Goal: Task Accomplishment & Management: Manage account settings

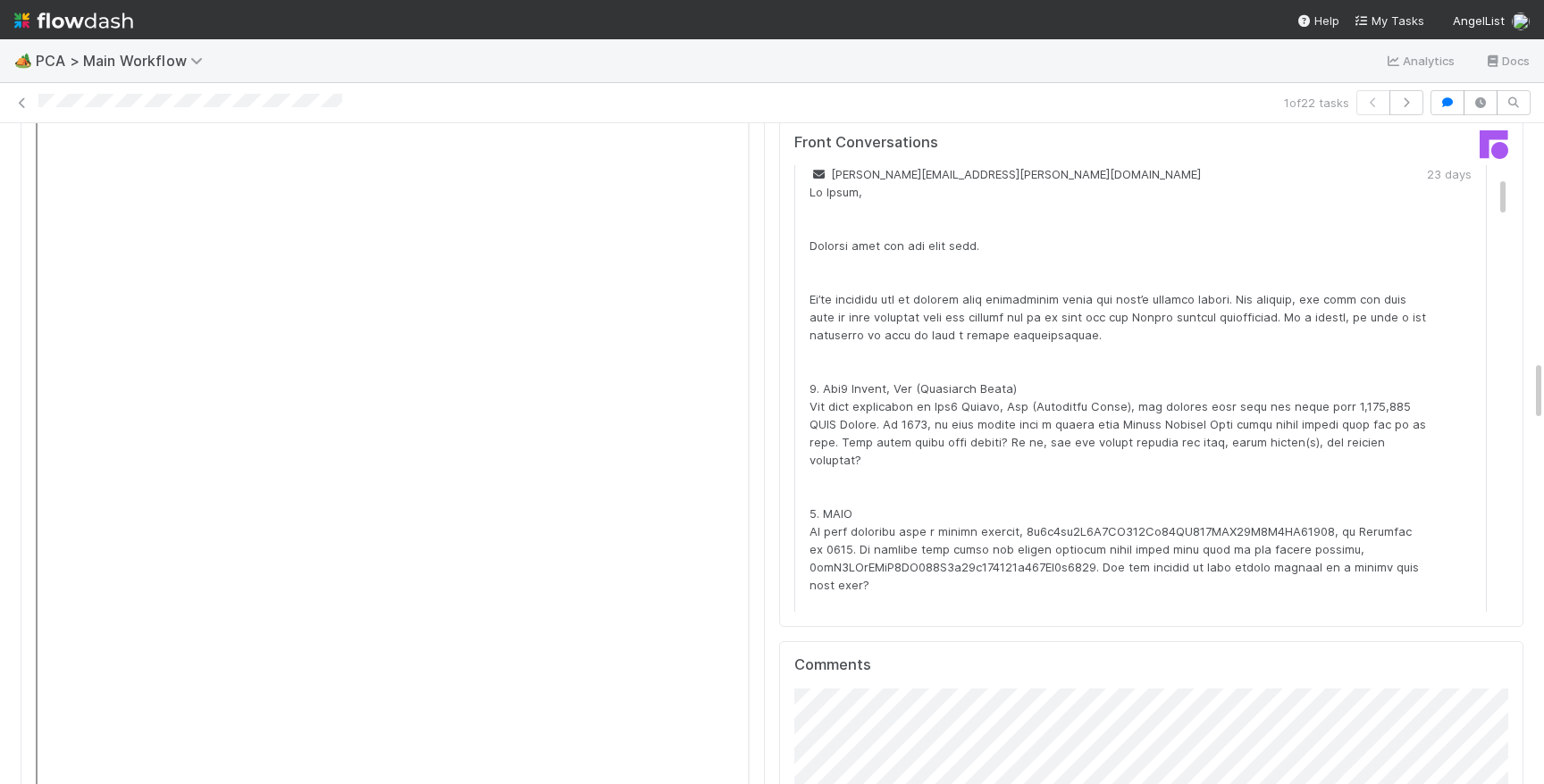
scroll to position [2681, 0]
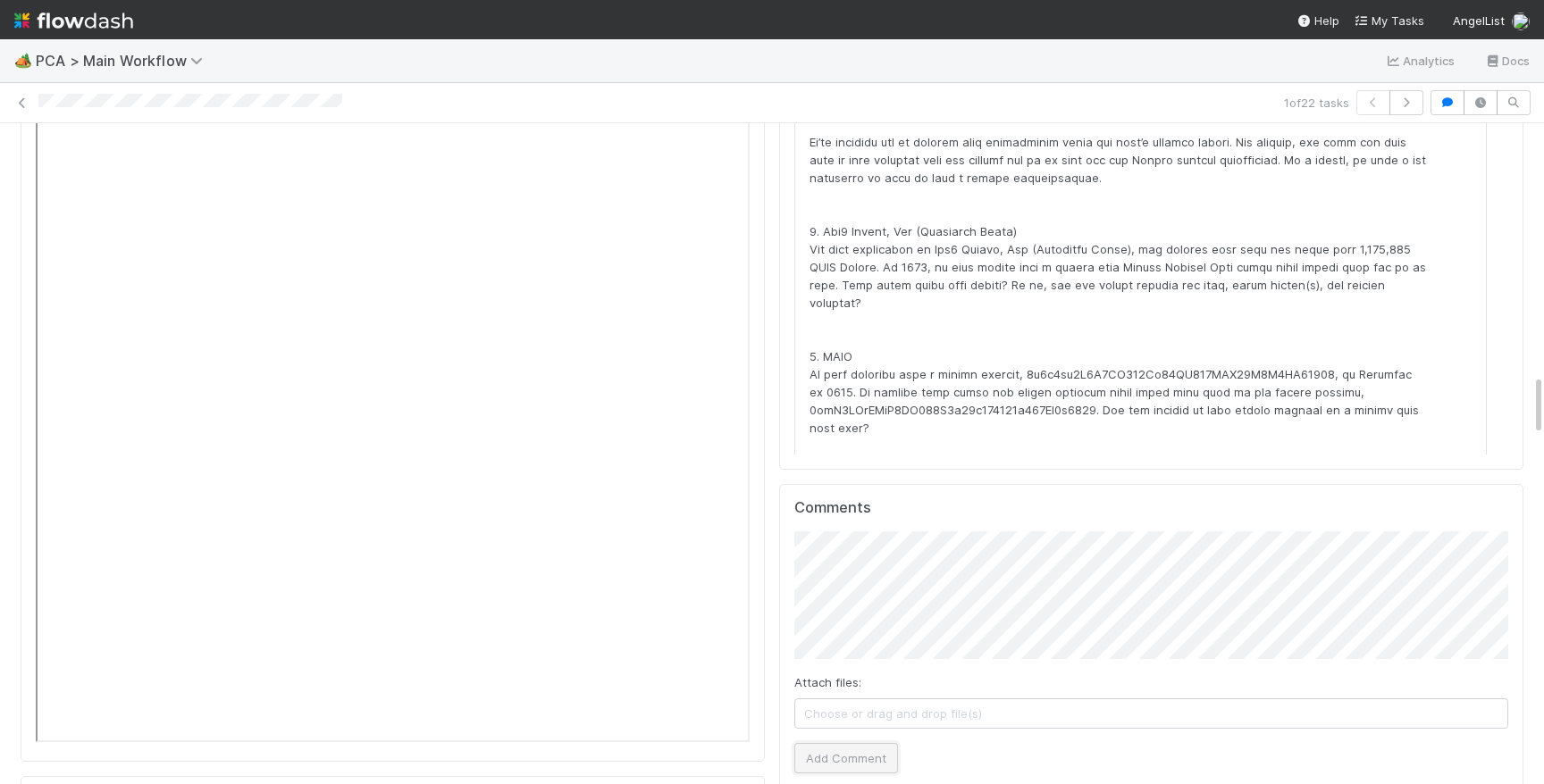
click at [857, 743] on button "Add Comment" at bounding box center [846, 758] width 104 height 31
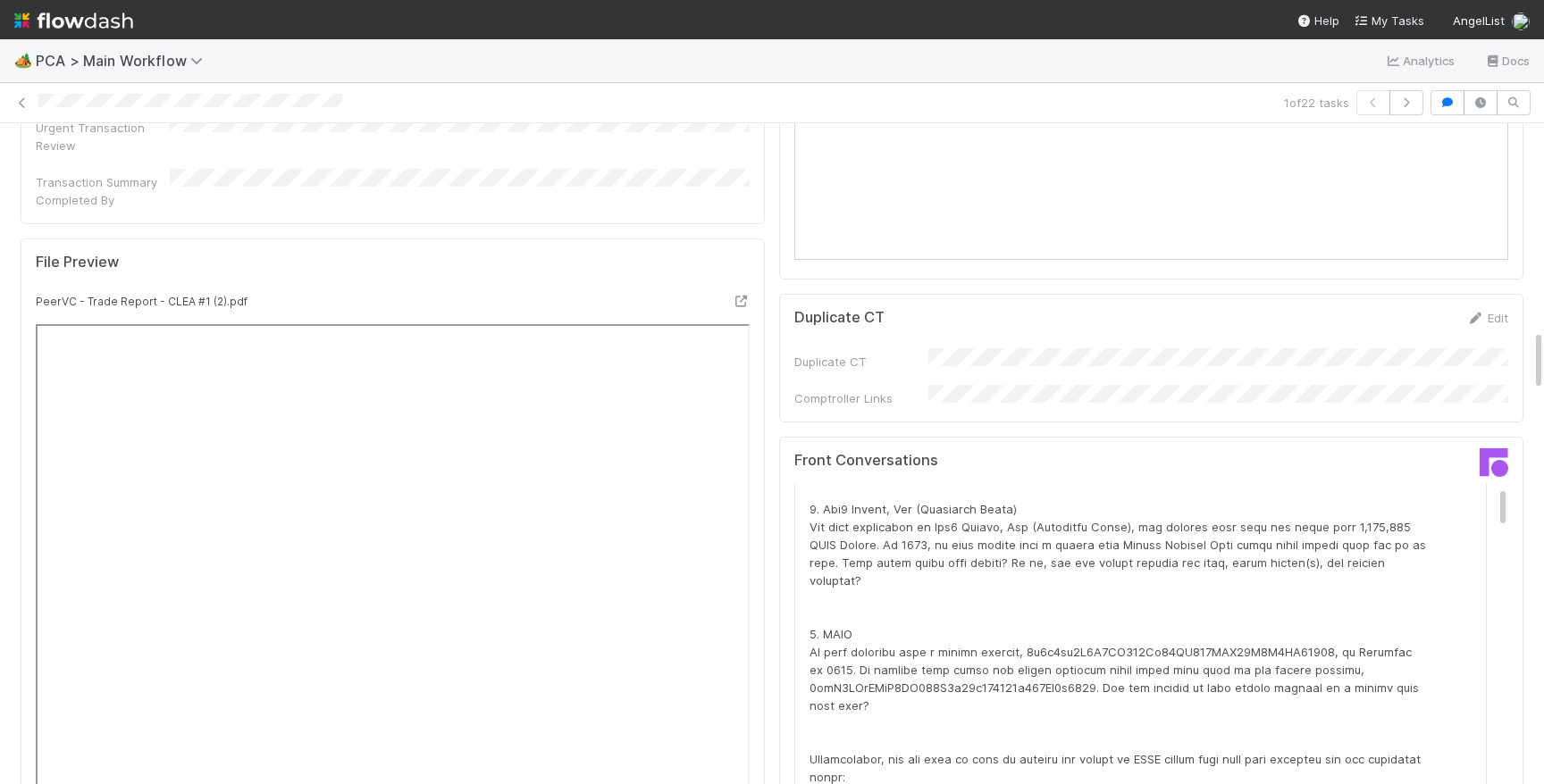
scroll to position [0, 0]
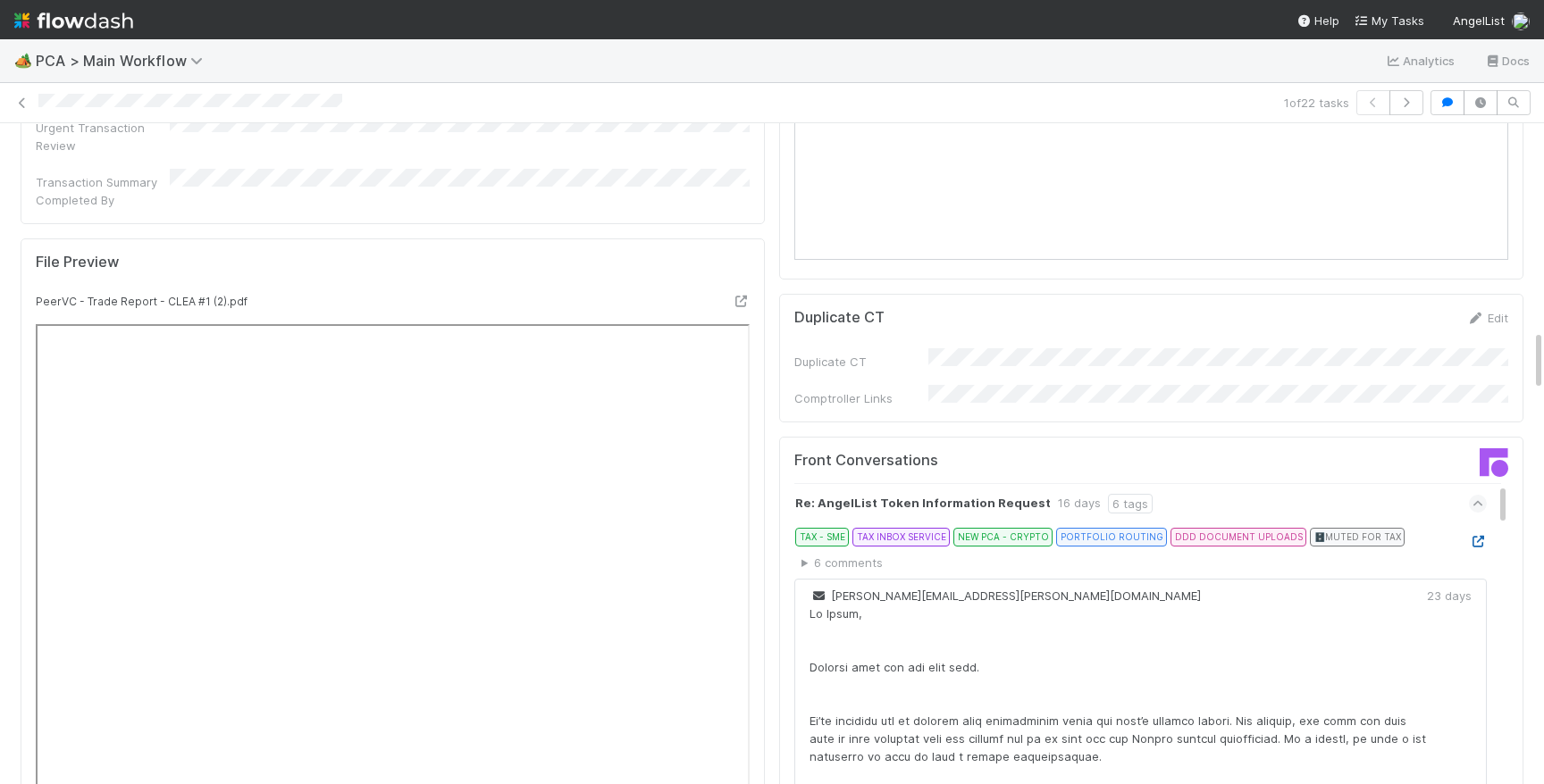
click at [1482, 536] on icon at bounding box center [1478, 542] width 18 height 12
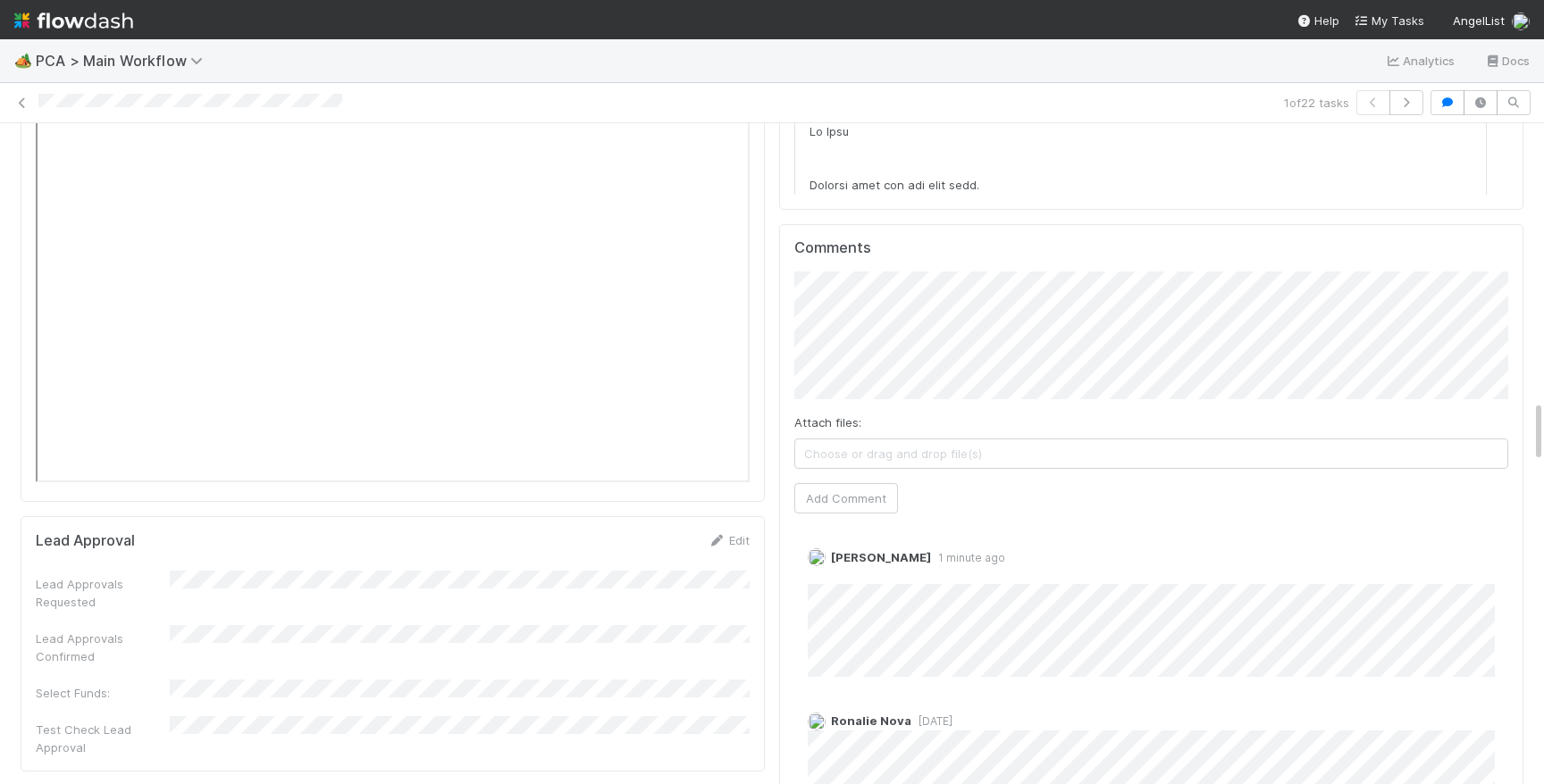
scroll to position [2778, 0]
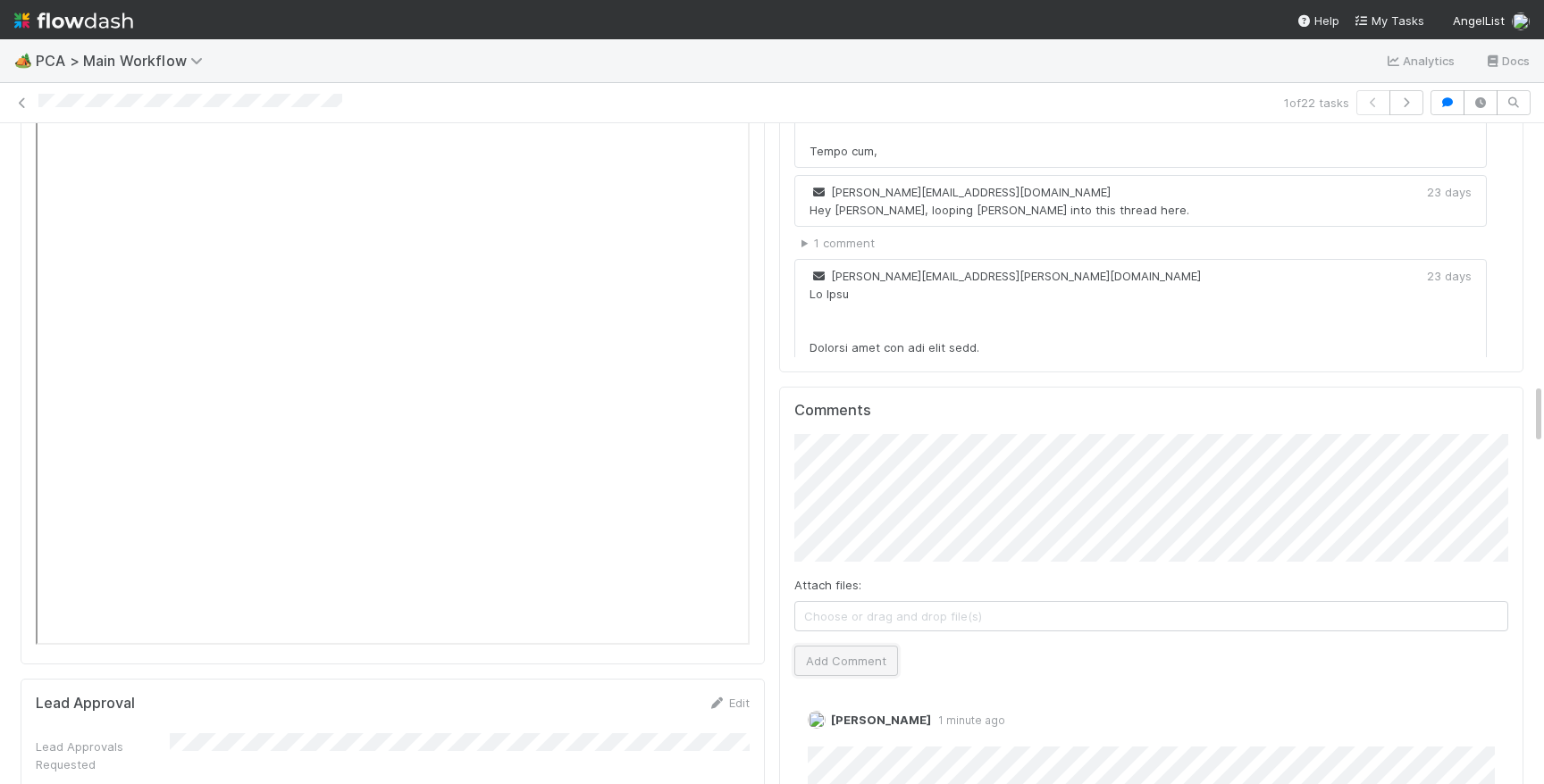
click at [798, 645] on button "Add Comment" at bounding box center [846, 660] width 104 height 31
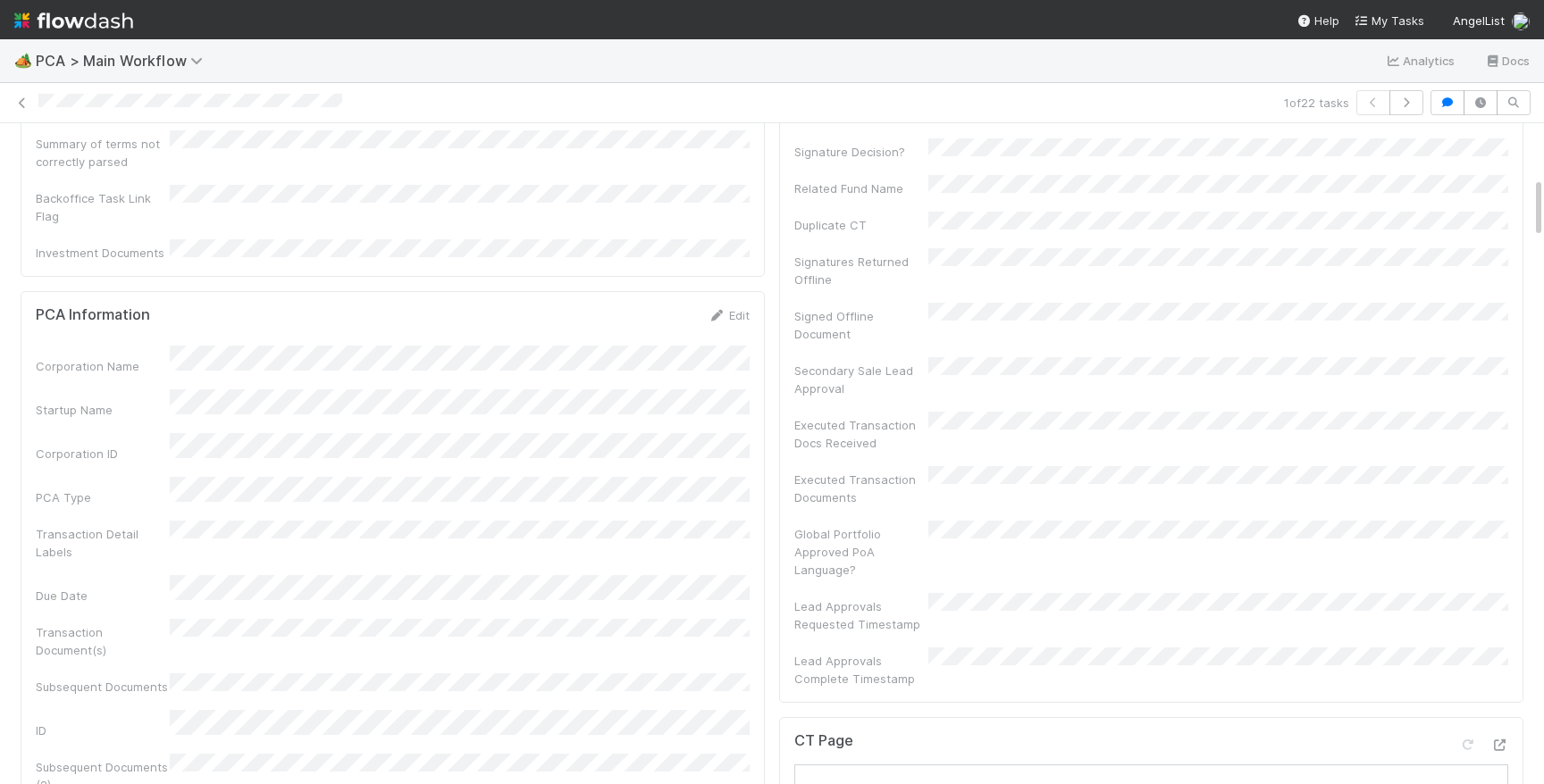
scroll to position [0, 0]
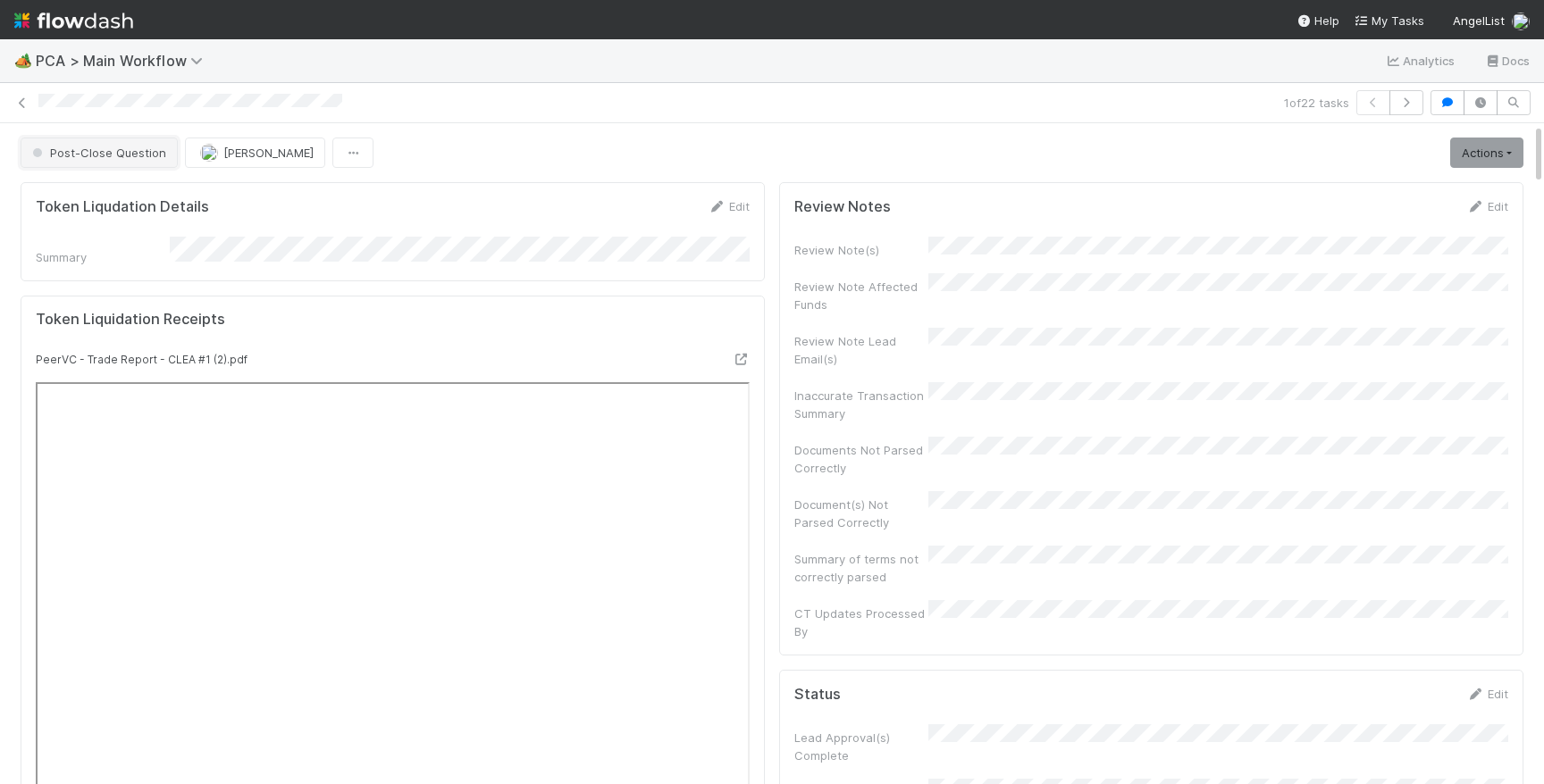
click at [134, 166] on button "Post-Close Question" at bounding box center [99, 153] width 158 height 31
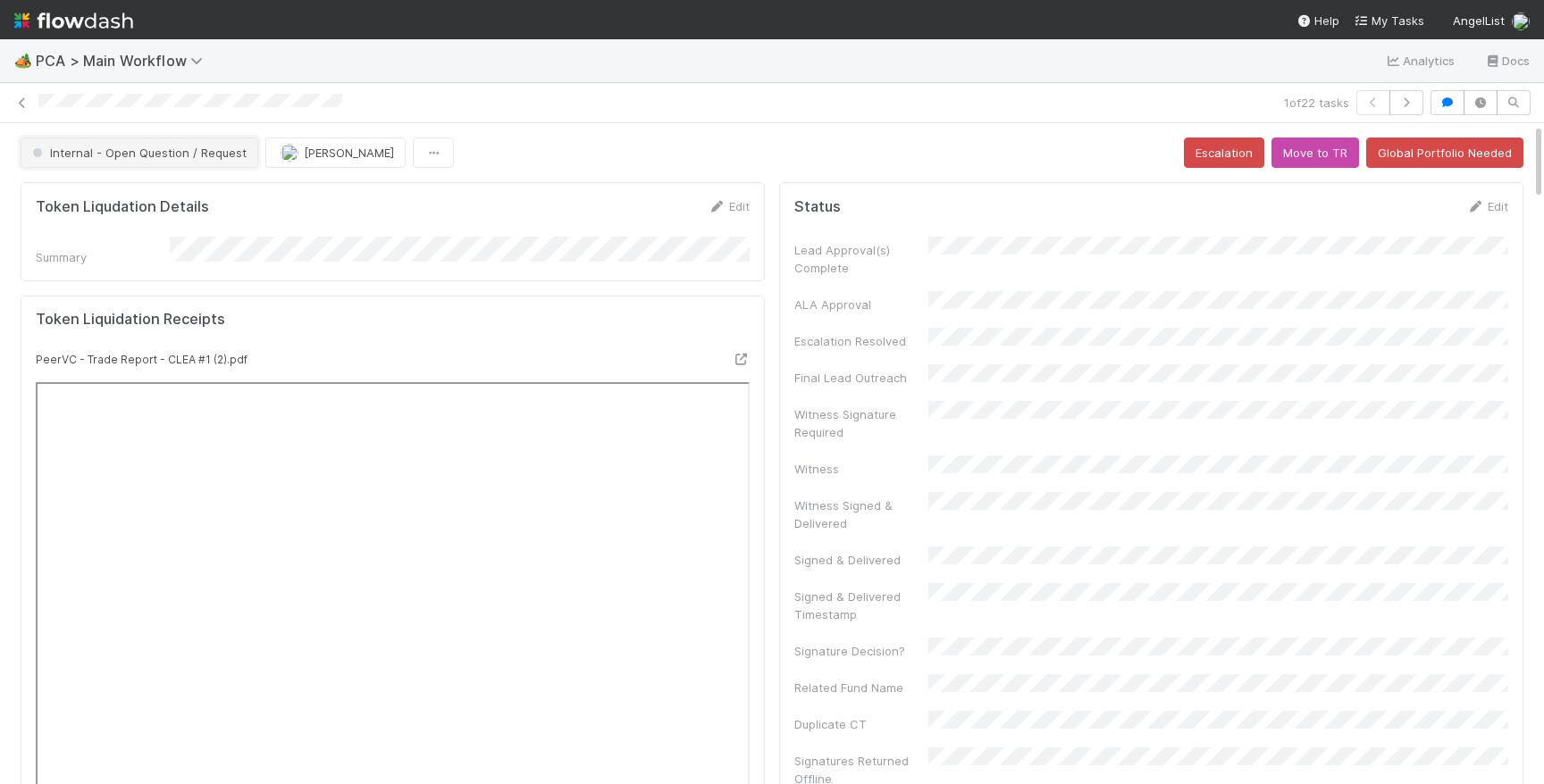
click at [221, 151] on span "Internal - Open Question / Request" at bounding box center [138, 153] width 218 height 14
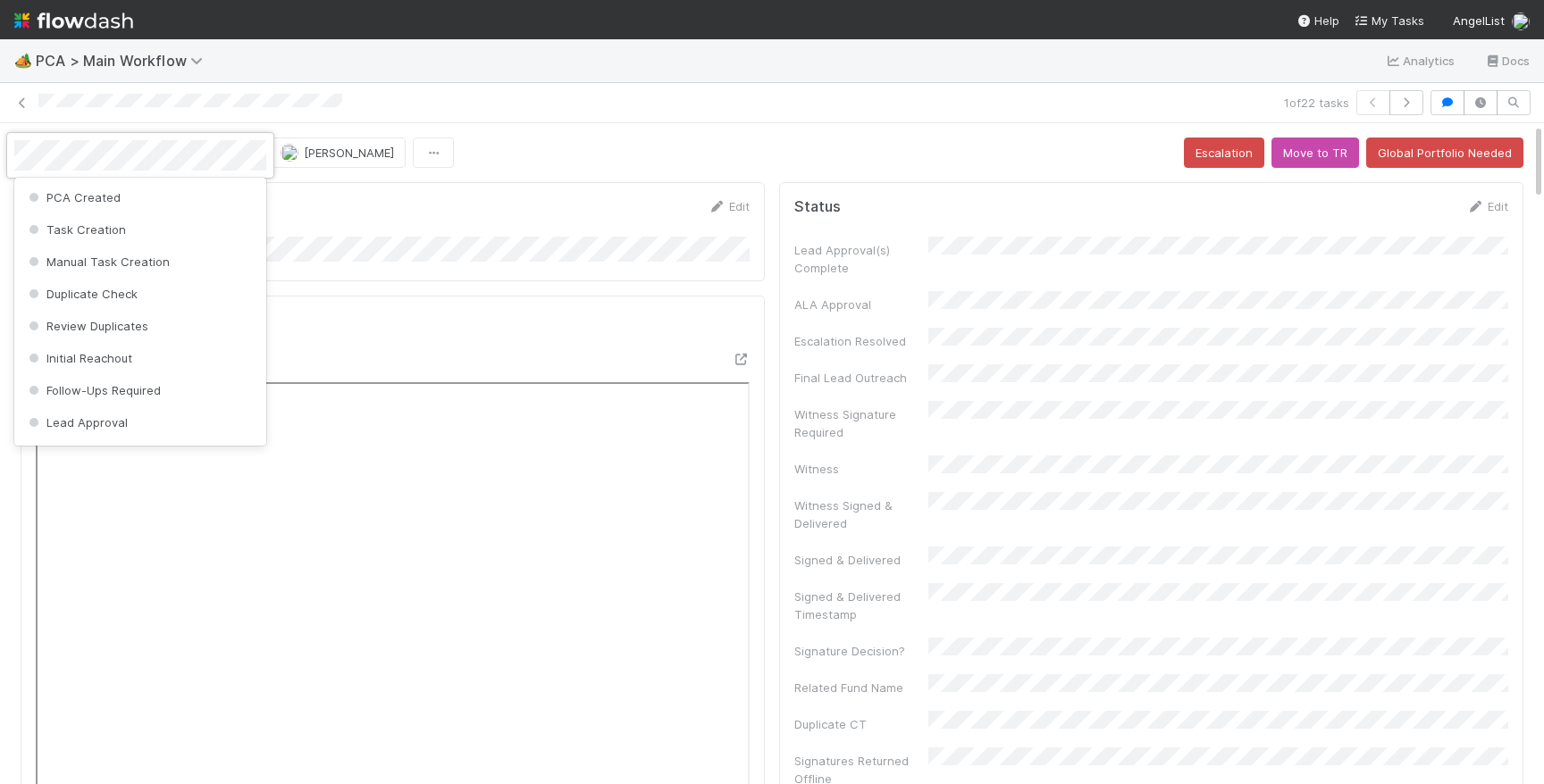
scroll to position [840, 0]
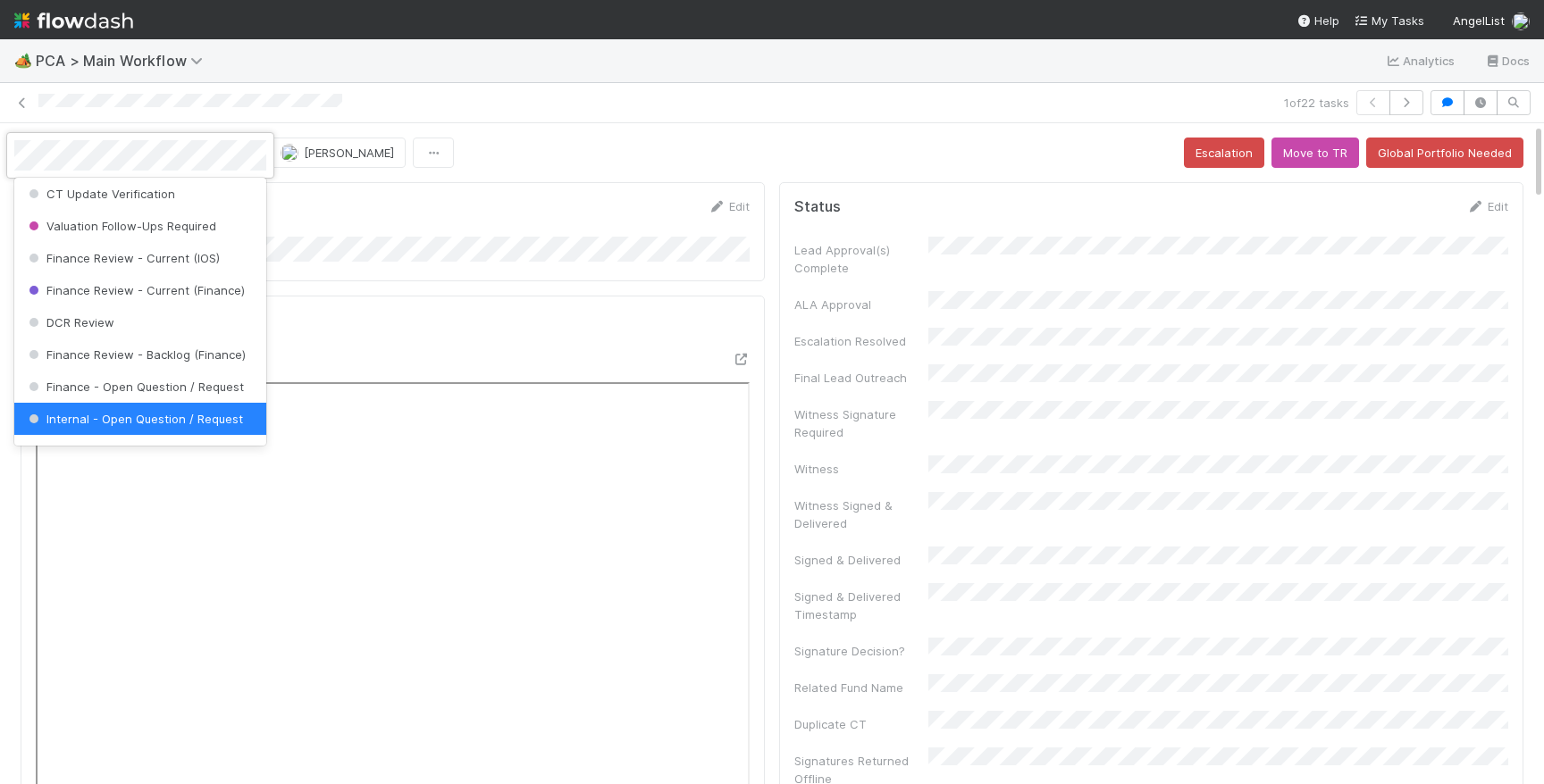
click at [337, 156] on div at bounding box center [772, 392] width 1544 height 784
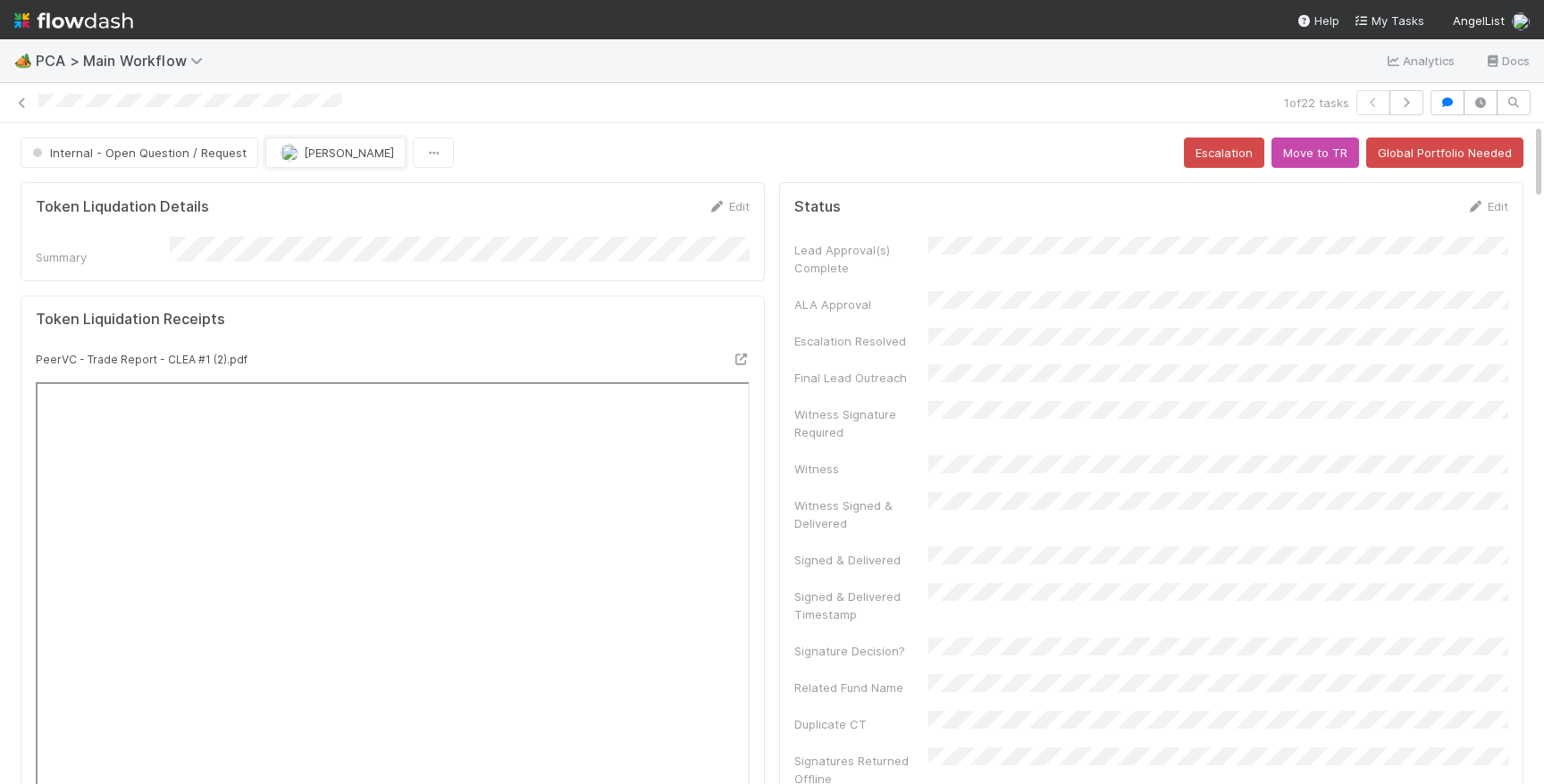
scroll to position [4828, 0]
click at [337, 156] on span "[PERSON_NAME]" at bounding box center [348, 153] width 90 height 14
click at [356, 229] on span "[PERSON_NAME]" at bounding box center [331, 229] width 90 height 14
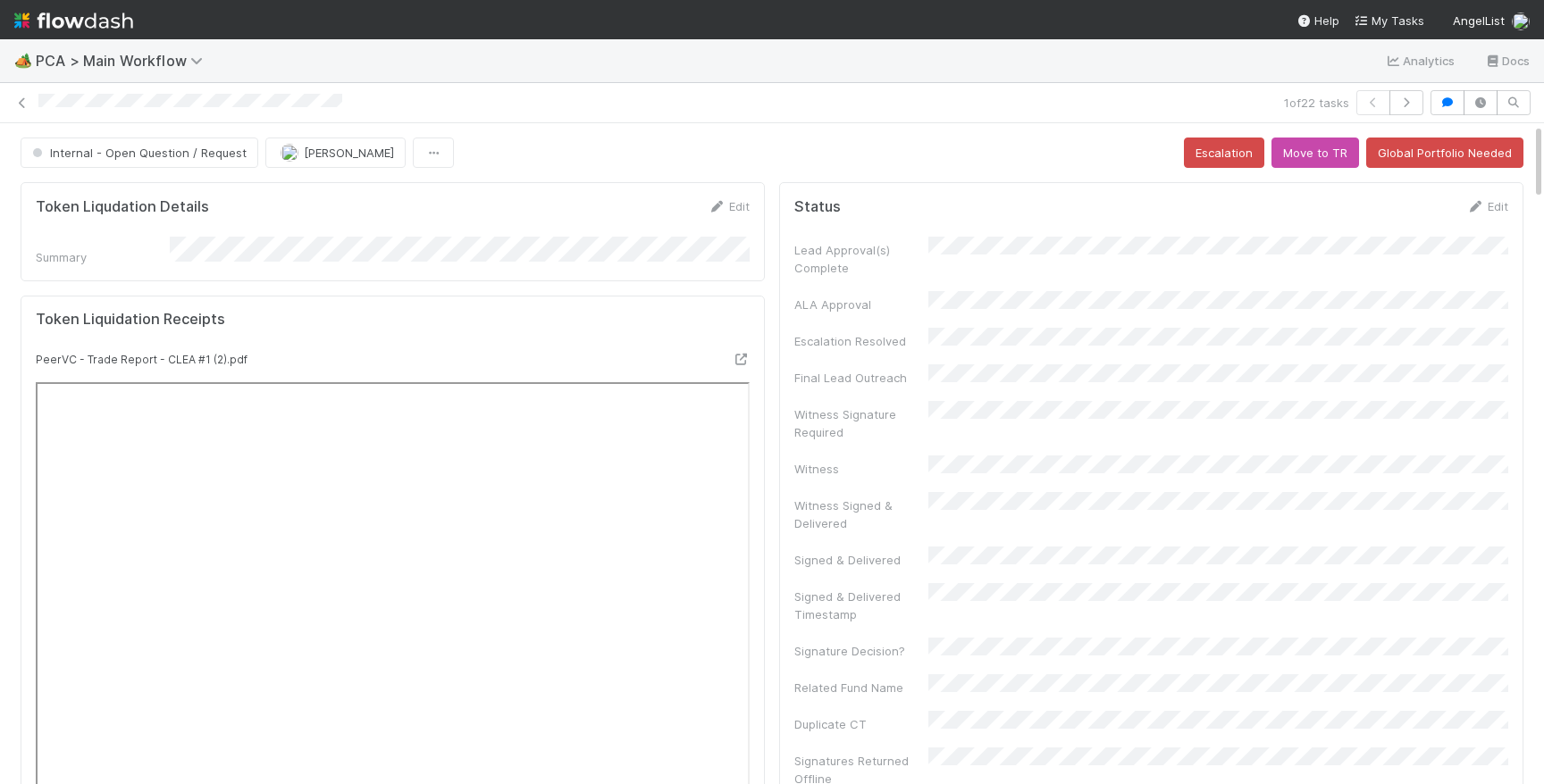
scroll to position [4795, 0]
click at [194, 90] on div "1 of 22 tasks" at bounding box center [772, 102] width 1544 height 25
click at [95, 21] on img at bounding box center [73, 20] width 119 height 31
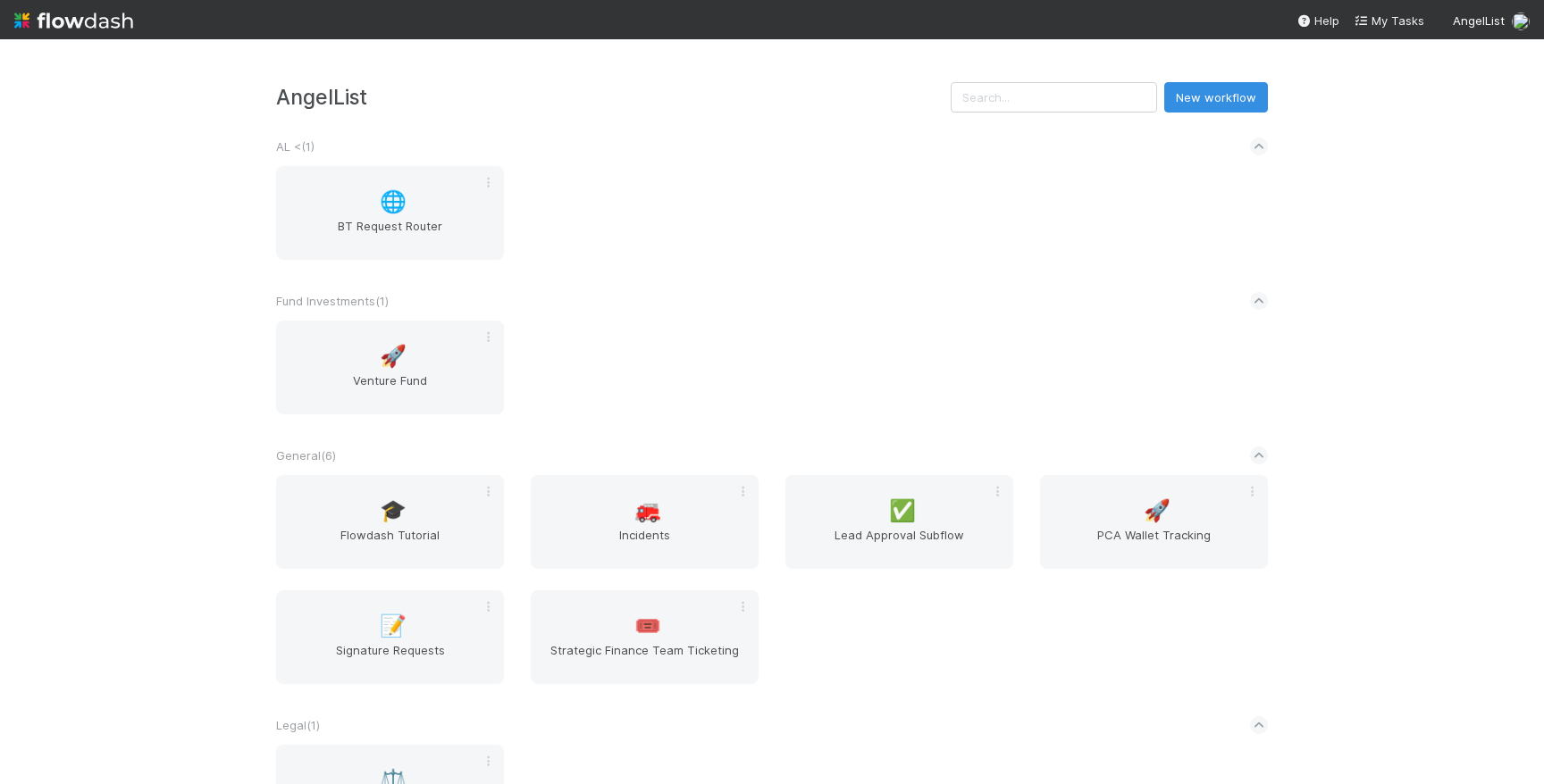
scroll to position [385, 0]
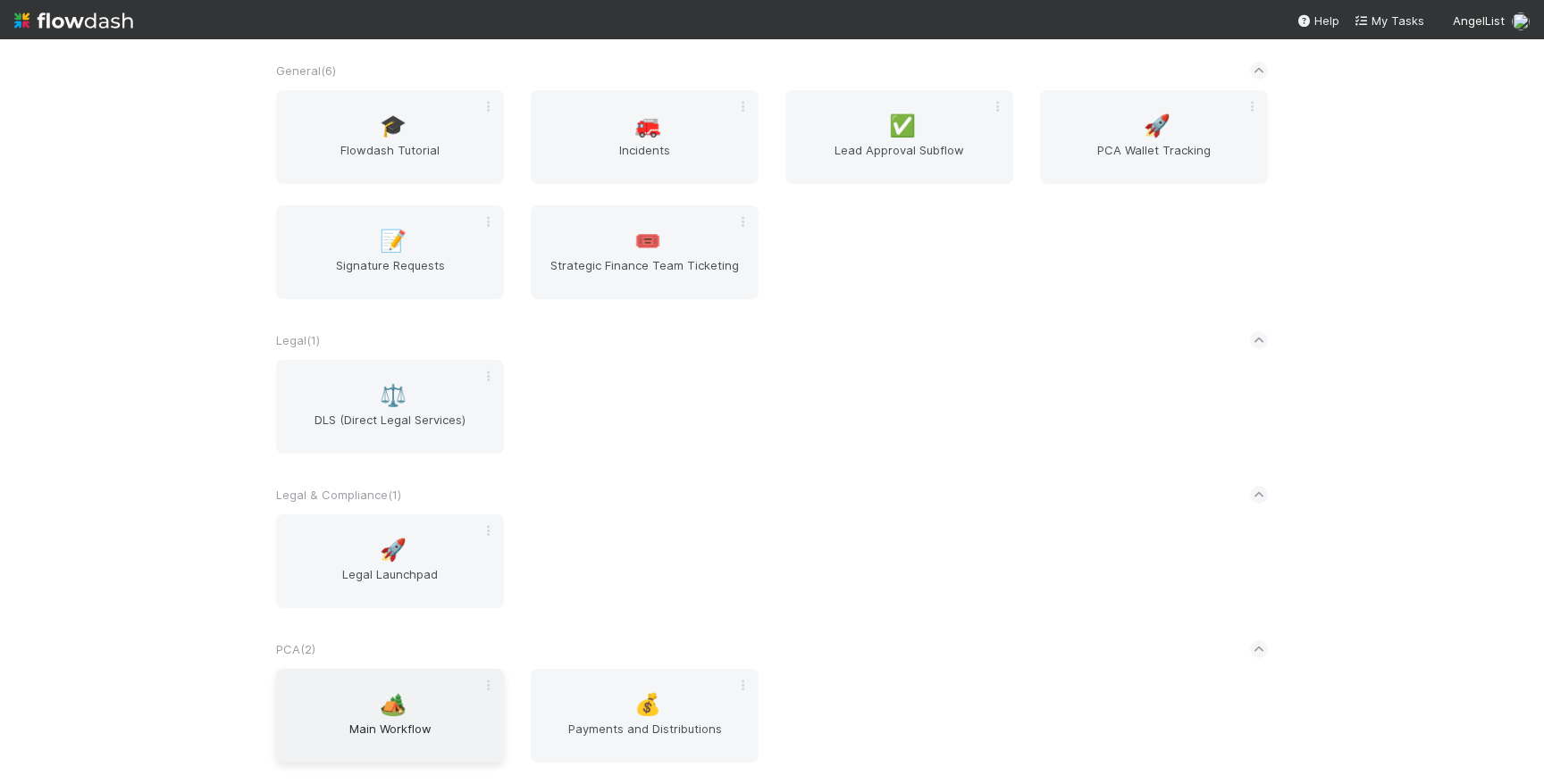
click at [442, 725] on span "Main Workflow" at bounding box center [390, 737] width 213 height 36
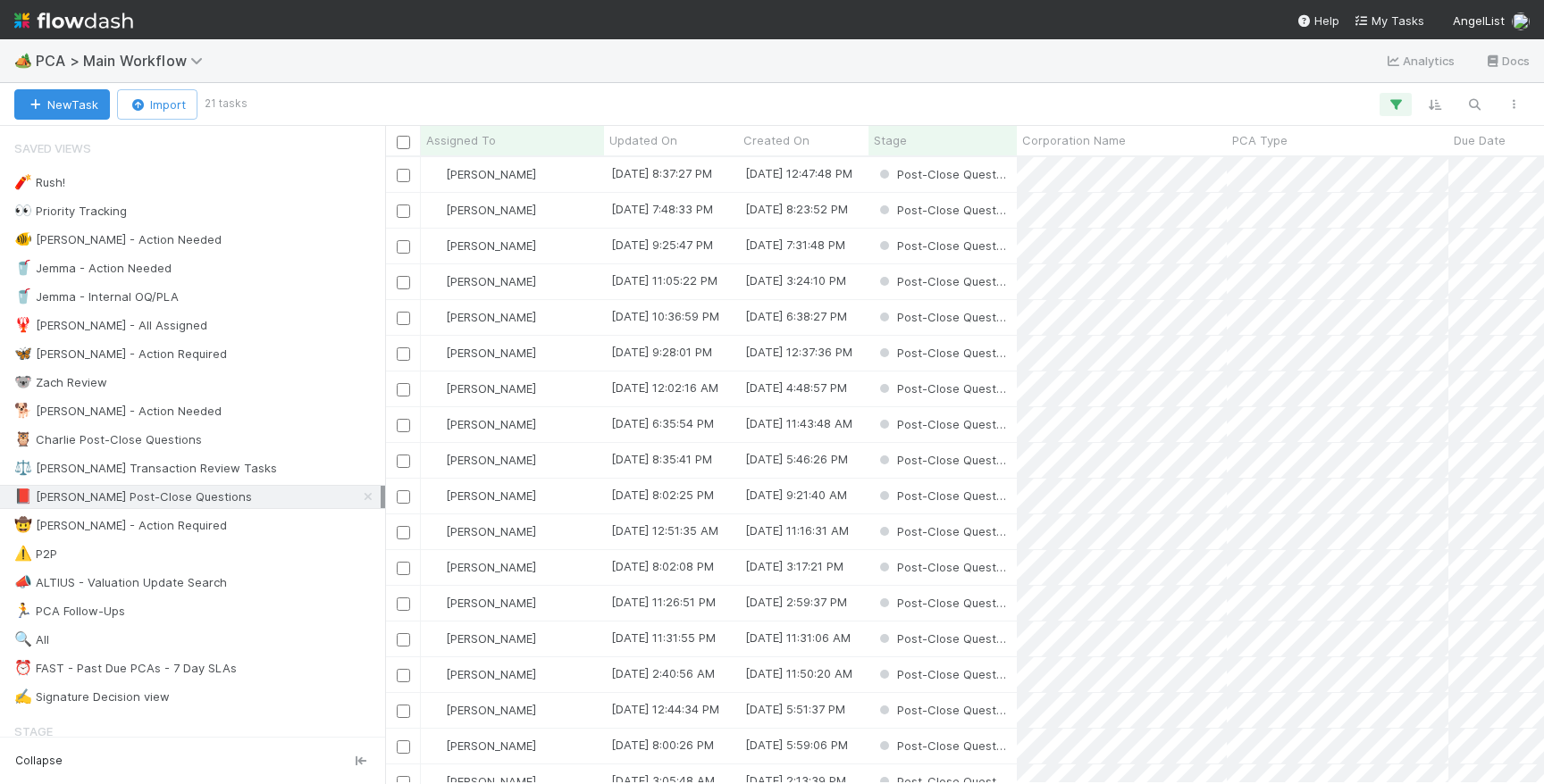
scroll to position [626, 1159]
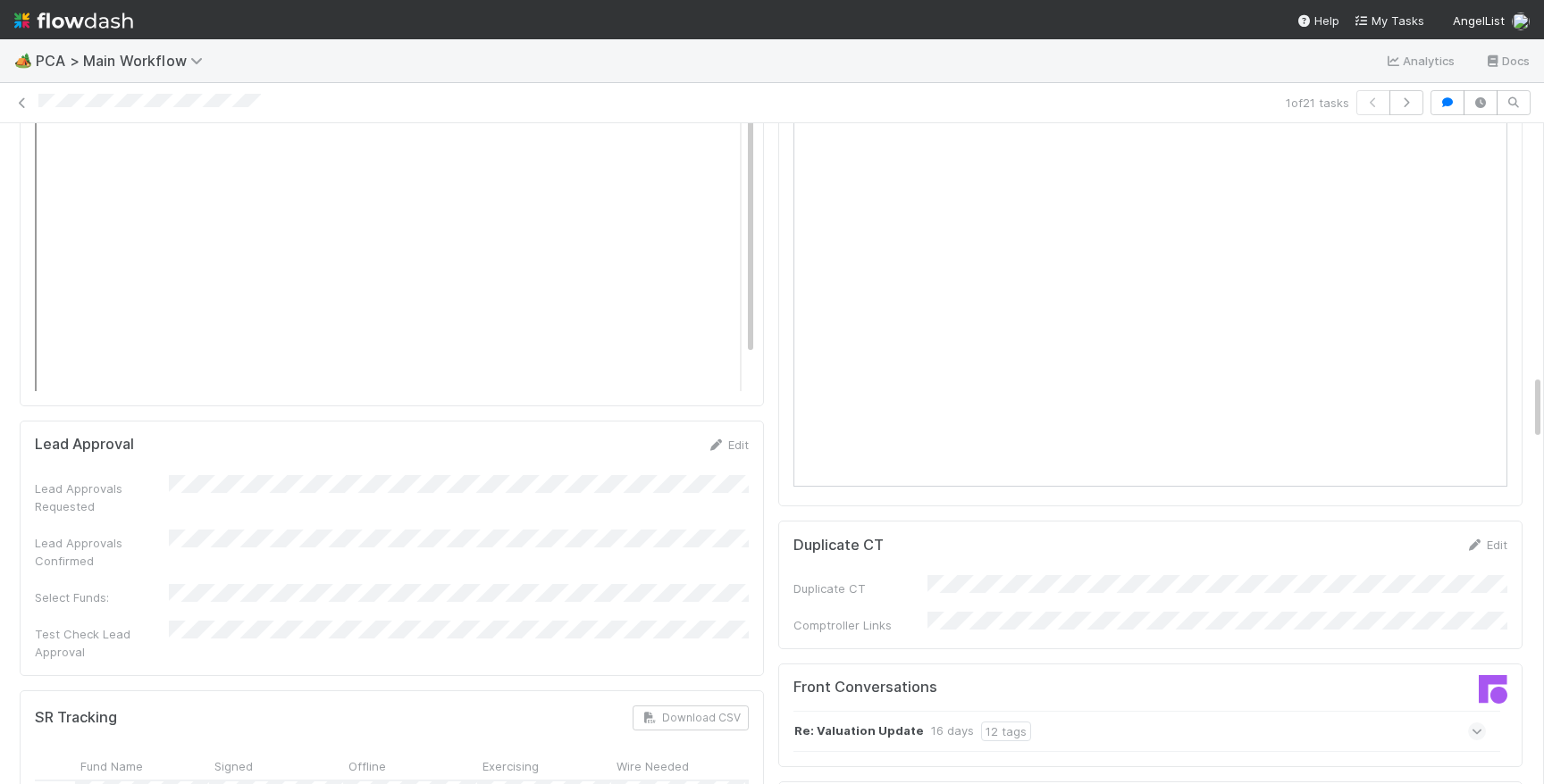
scroll to position [2505, 0]
click at [1197, 713] on div "Re: Valuation Update 16 days 12 tags" at bounding box center [1139, 732] width 692 height 41
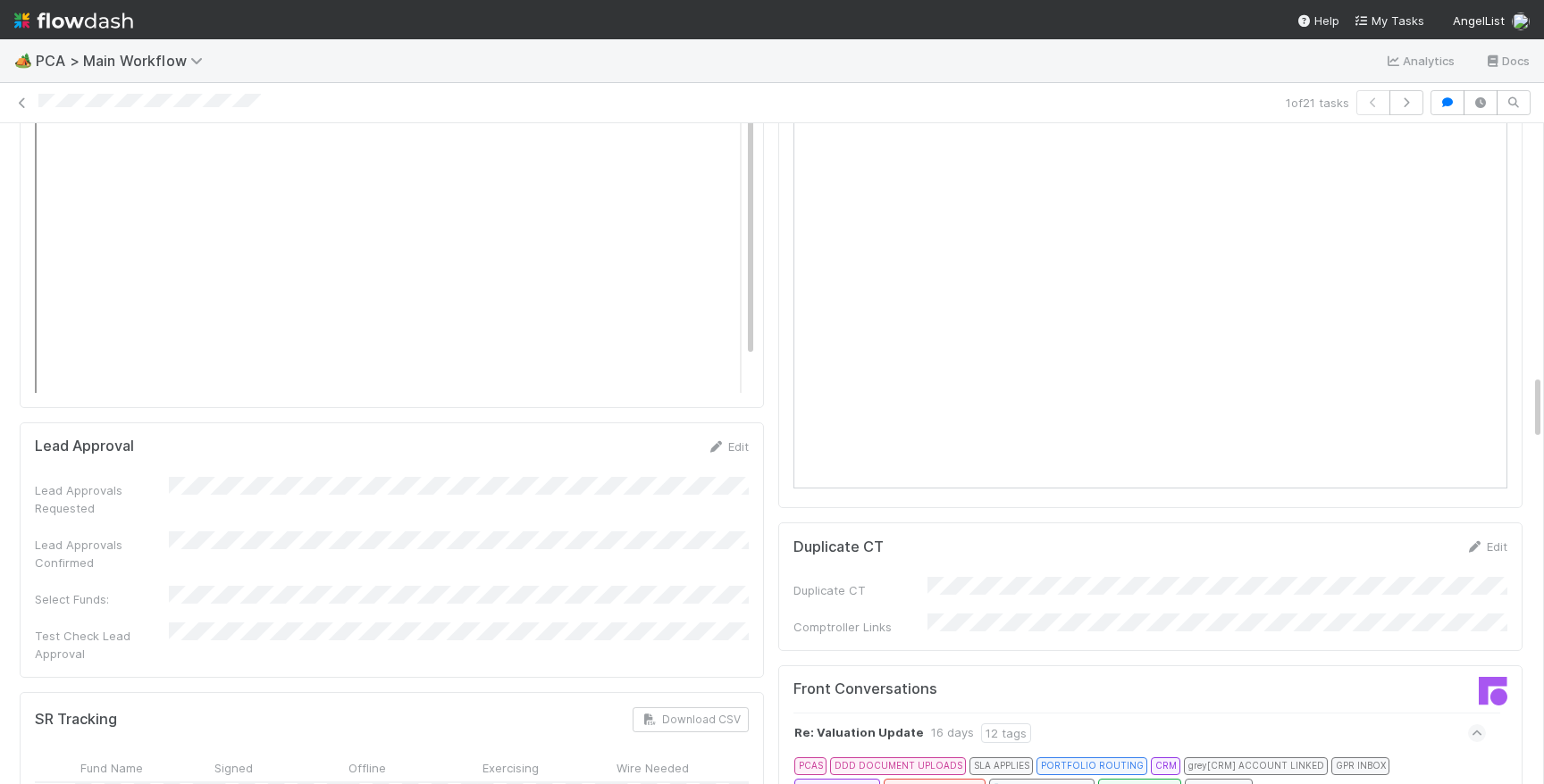
click at [1474, 783] on icon at bounding box center [1477, 793] width 18 height 12
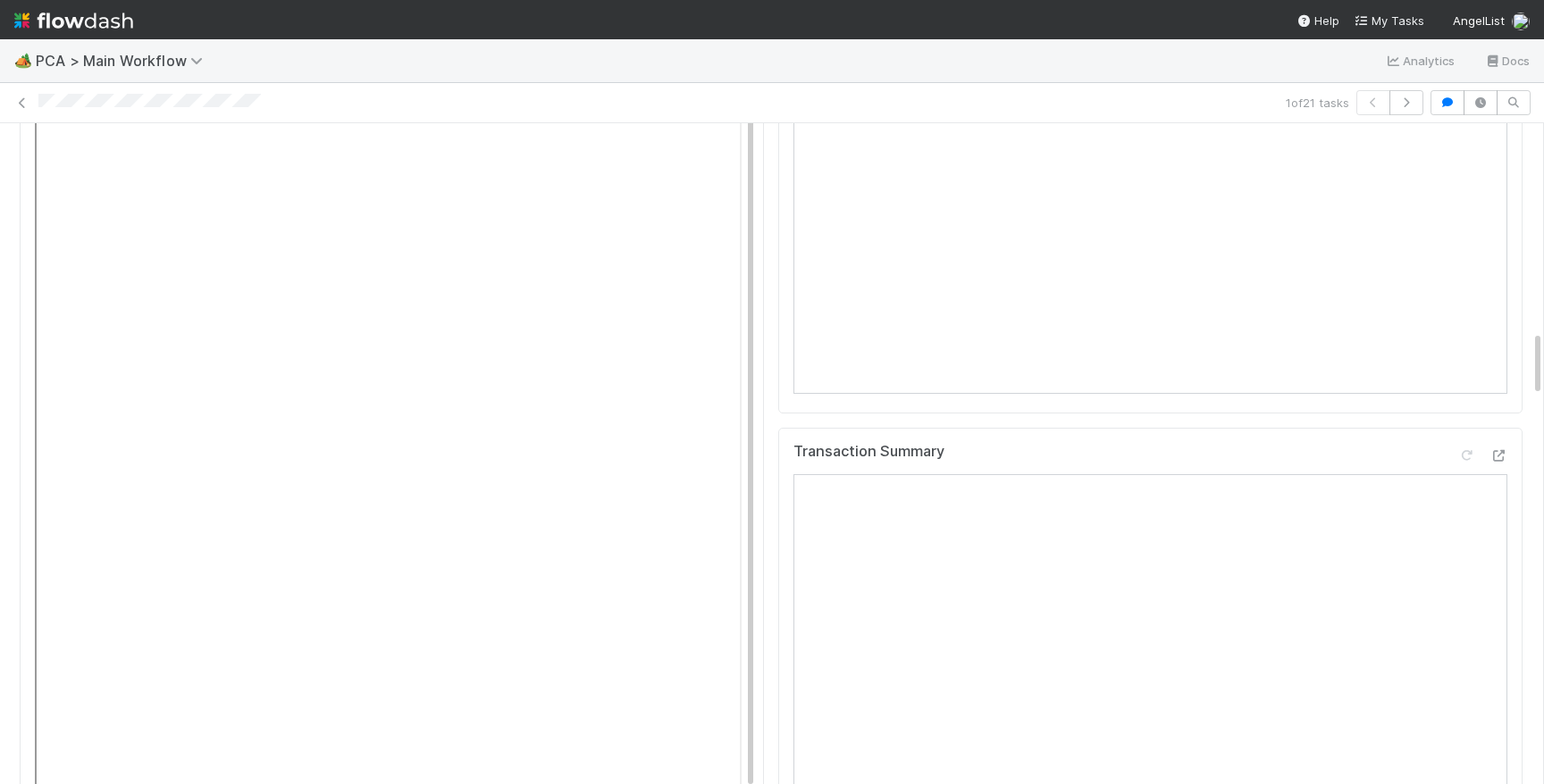
scroll to position [2072, 0]
click at [1501, 450] on icon at bounding box center [1498, 456] width 18 height 12
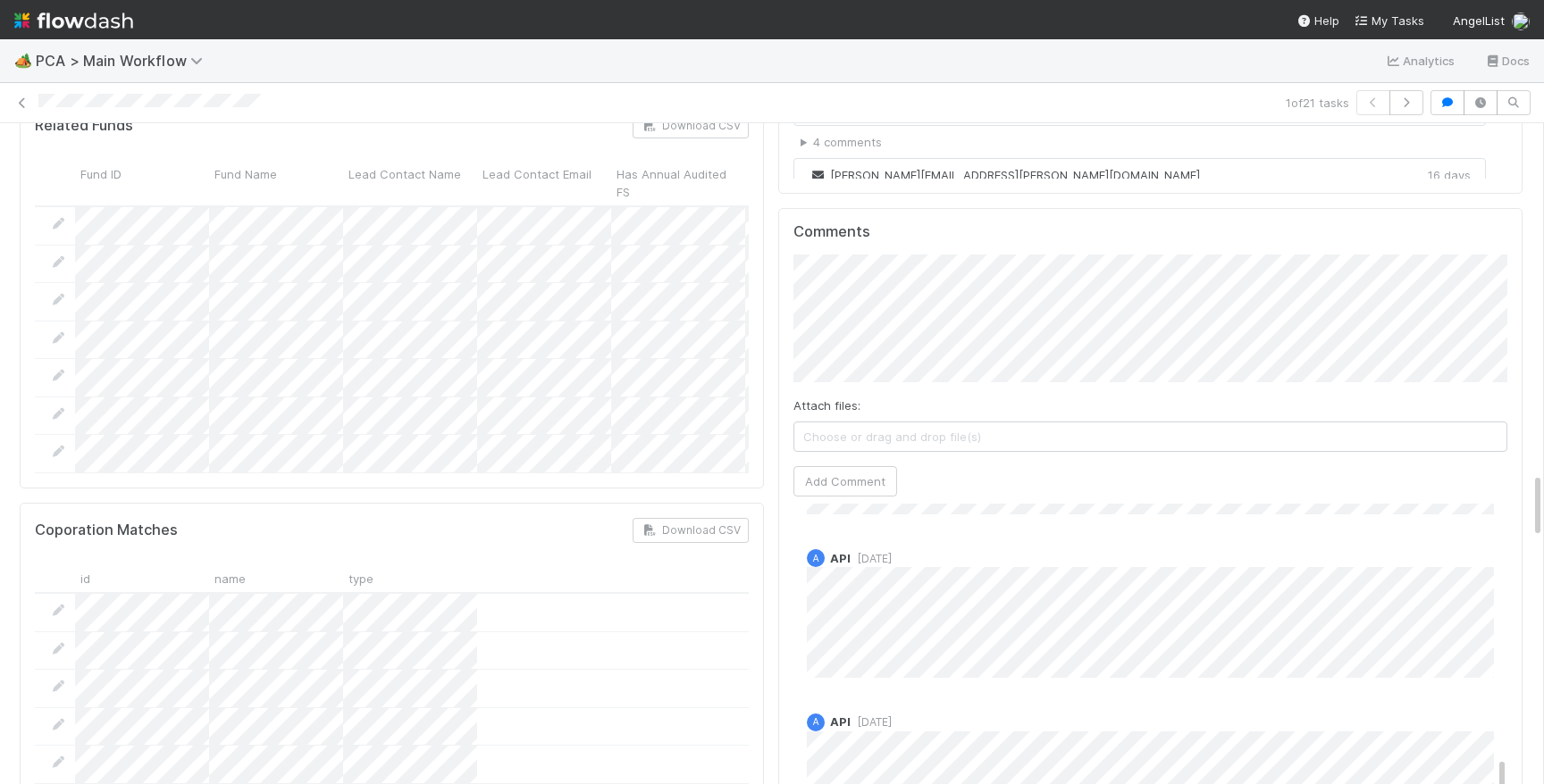
scroll to position [0, 0]
click at [839, 466] on button "Add Comment" at bounding box center [845, 481] width 104 height 31
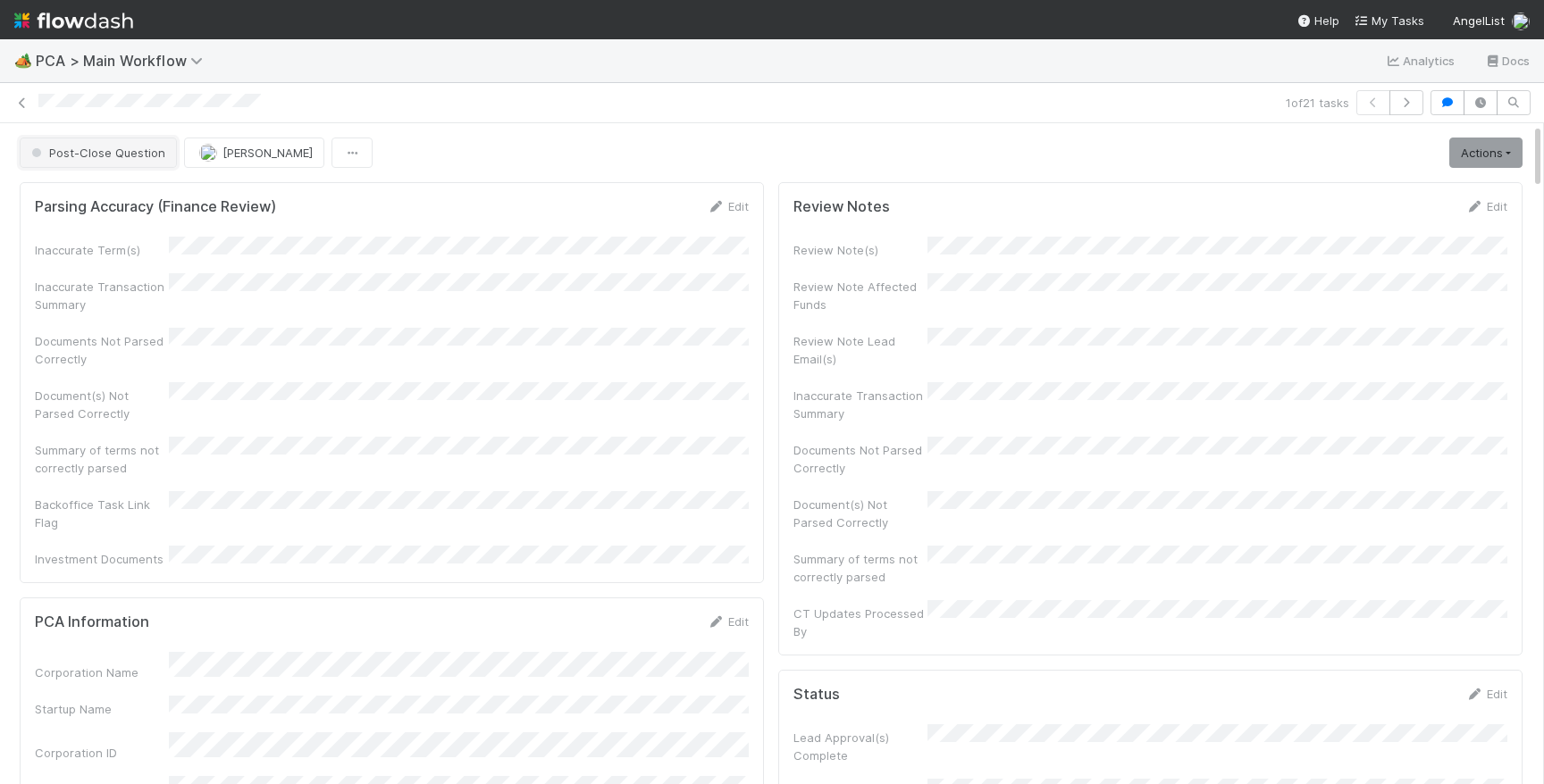
click at [86, 150] on span "Post-Close Question" at bounding box center [96, 153] width 138 height 14
click at [71, 24] on img at bounding box center [73, 20] width 119 height 31
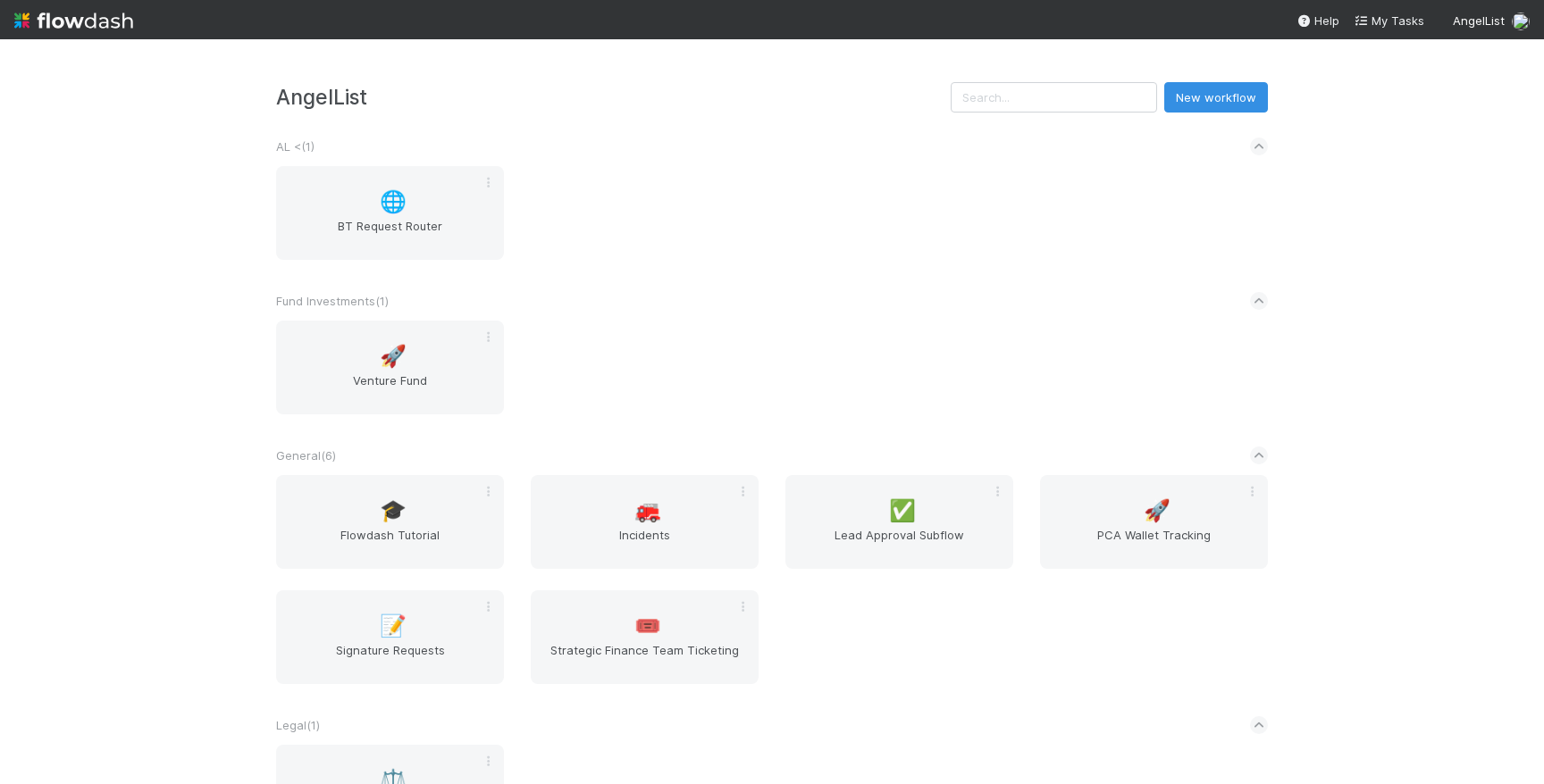
scroll to position [385, 0]
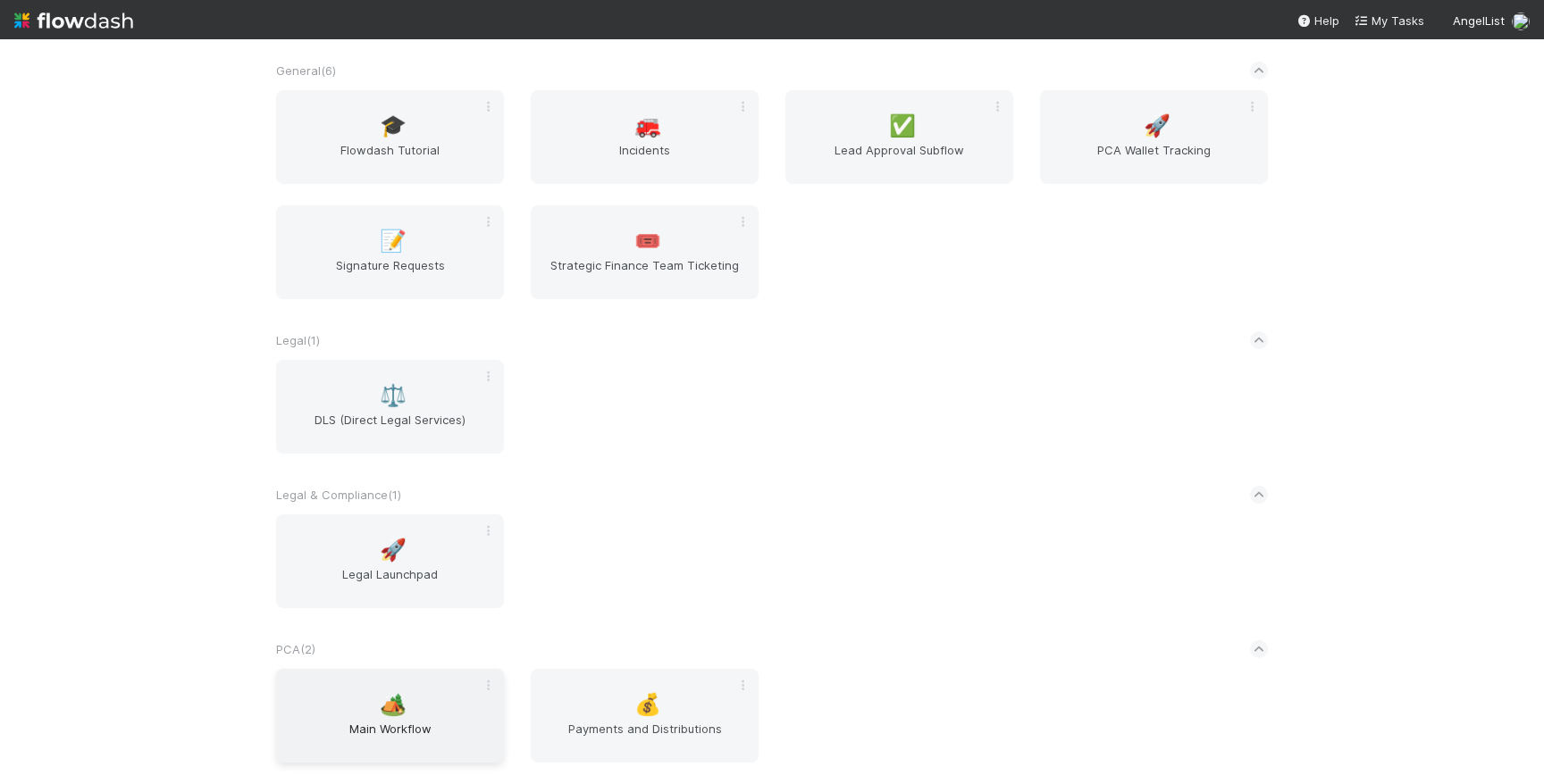
click at [413, 694] on div "🏕️ Main Workflow" at bounding box center [390, 716] width 228 height 94
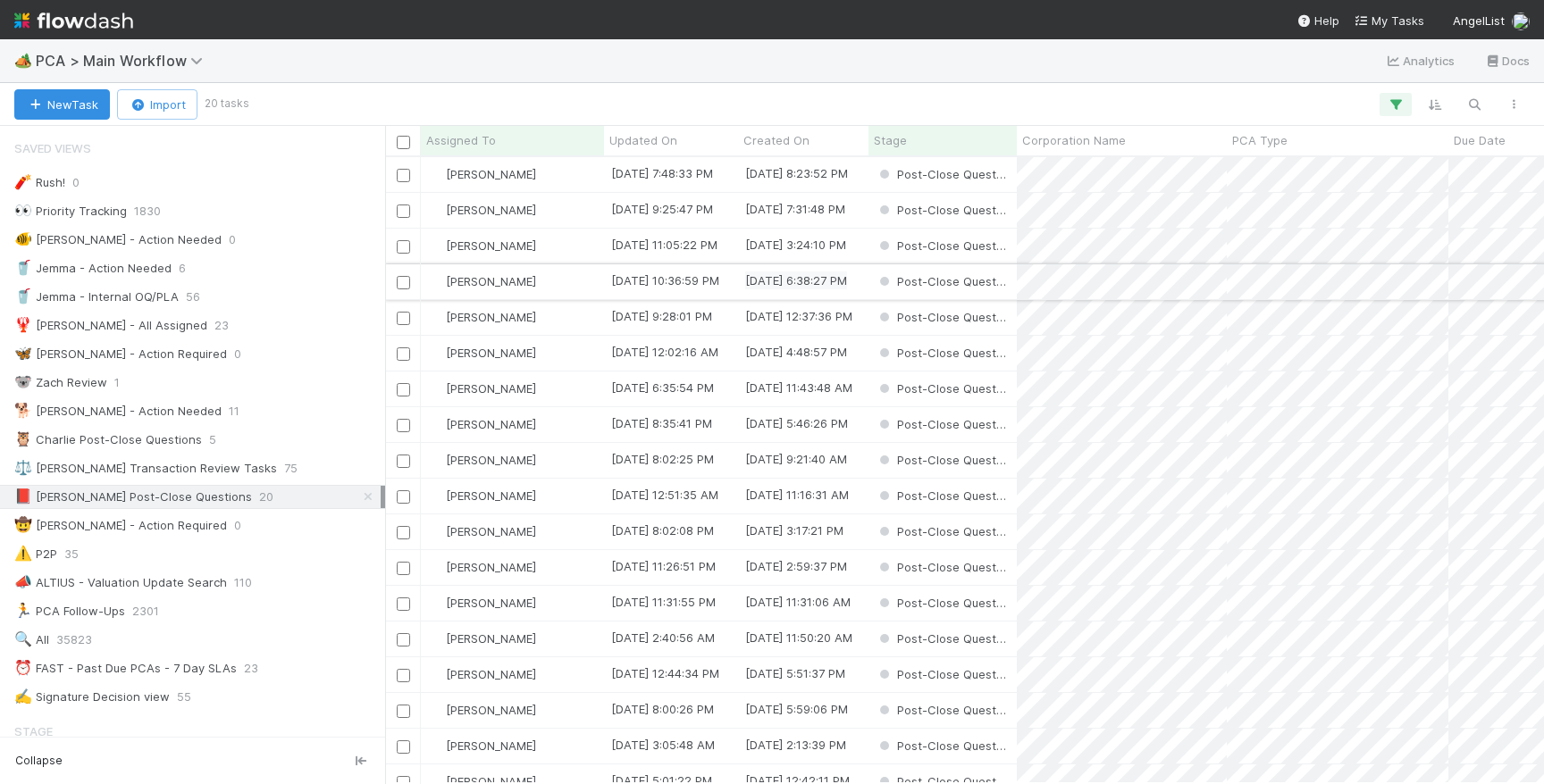
scroll to position [626, 1159]
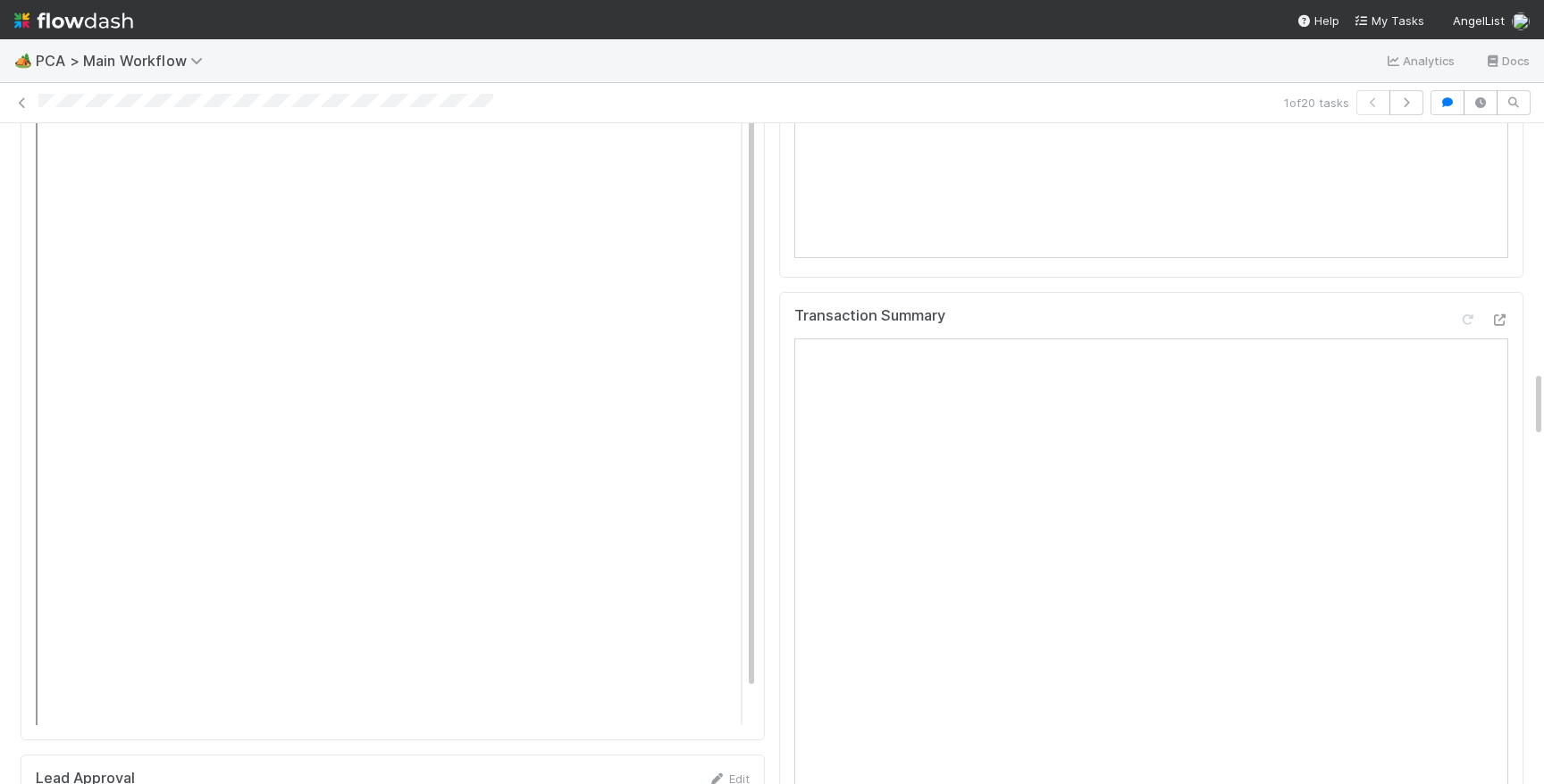
scroll to position [2193, 0]
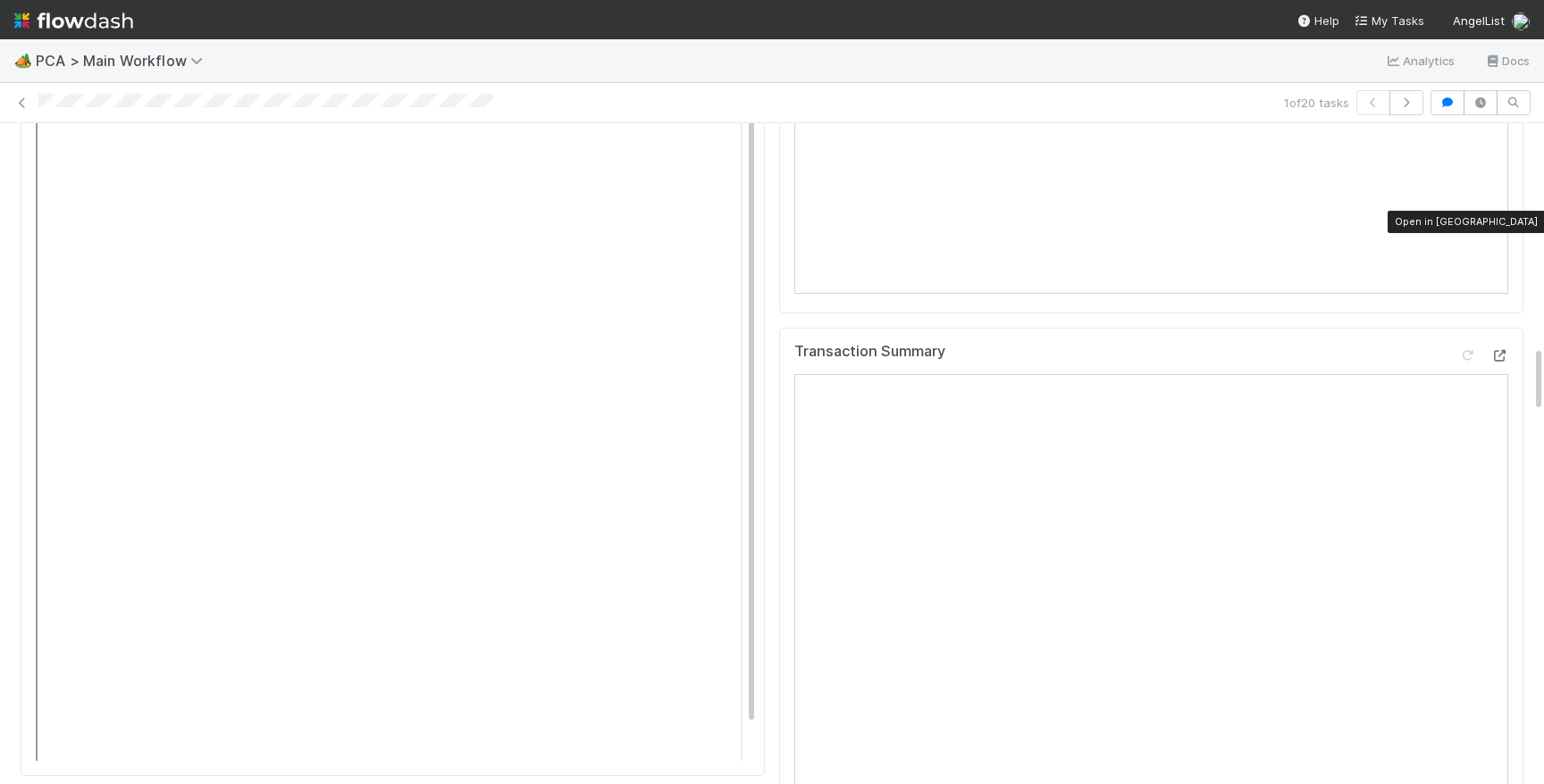
click at [1494, 350] on icon at bounding box center [1499, 356] width 18 height 12
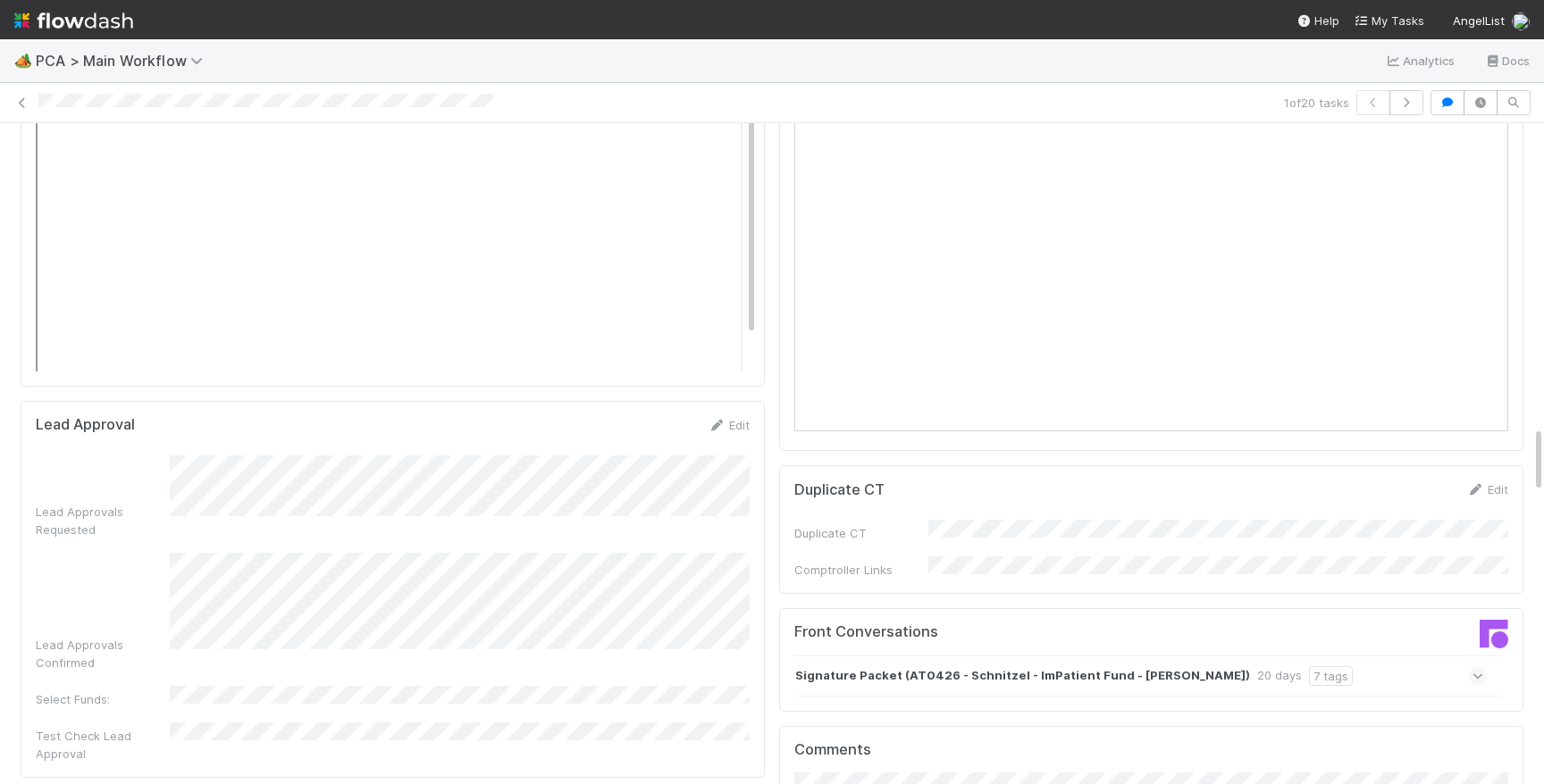
scroll to position [2987, 0]
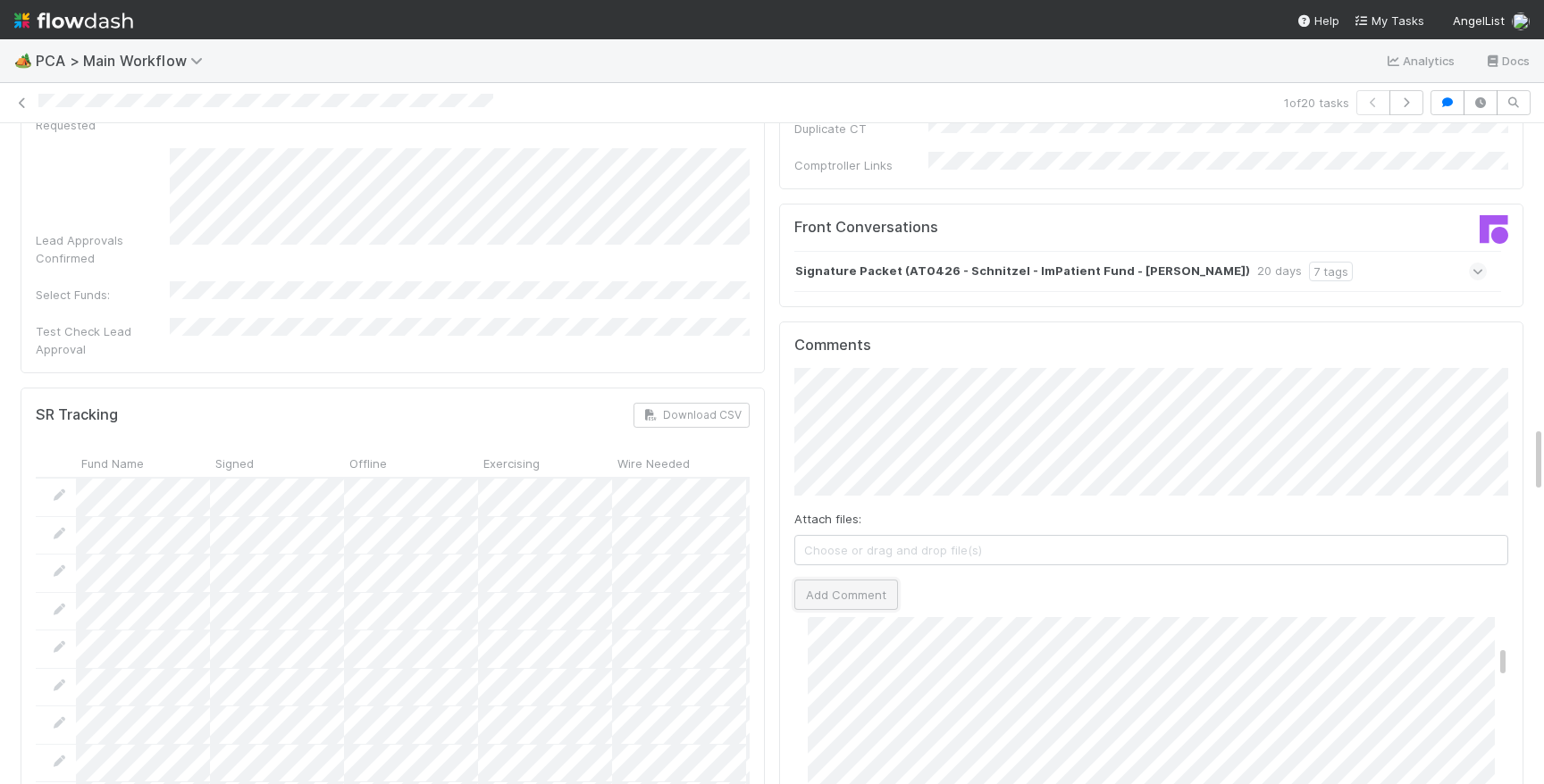
click at [836, 580] on button "Add Comment" at bounding box center [846, 595] width 104 height 31
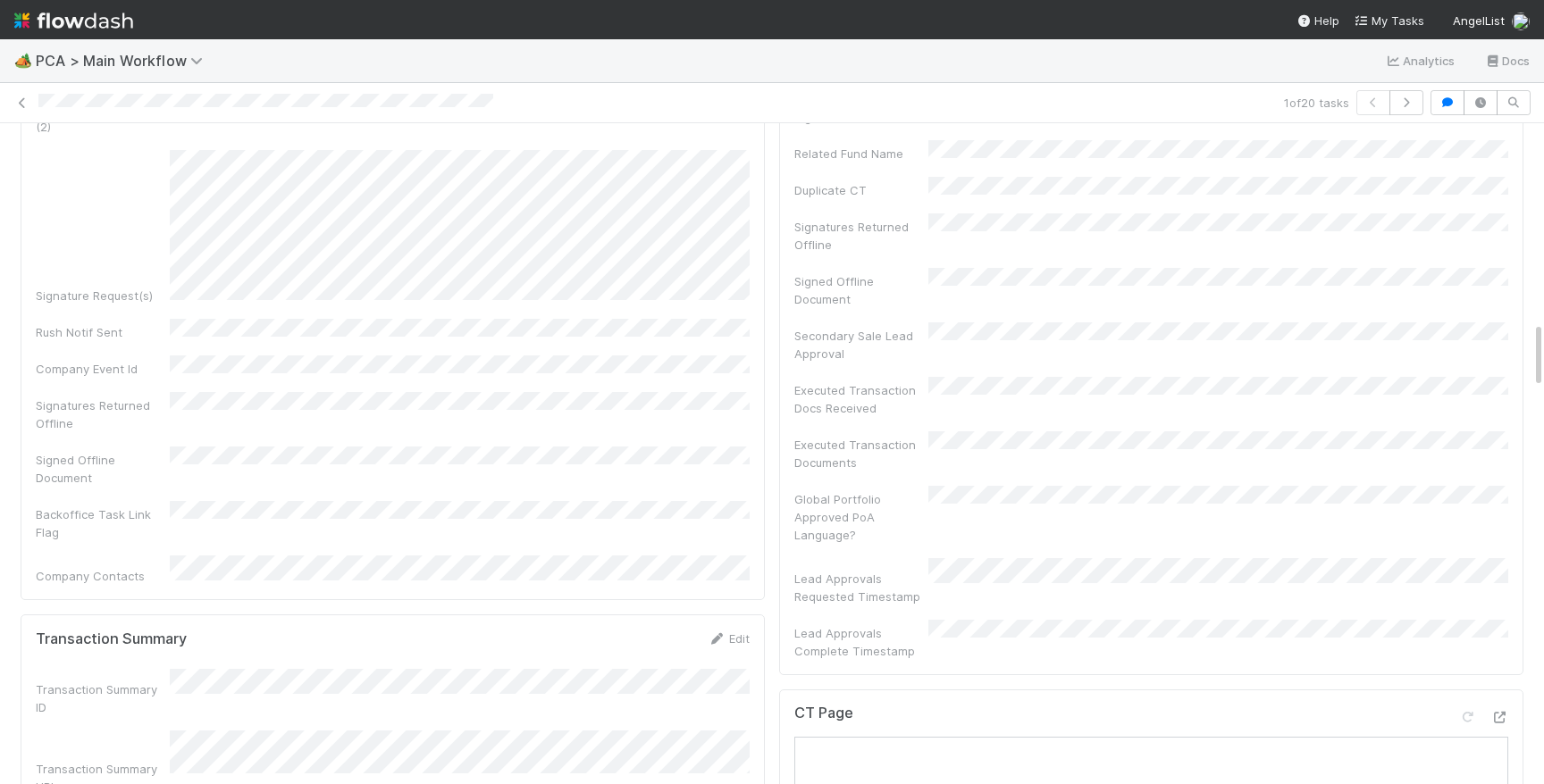
scroll to position [0, 0]
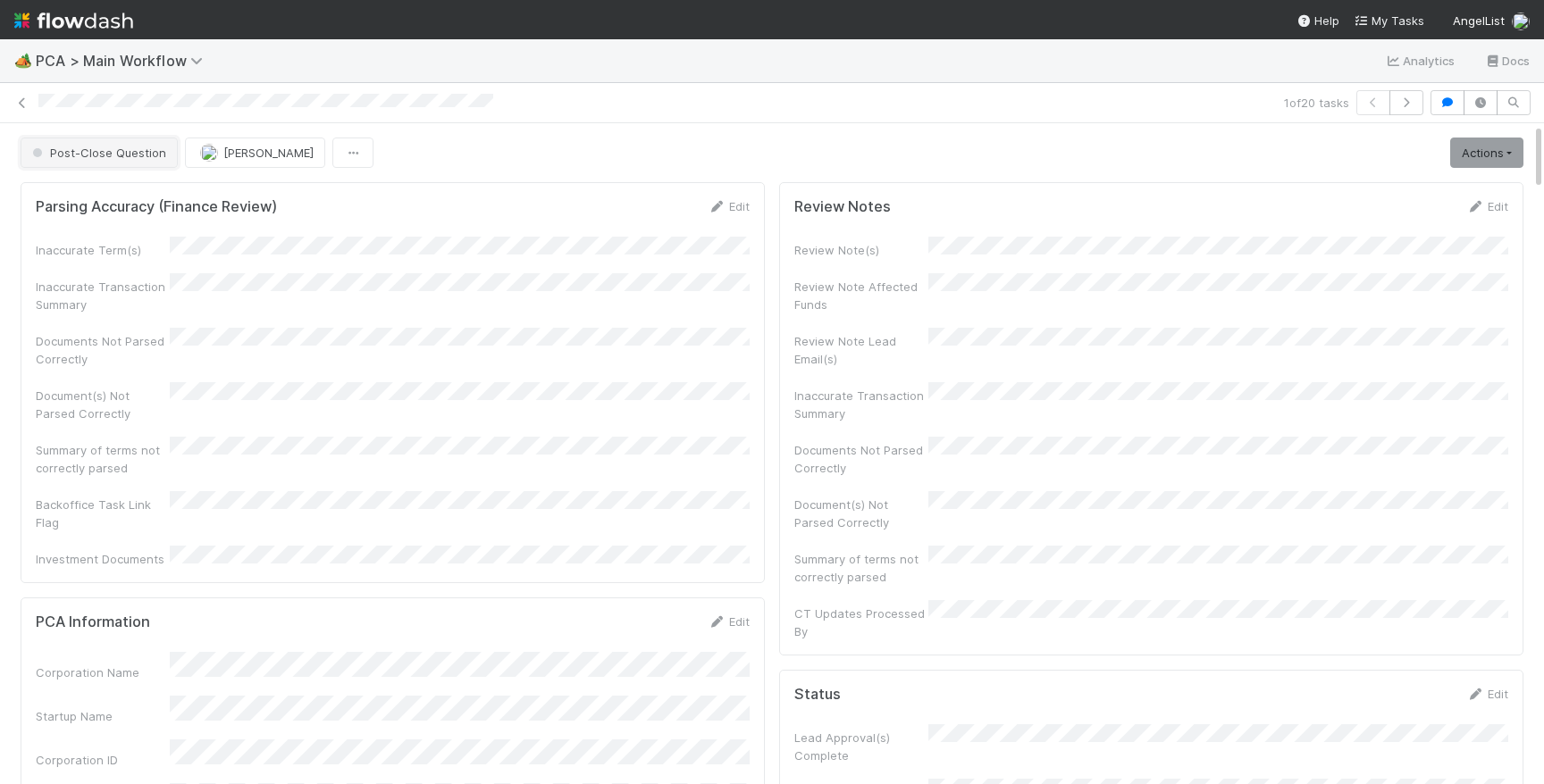
click at [72, 146] on span "Post-Close Question" at bounding box center [97, 153] width 138 height 14
click at [323, 87] on div "1 of 20 tasks" at bounding box center [772, 103] width 1544 height 41
click at [92, 17] on img at bounding box center [73, 20] width 119 height 31
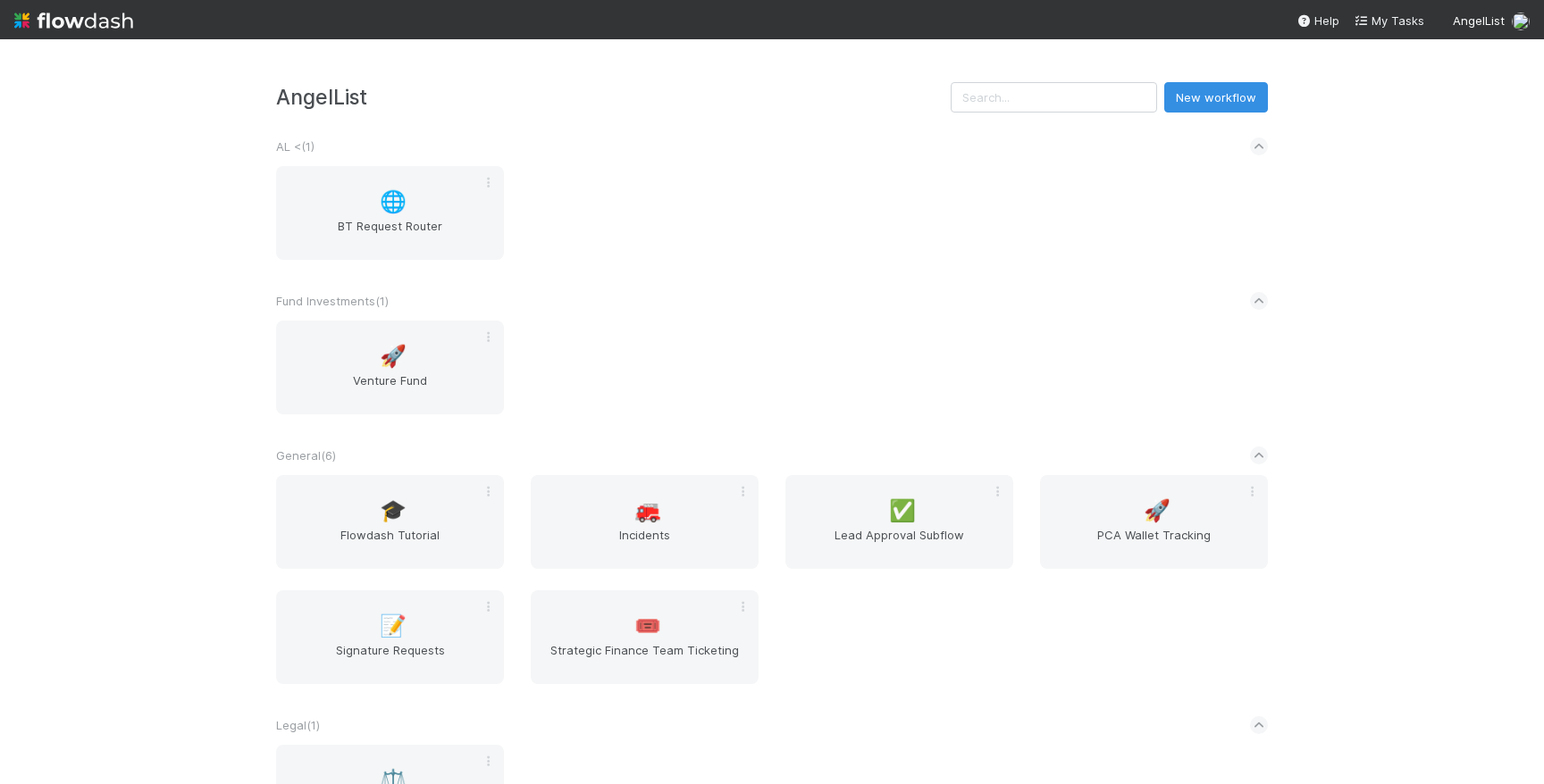
scroll to position [385, 0]
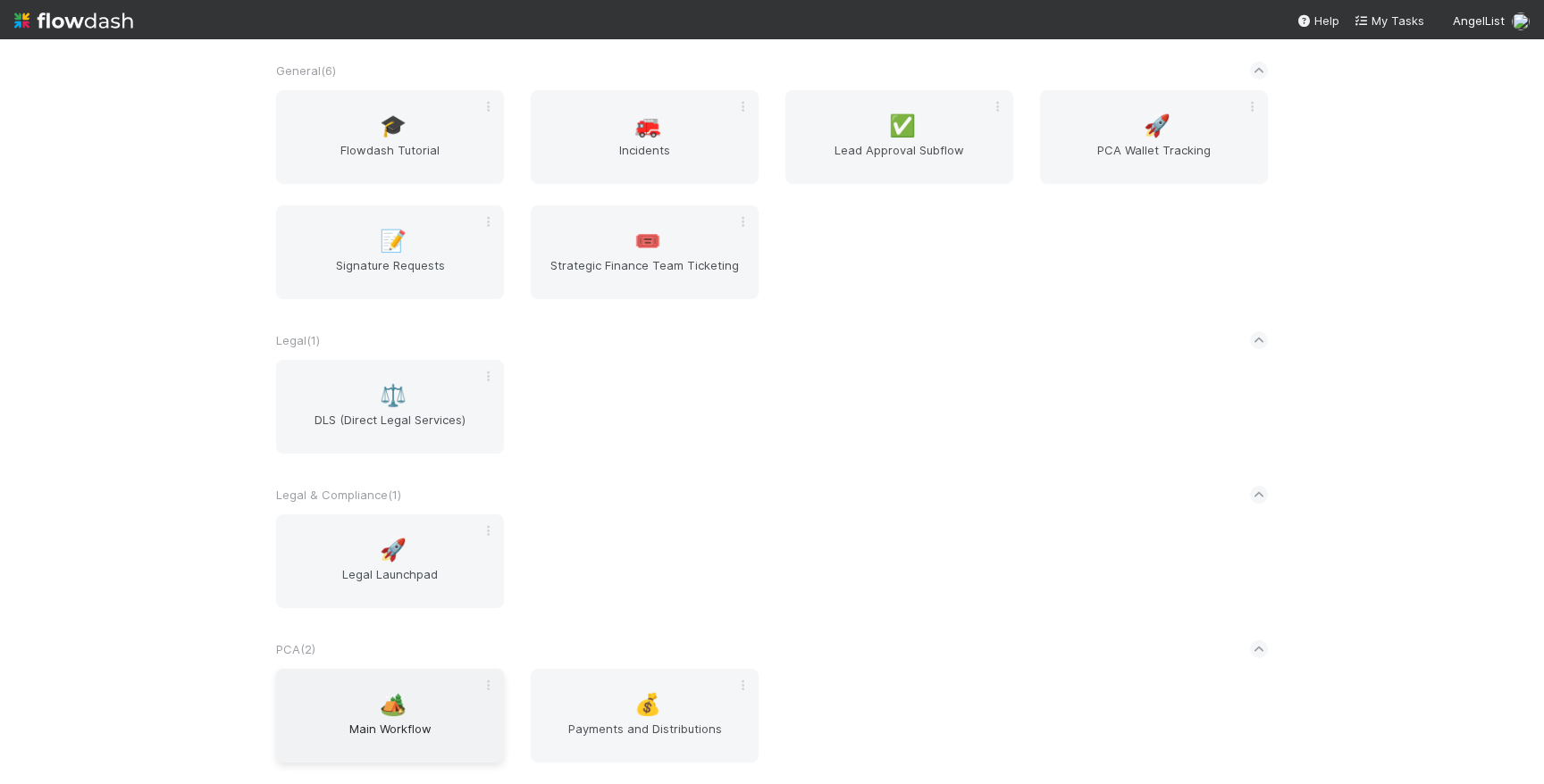
click at [406, 686] on div "🏕️ Main Workflow" at bounding box center [390, 716] width 228 height 94
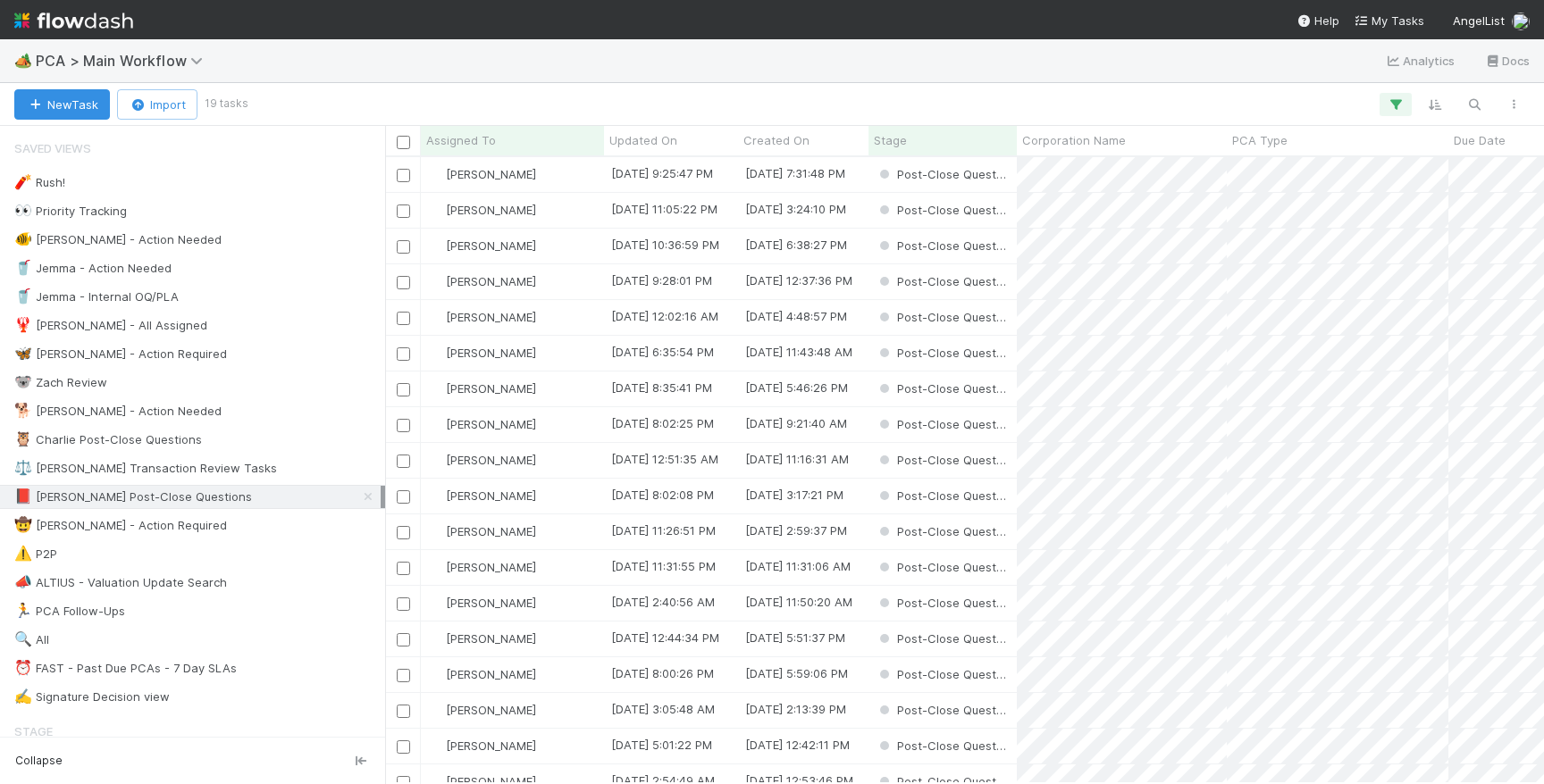
scroll to position [626, 1159]
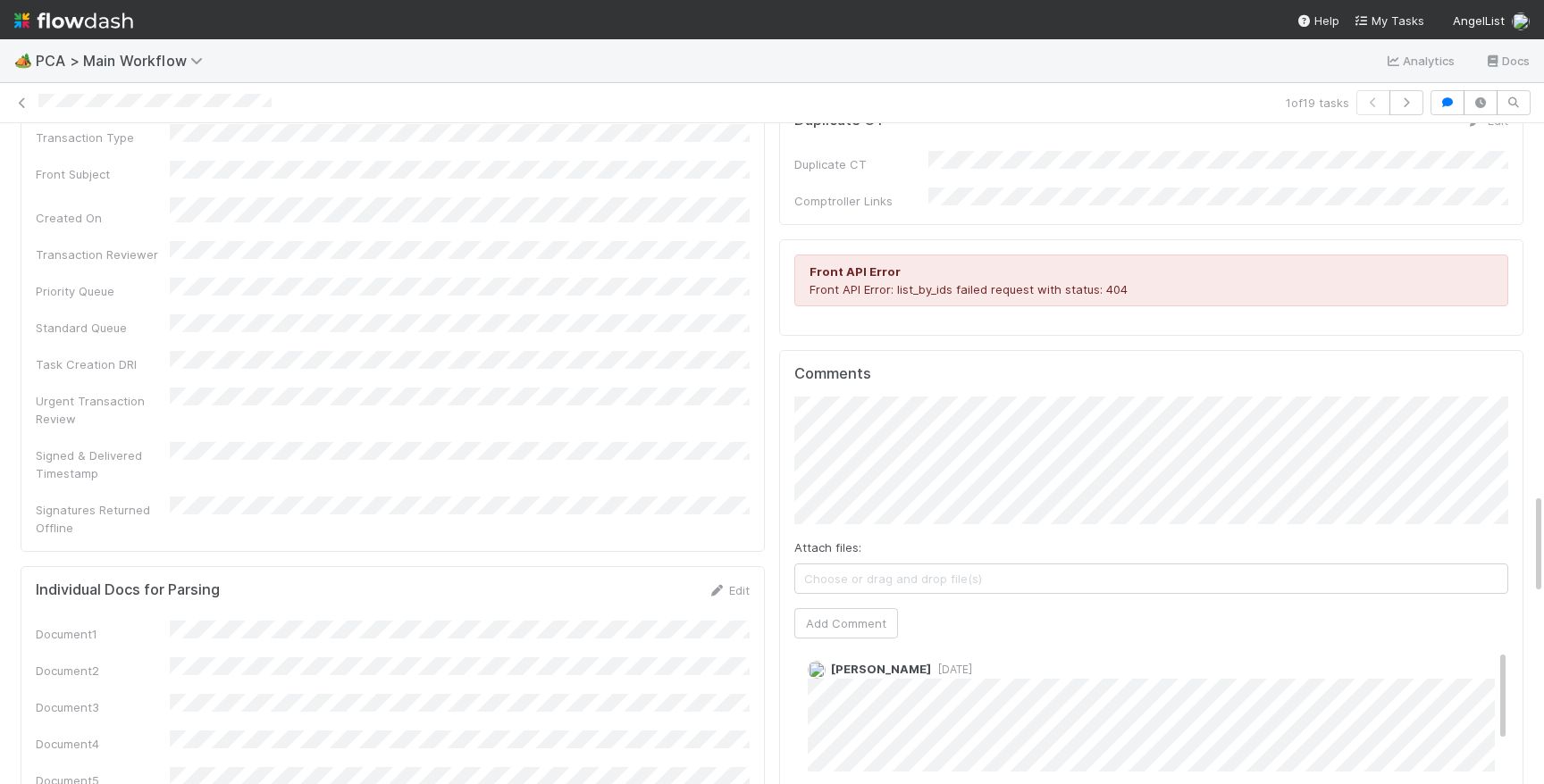
scroll to position [2402, 0]
click at [829, 610] on button "Add Comment" at bounding box center [846, 624] width 104 height 31
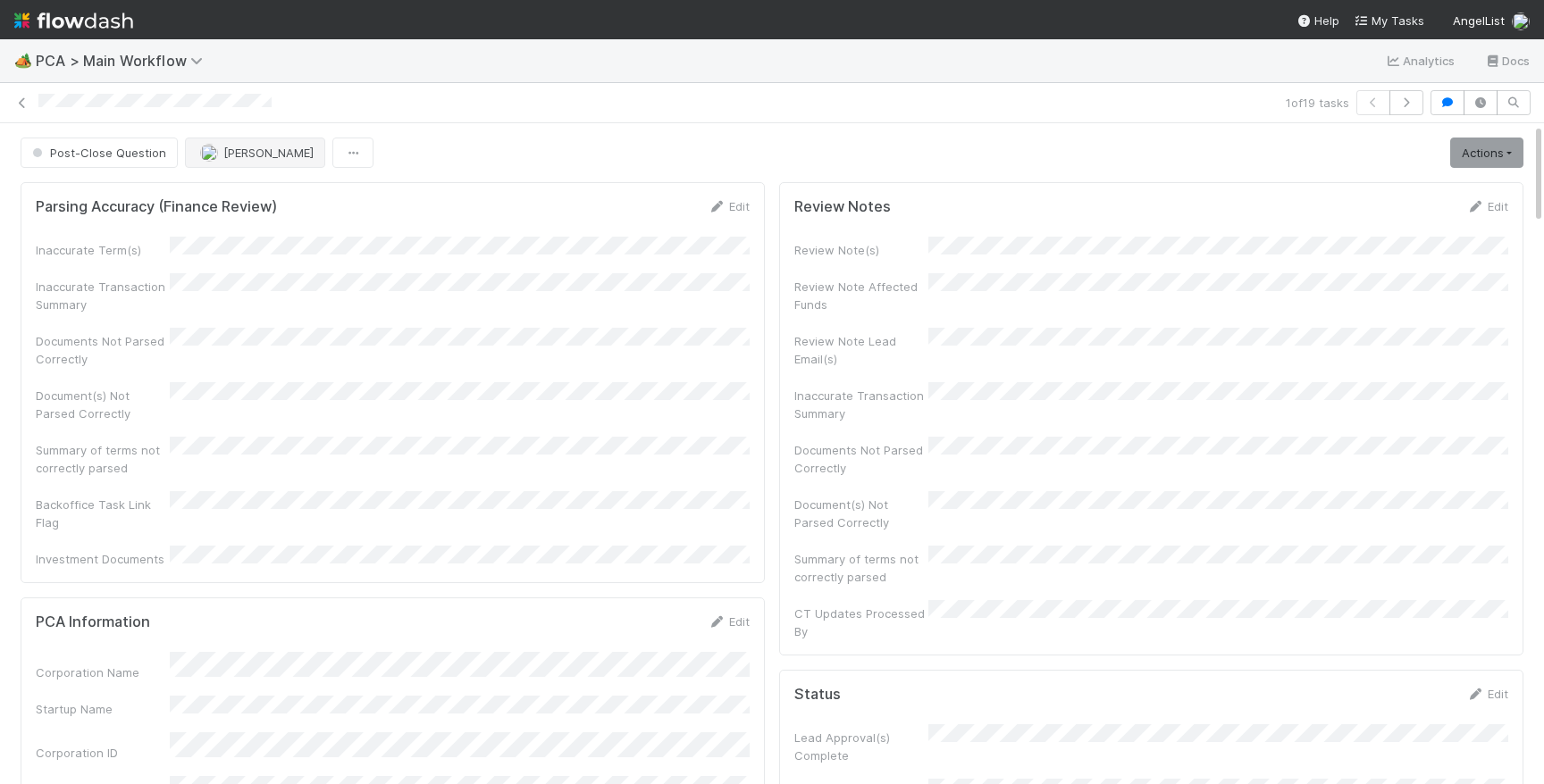
scroll to position [194, 0]
click at [196, 145] on button "[PERSON_NAME]" at bounding box center [255, 153] width 140 height 31
click at [258, 148] on span "[PERSON_NAME]" at bounding box center [268, 153] width 90 height 14
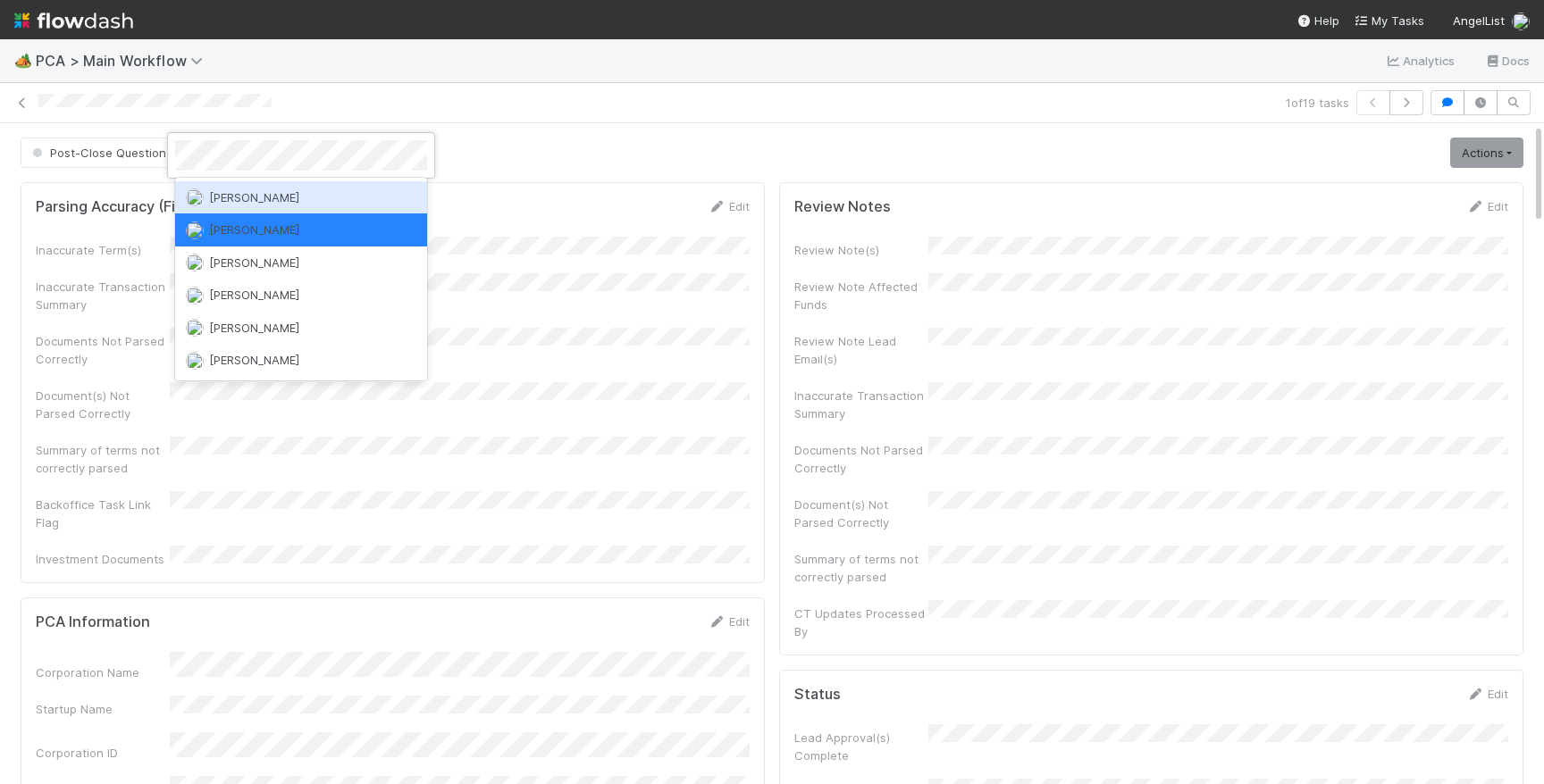
scroll to position [0, 0]
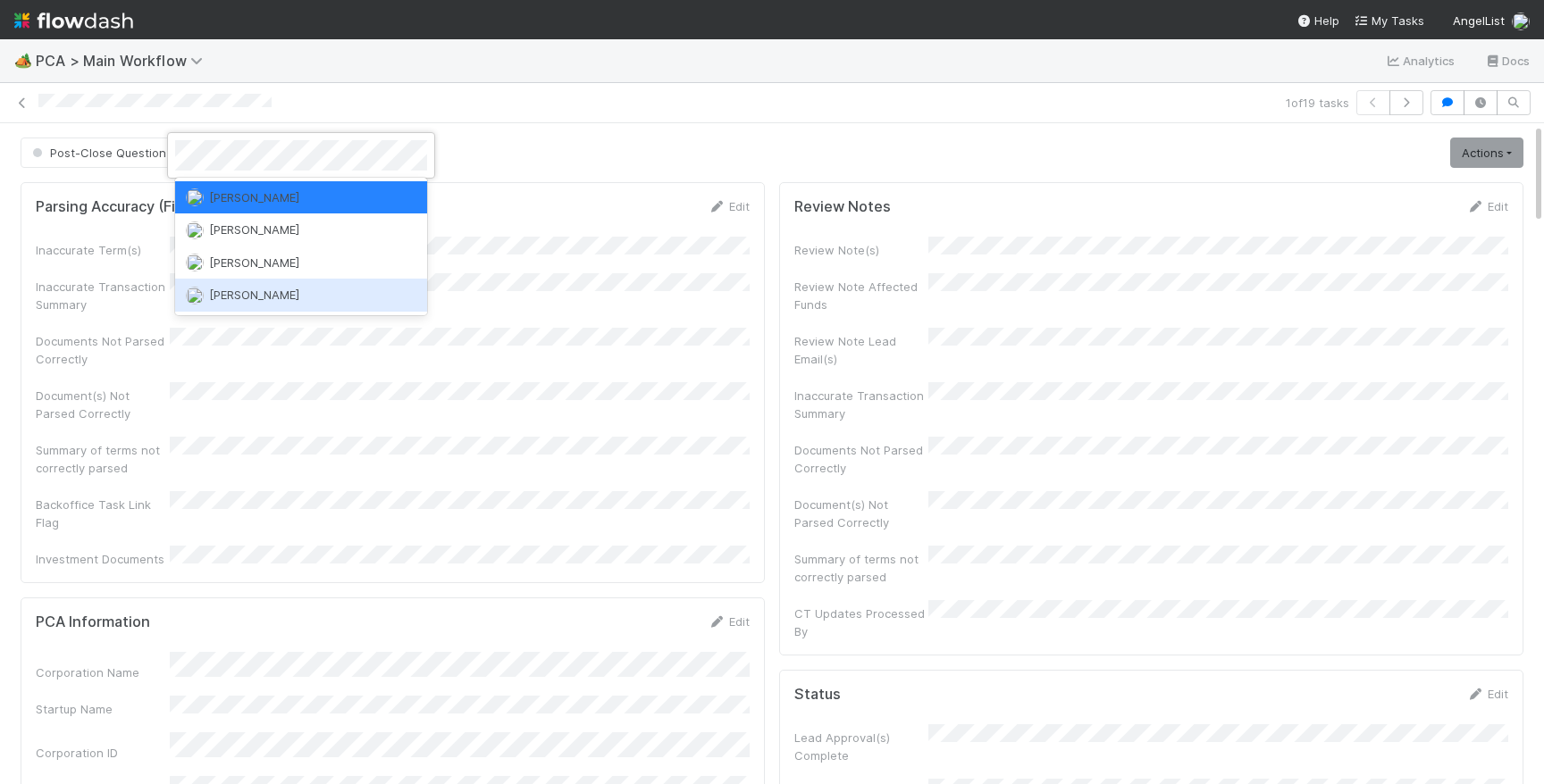
click at [272, 267] on div "[PERSON_NAME]" at bounding box center [301, 263] width 252 height 32
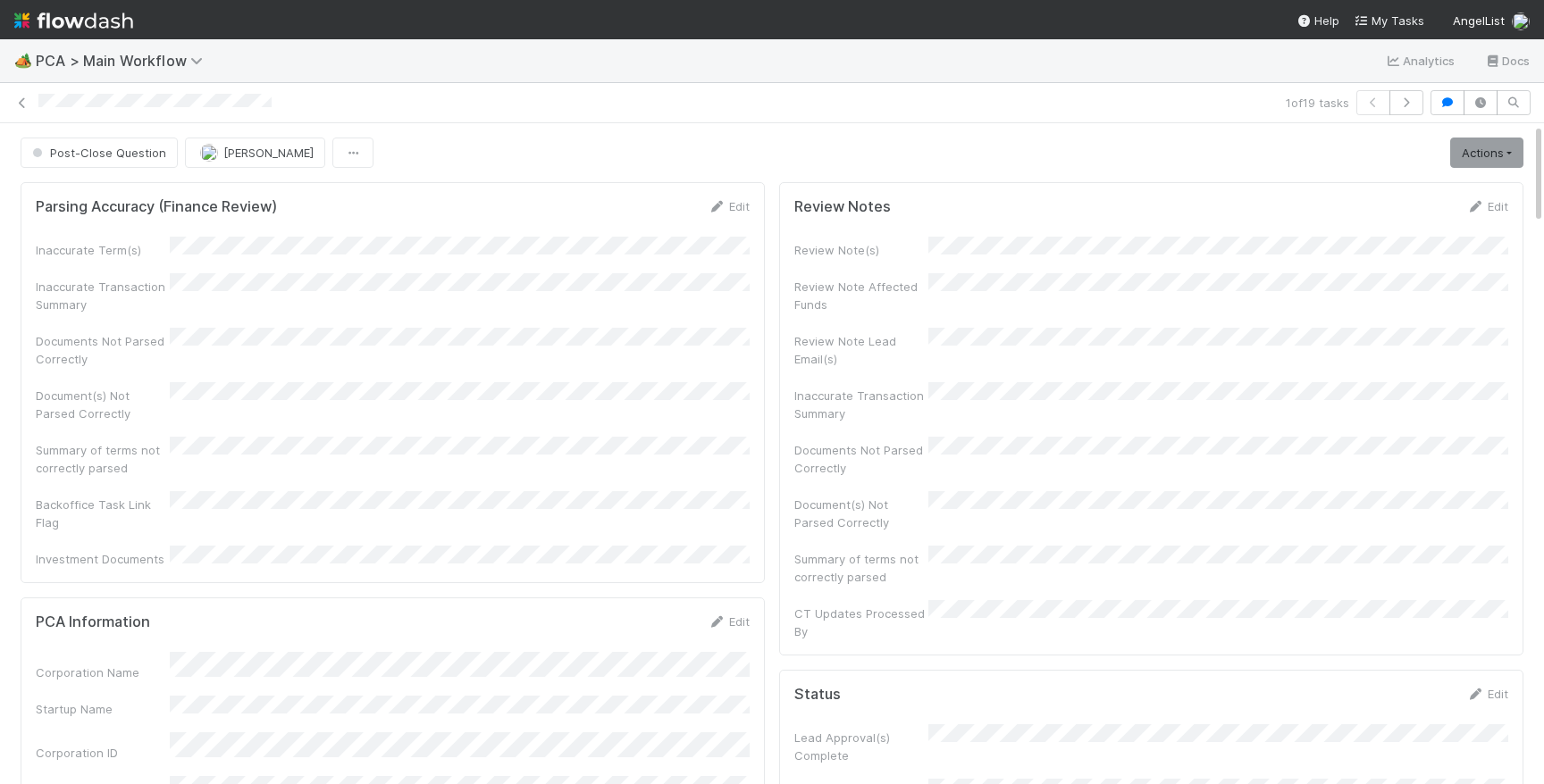
click at [726, 95] on div at bounding box center [658, 103] width 1241 height 19
click at [103, 17] on img at bounding box center [73, 20] width 119 height 31
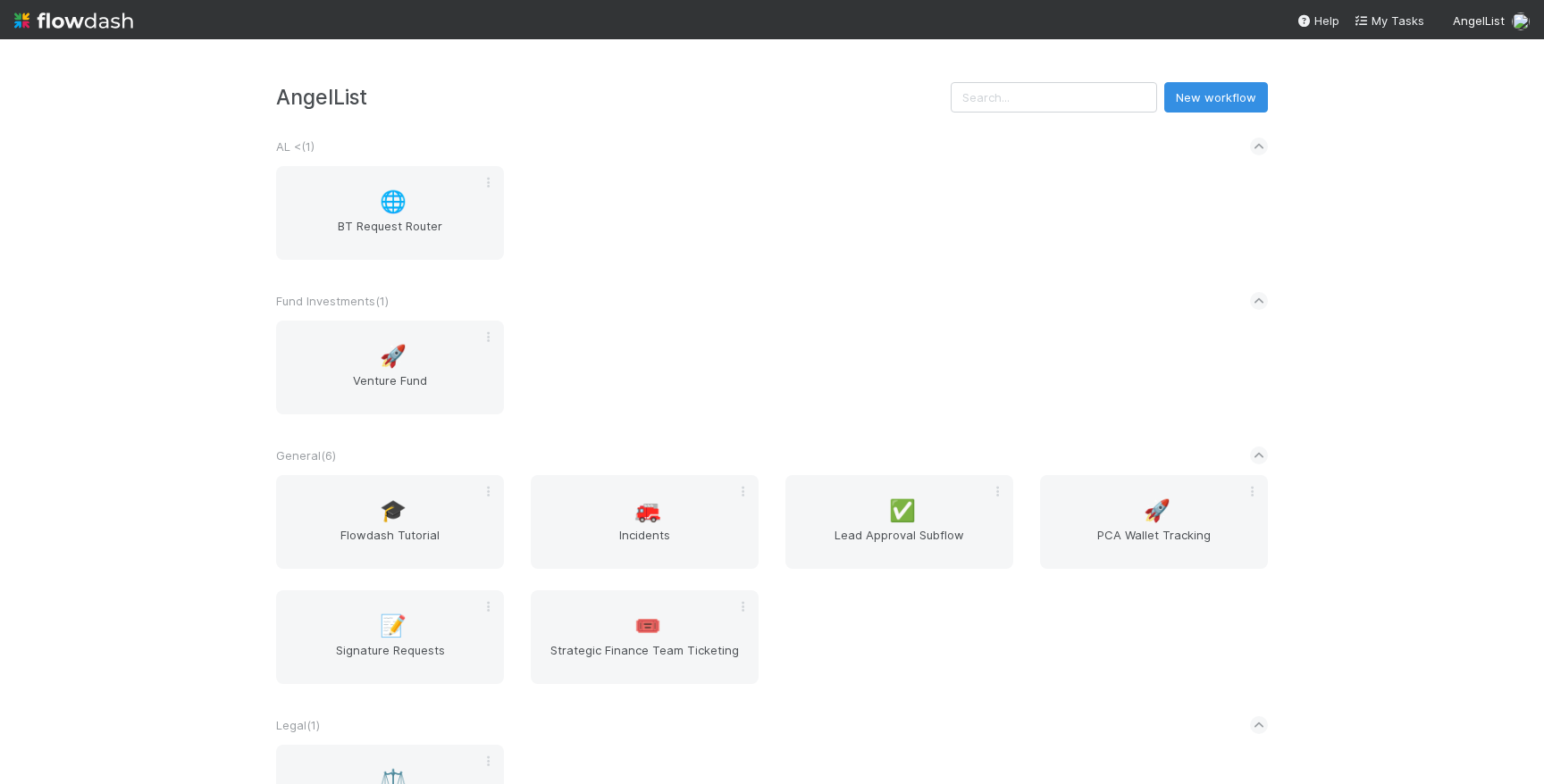
scroll to position [385, 0]
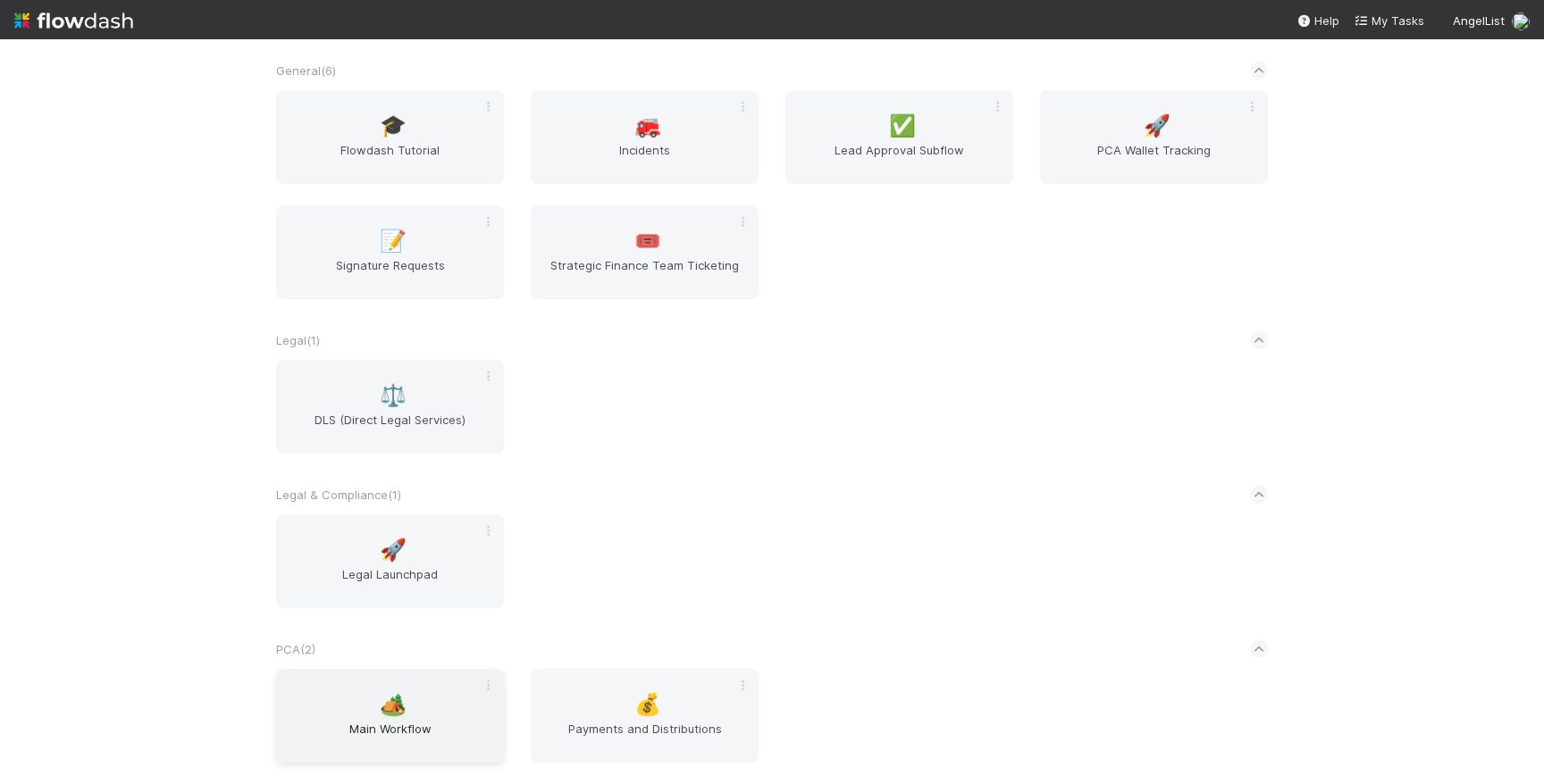
click at [438, 687] on div "🏕️ Main Workflow" at bounding box center [390, 716] width 228 height 94
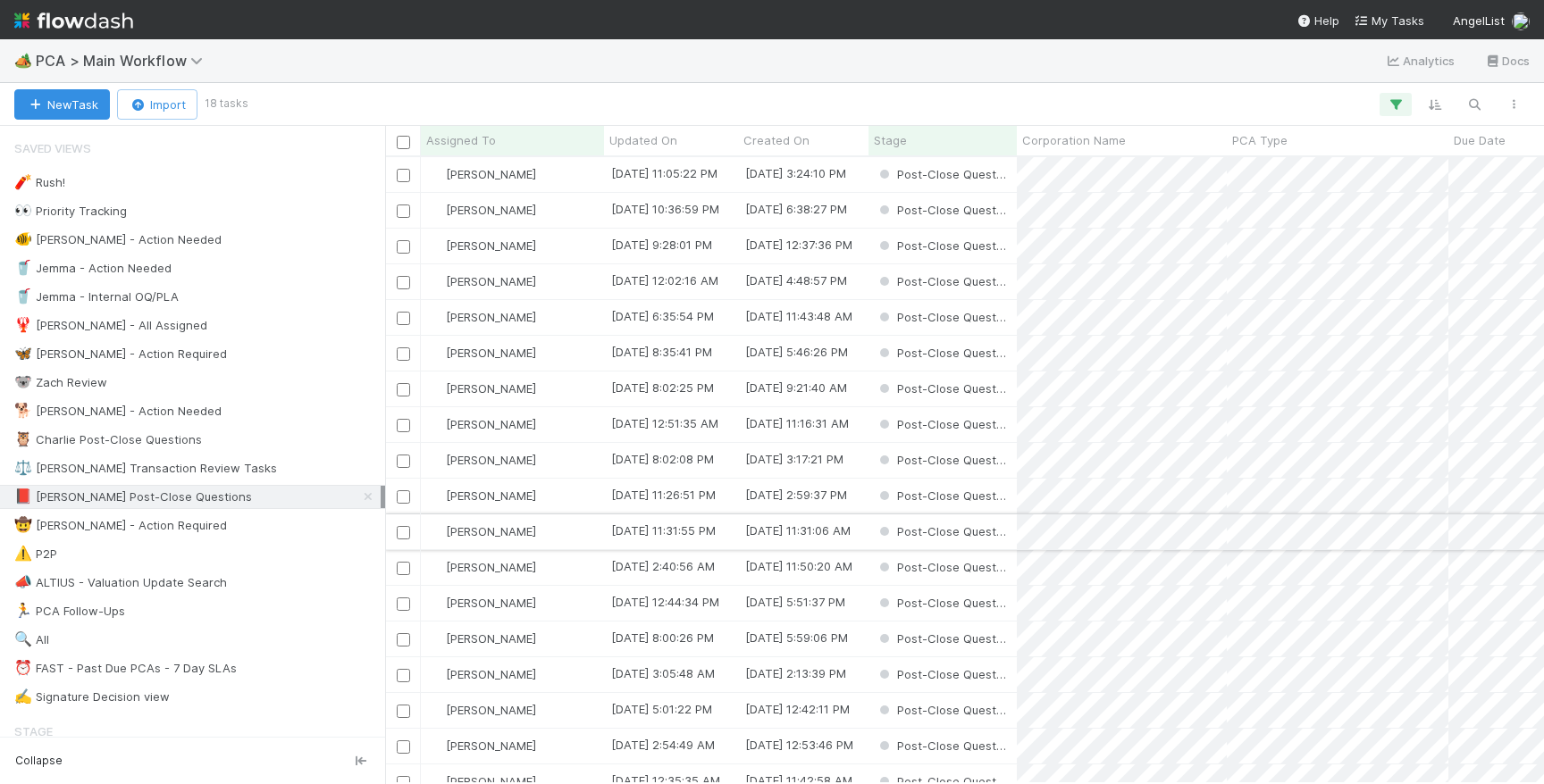
scroll to position [626, 1159]
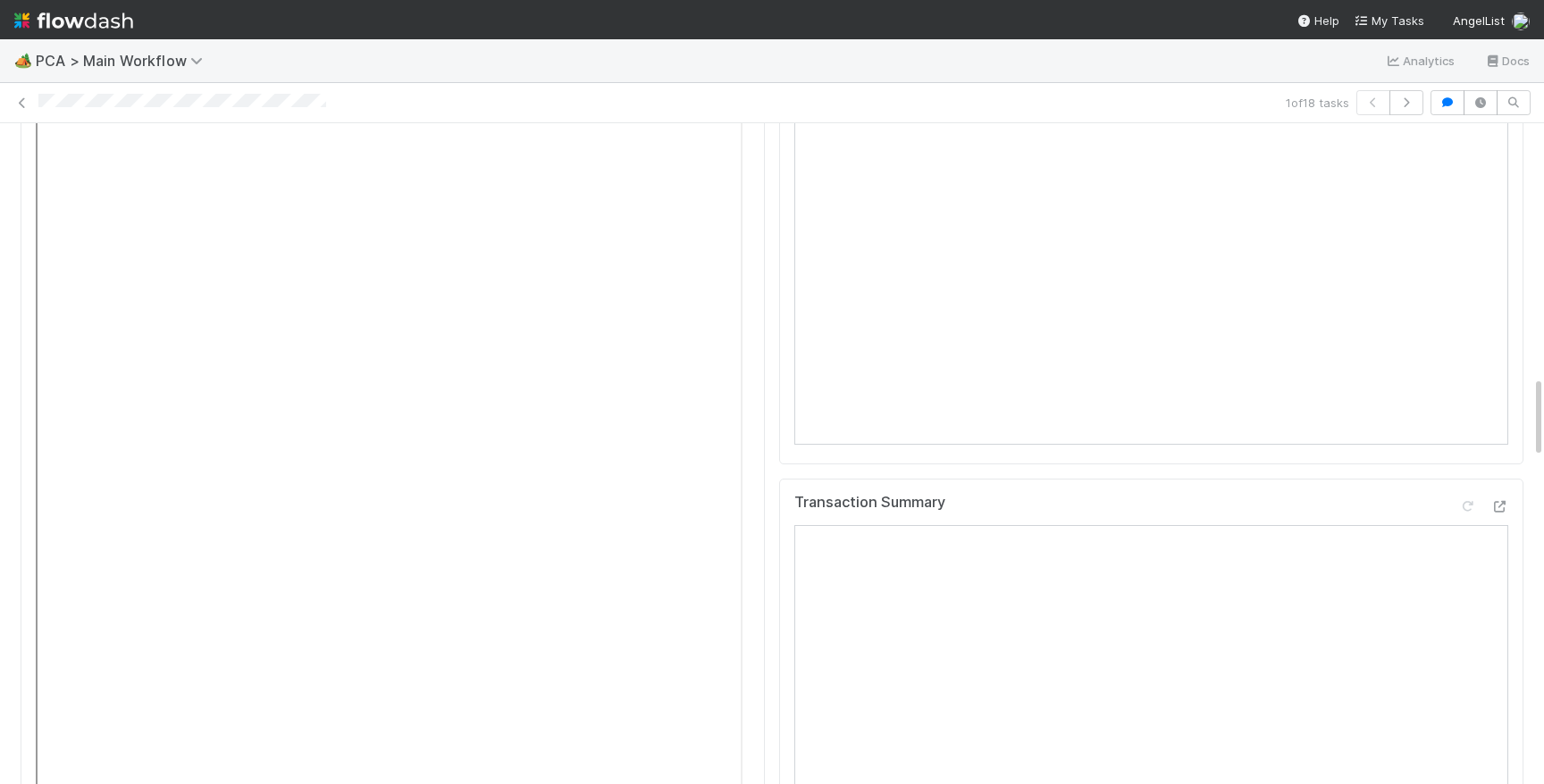
scroll to position [1945, 0]
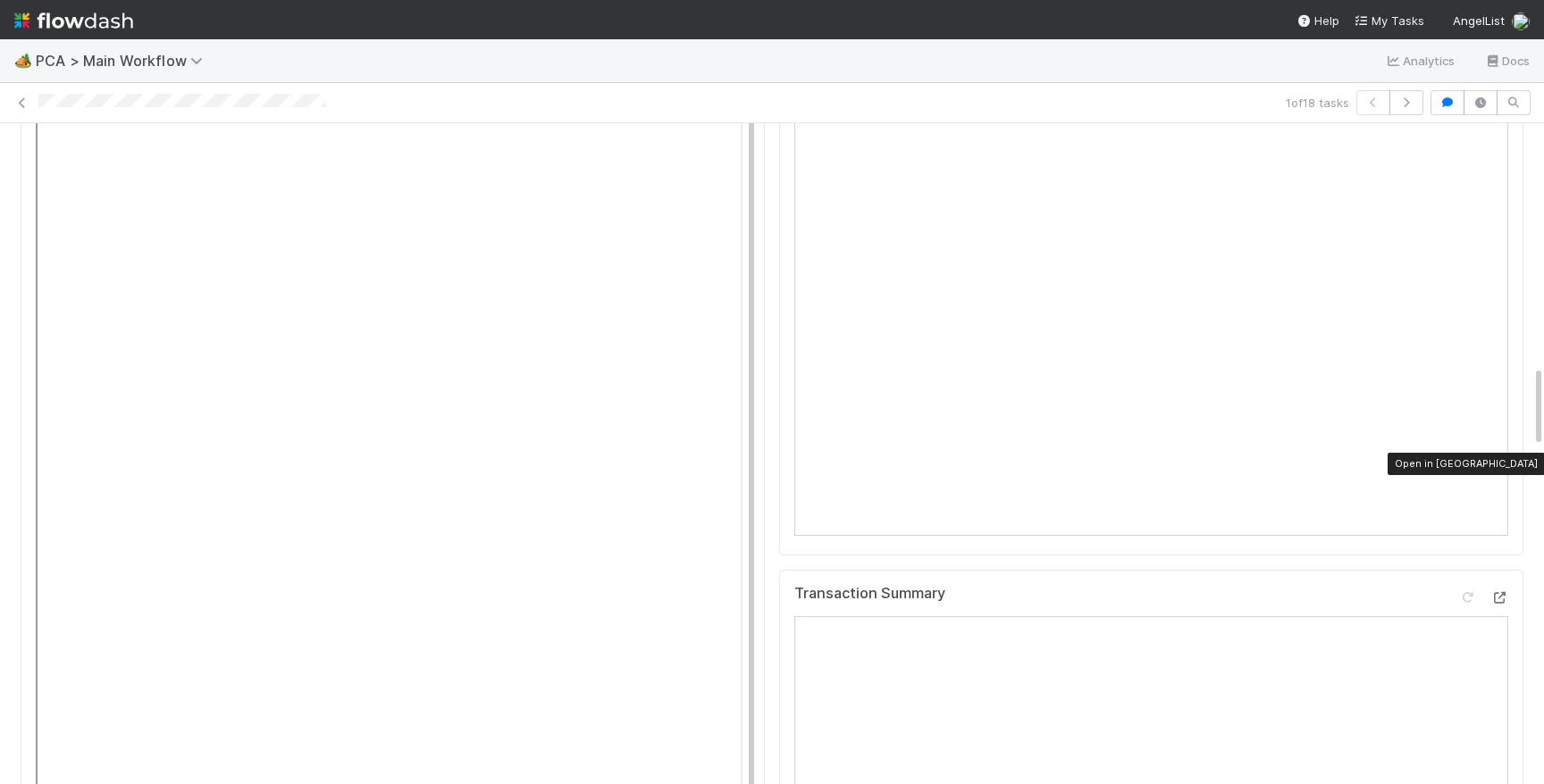
click at [1504, 592] on icon at bounding box center [1499, 598] width 18 height 12
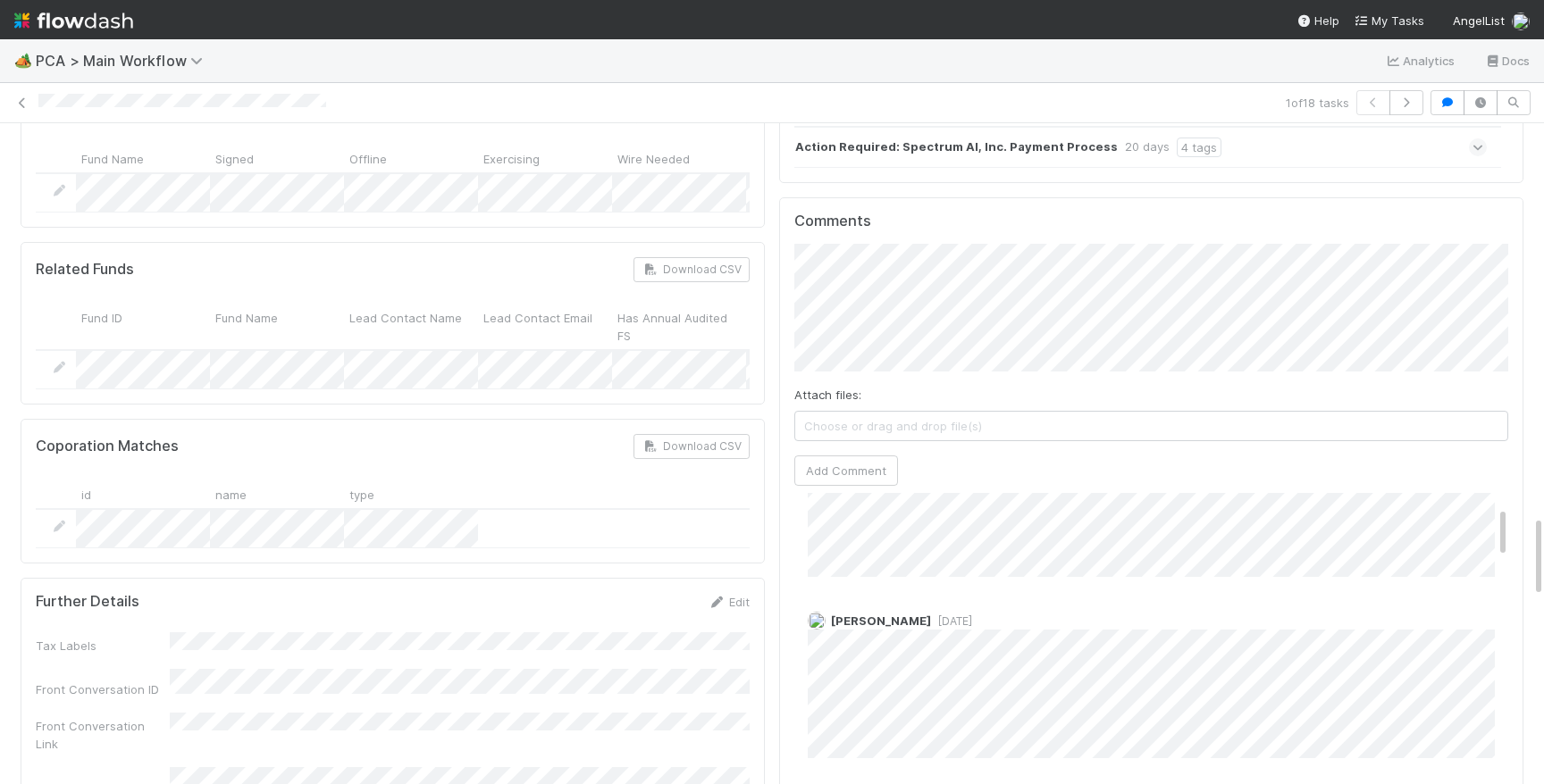
scroll to position [0, 0]
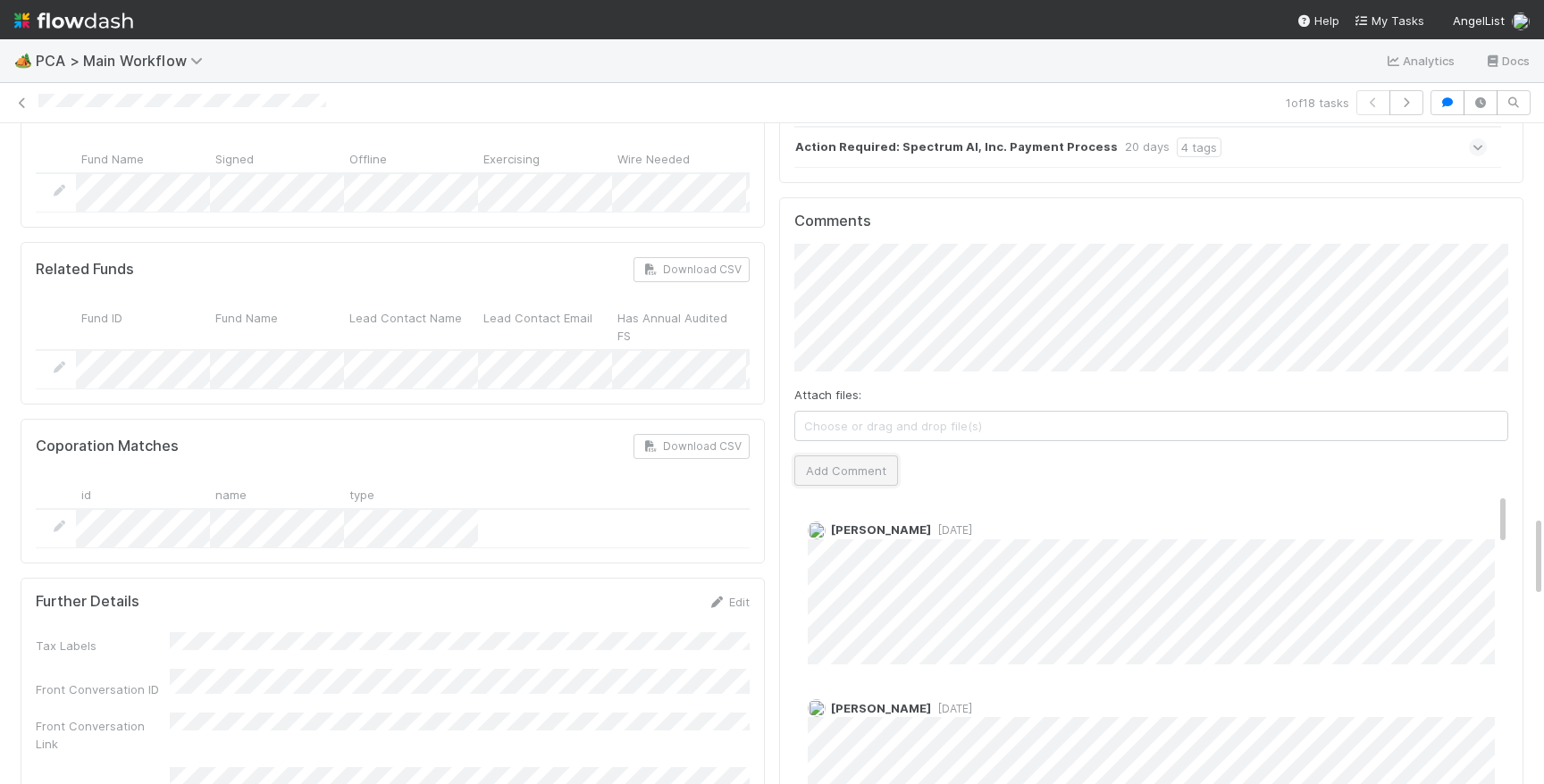
click at [864, 456] on button "Add Comment" at bounding box center [846, 471] width 104 height 31
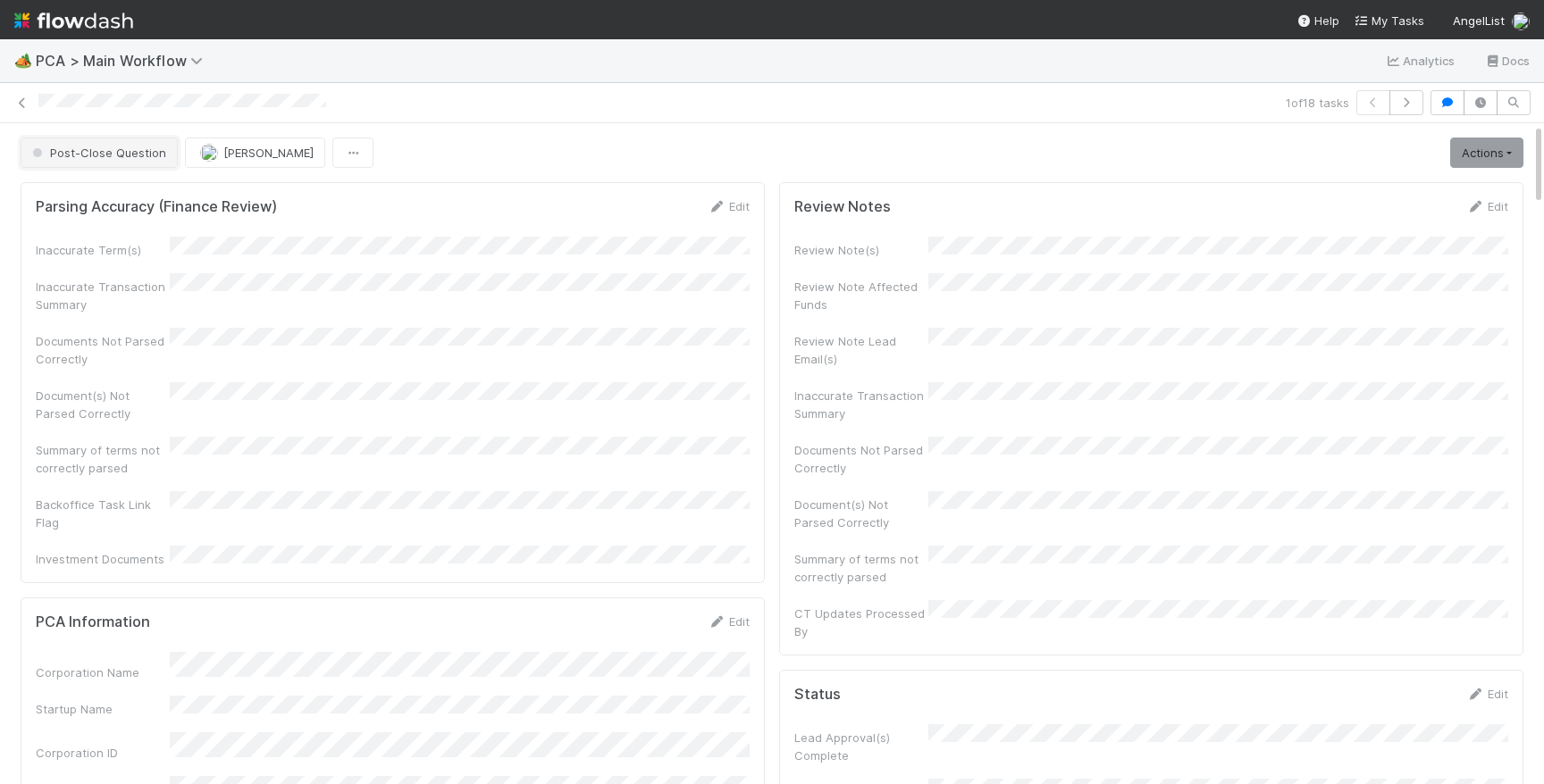
click at [59, 144] on button "Post-Close Question" at bounding box center [99, 153] width 158 height 31
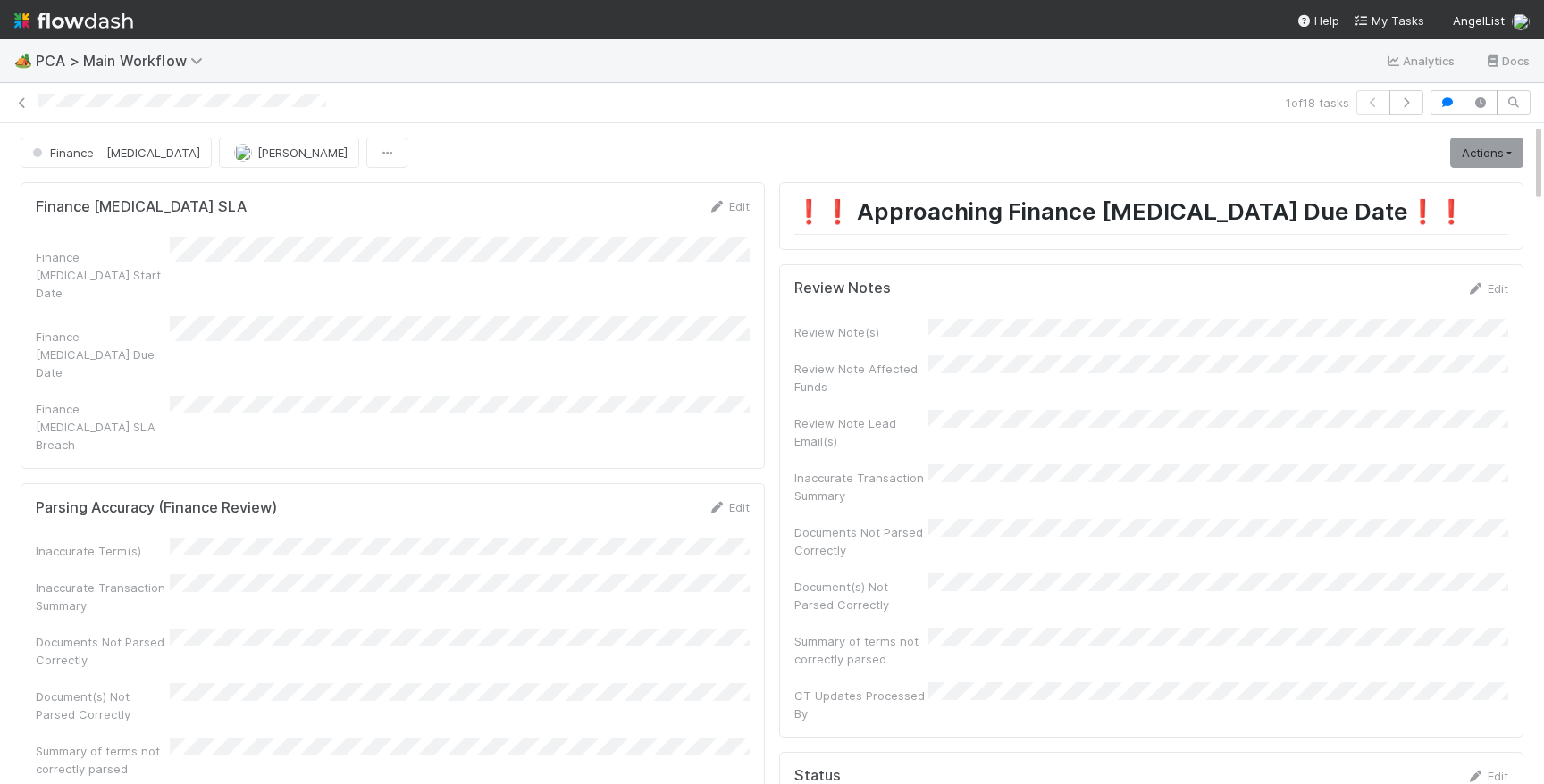
click at [39, 20] on img at bounding box center [73, 20] width 119 height 31
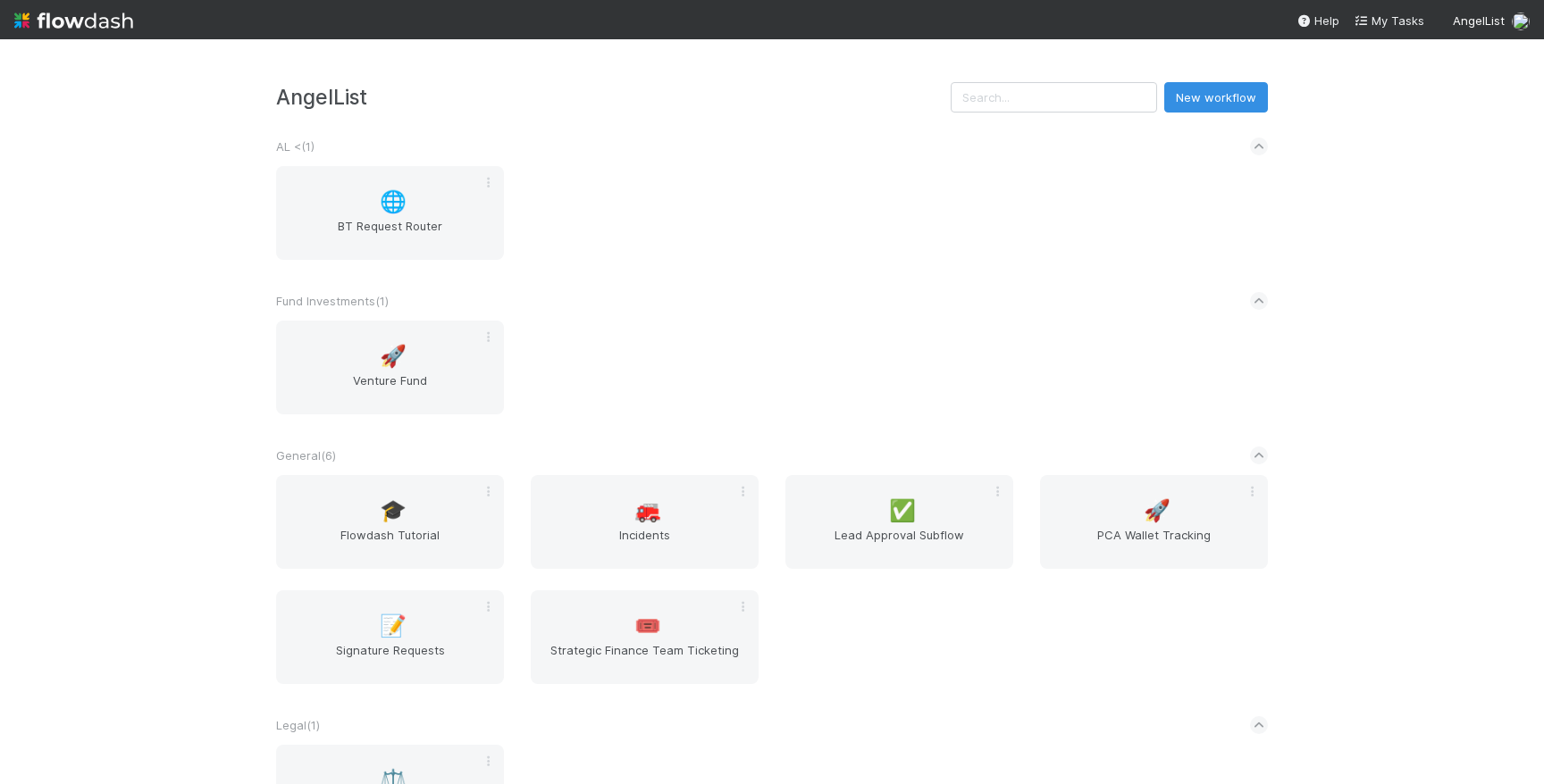
scroll to position [385, 0]
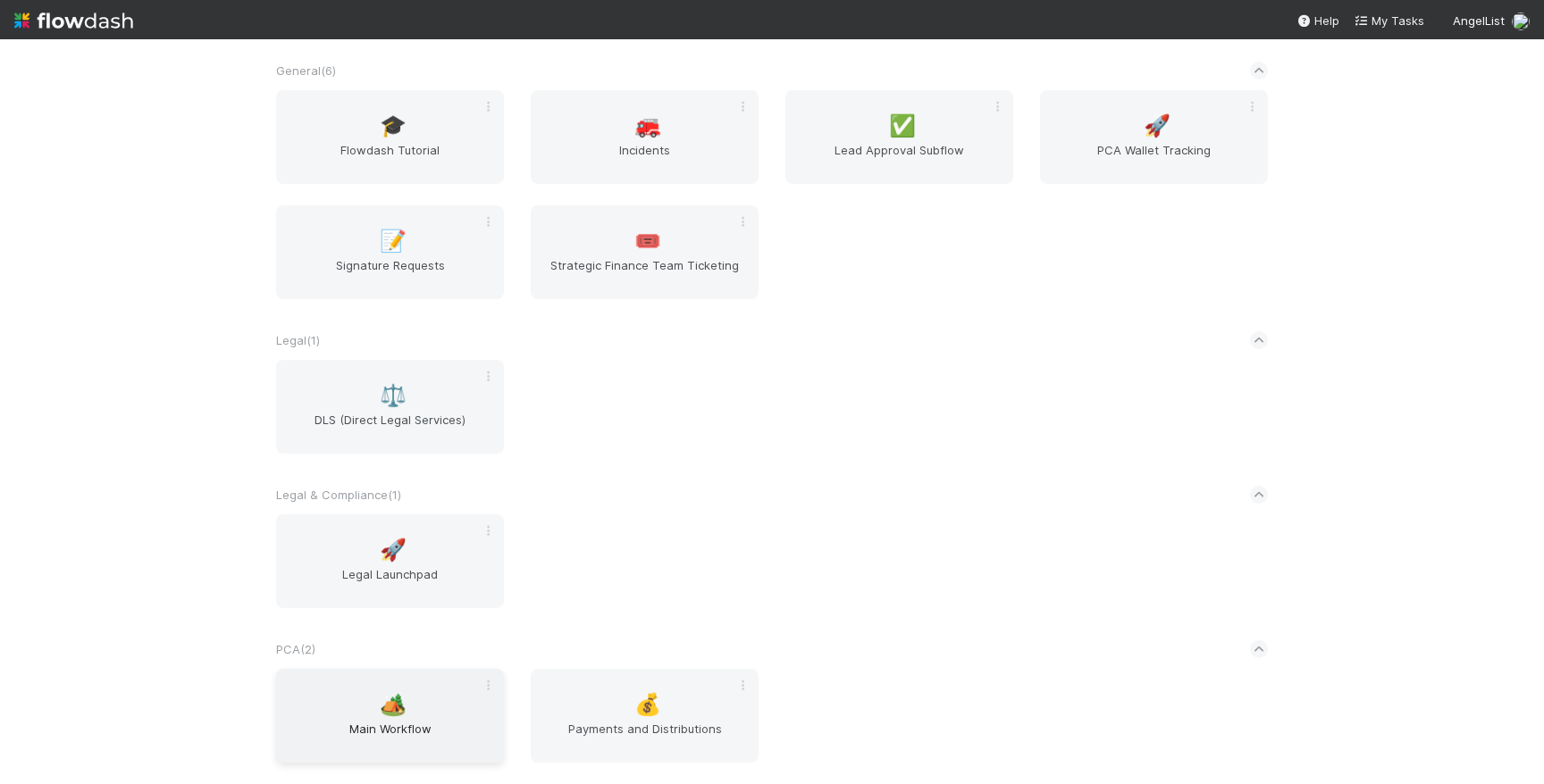
click at [441, 693] on div "🏕️ Main Workflow" at bounding box center [390, 716] width 228 height 94
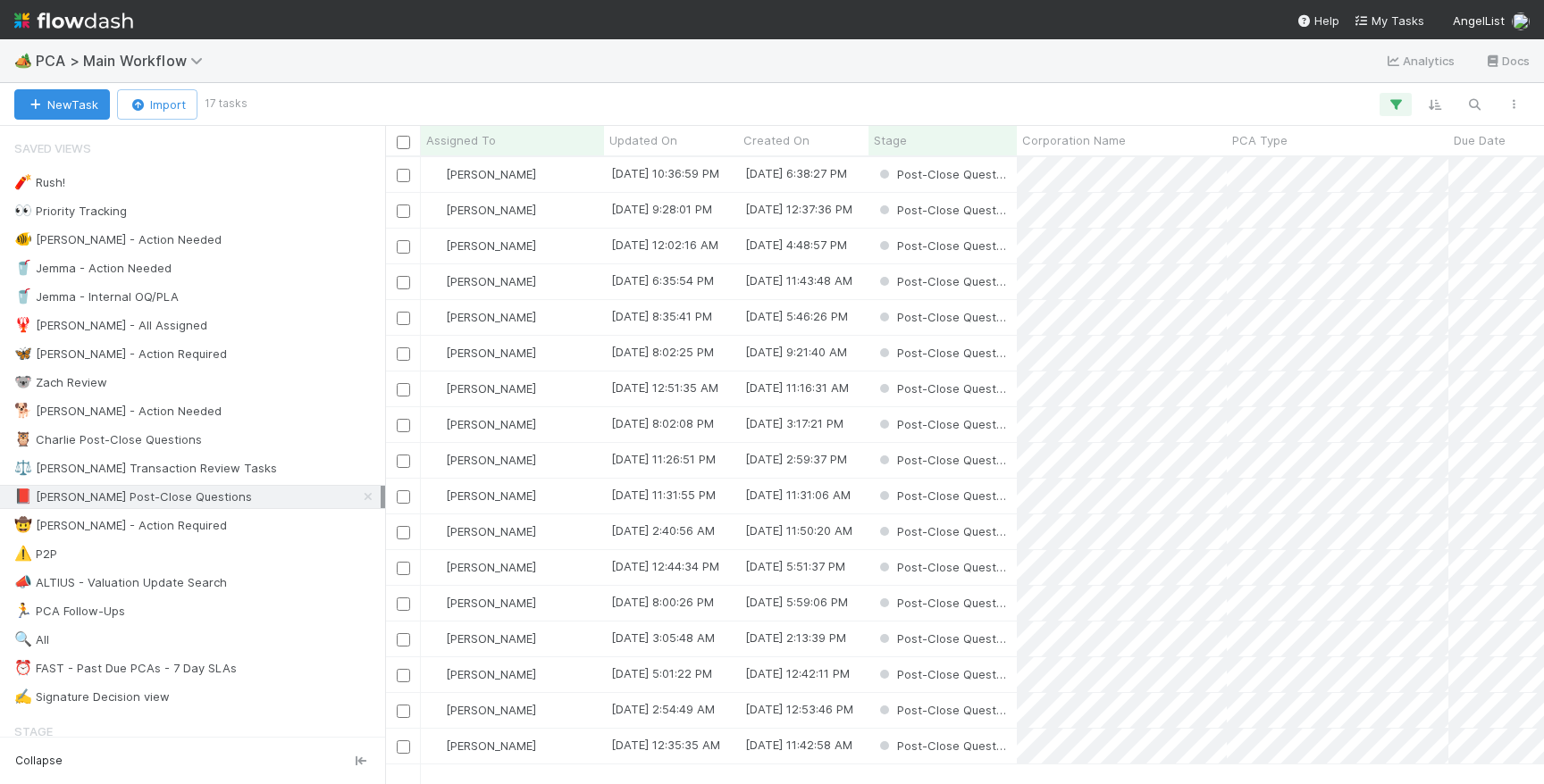
scroll to position [626, 1159]
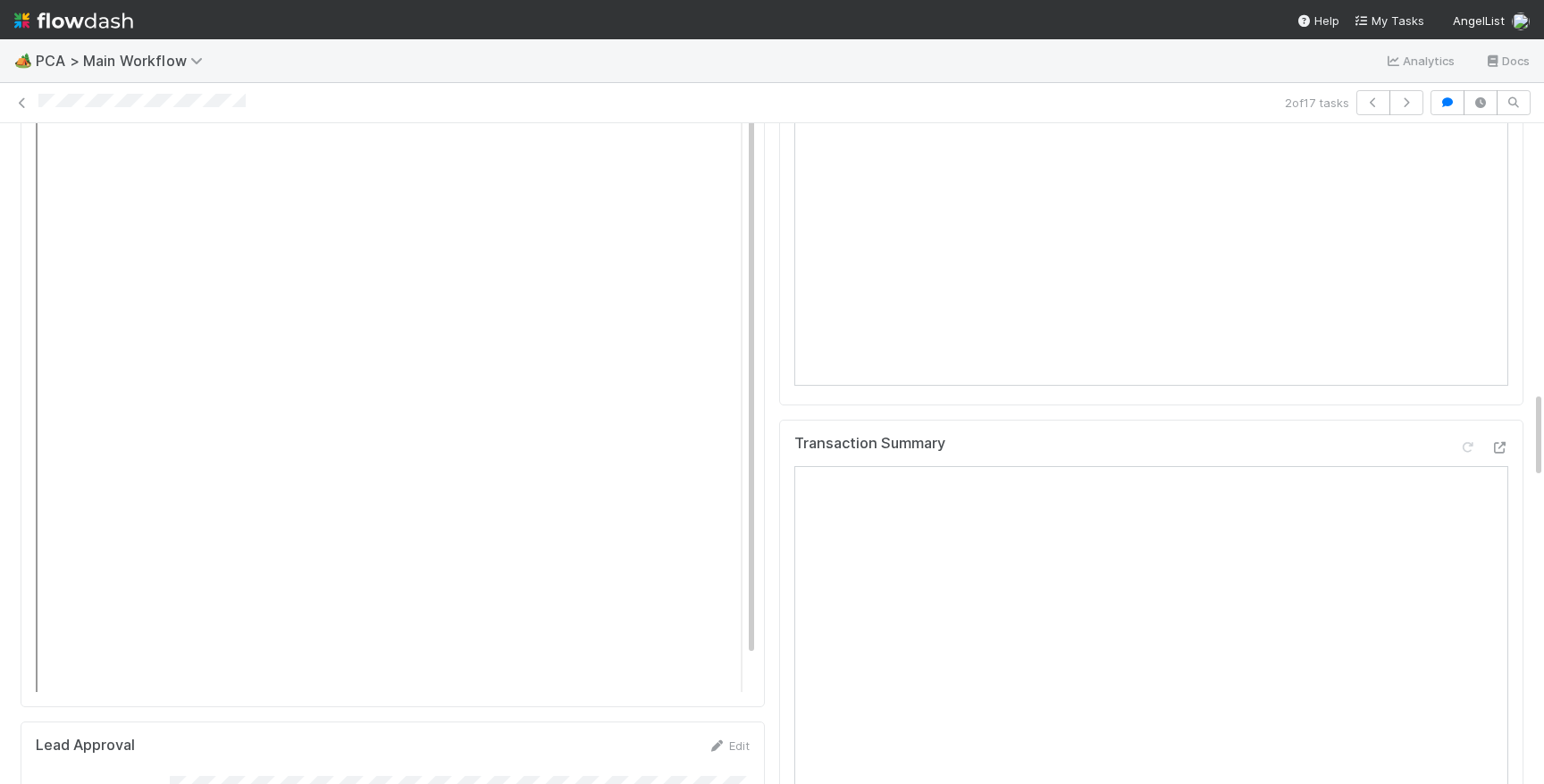
scroll to position [2025, 0]
click at [1507, 498] on icon at bounding box center [1499, 504] width 18 height 12
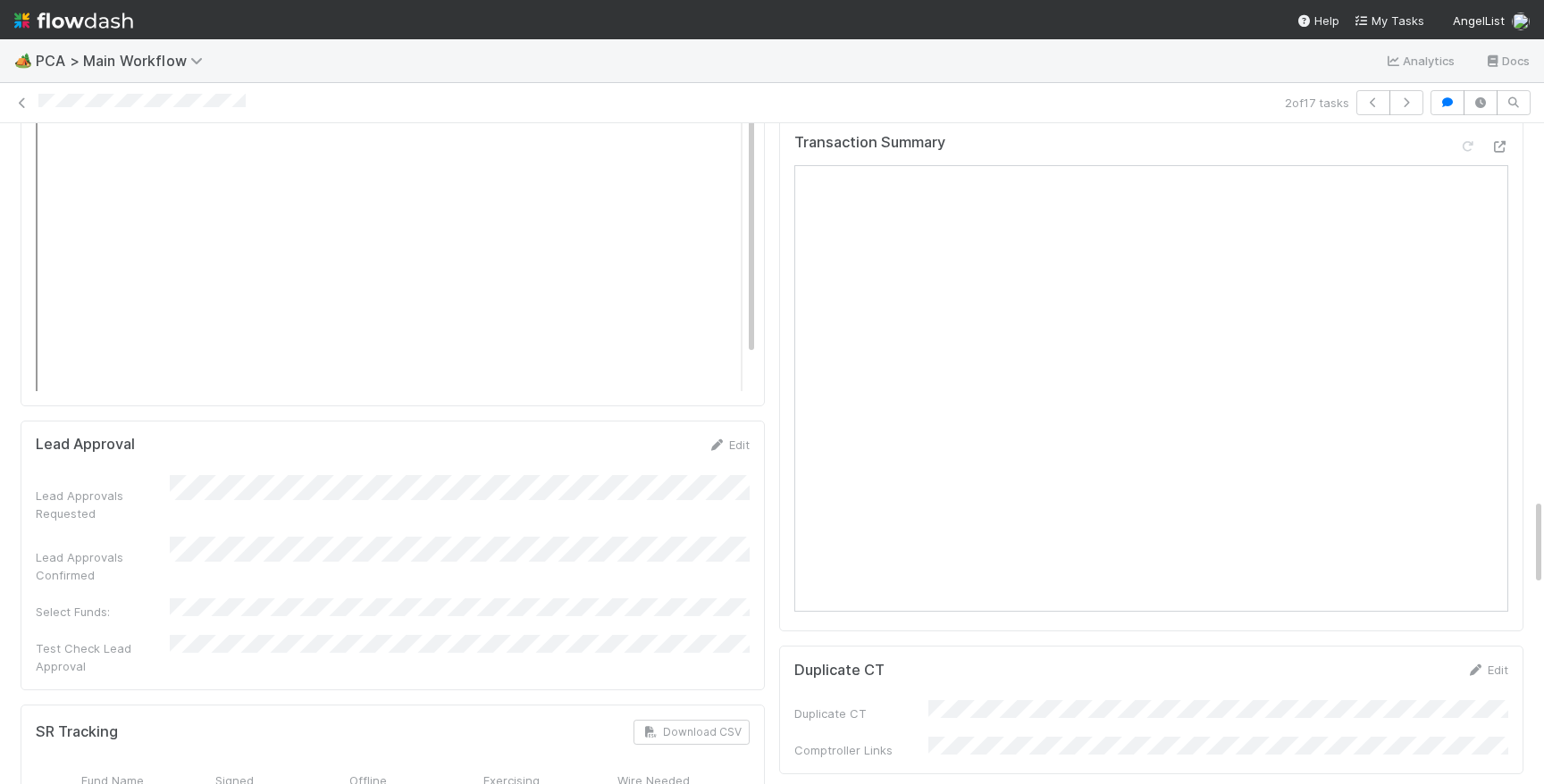
scroll to position [3001, 0]
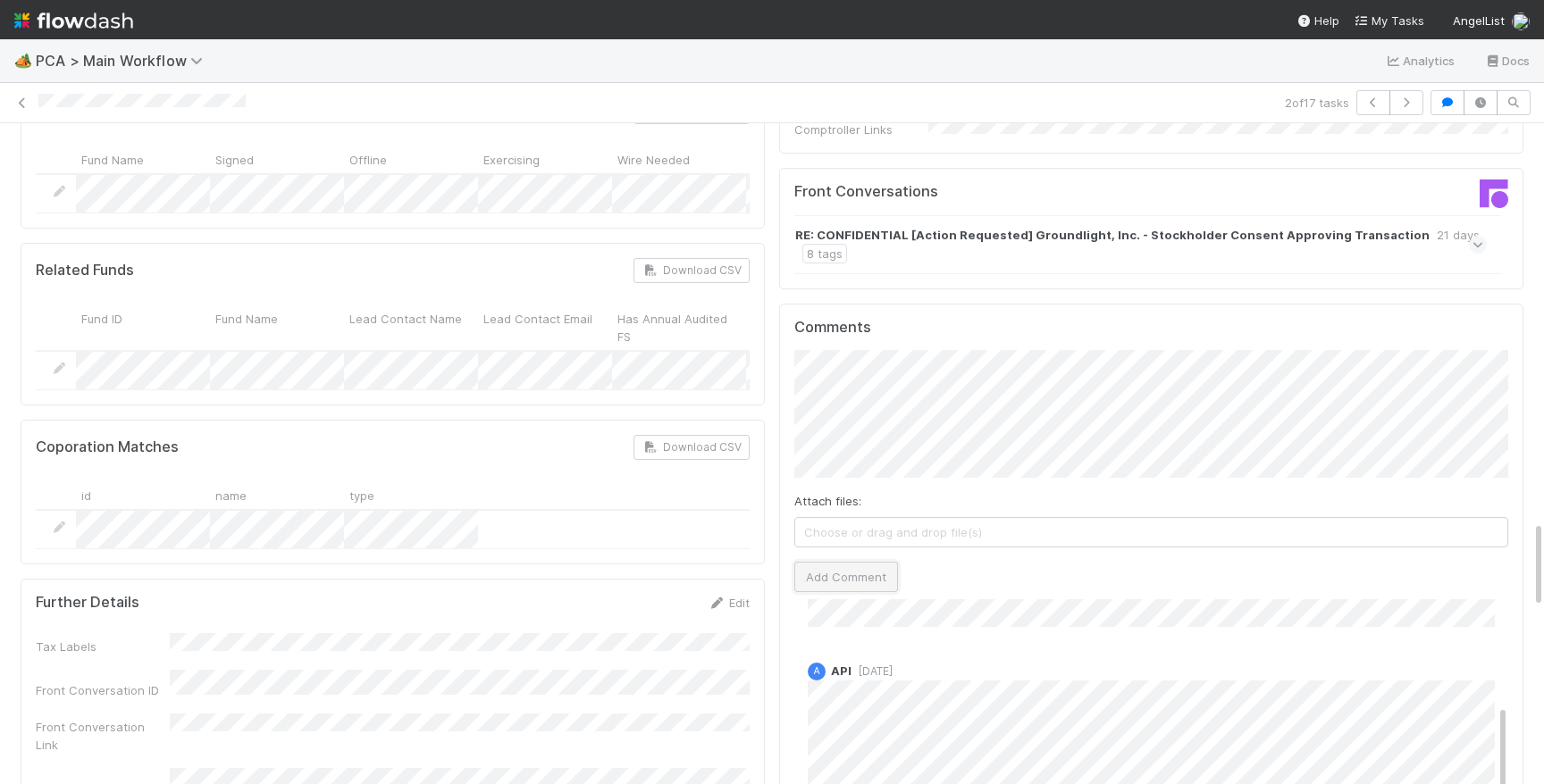
click at [824, 562] on button "Add Comment" at bounding box center [846, 577] width 104 height 31
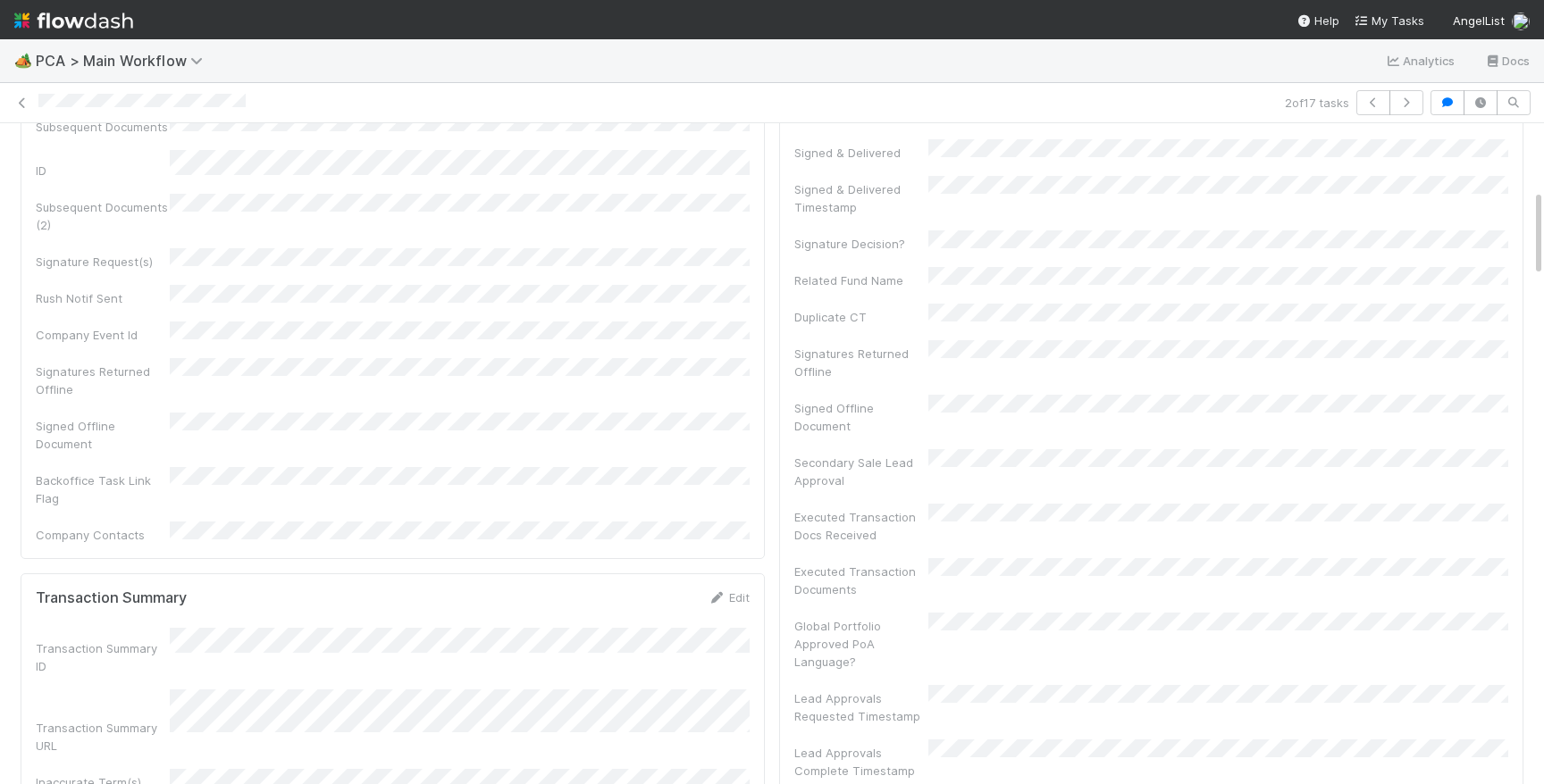
scroll to position [0, 0]
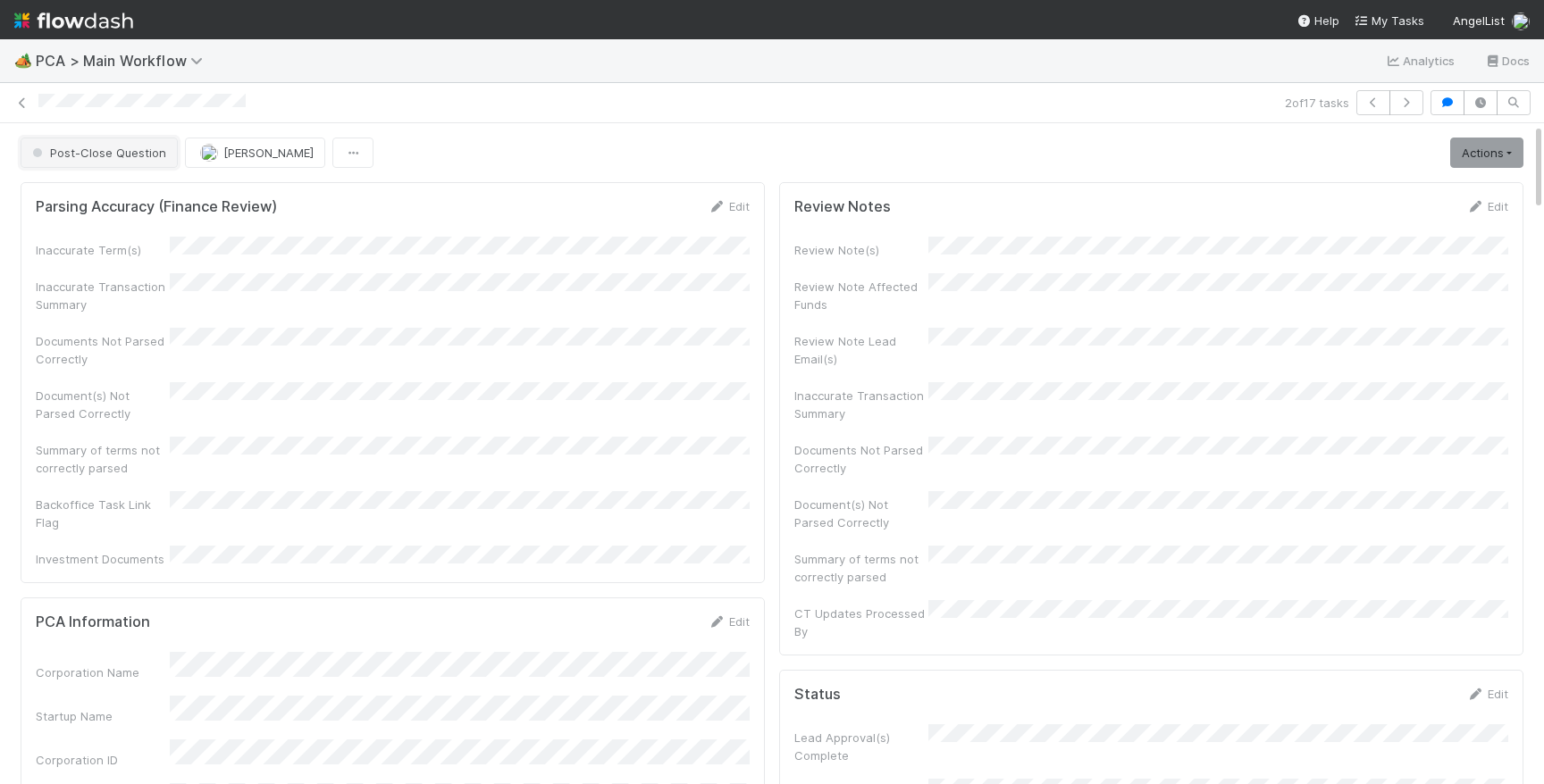
click at [122, 163] on button "Post-Close Question" at bounding box center [99, 153] width 158 height 31
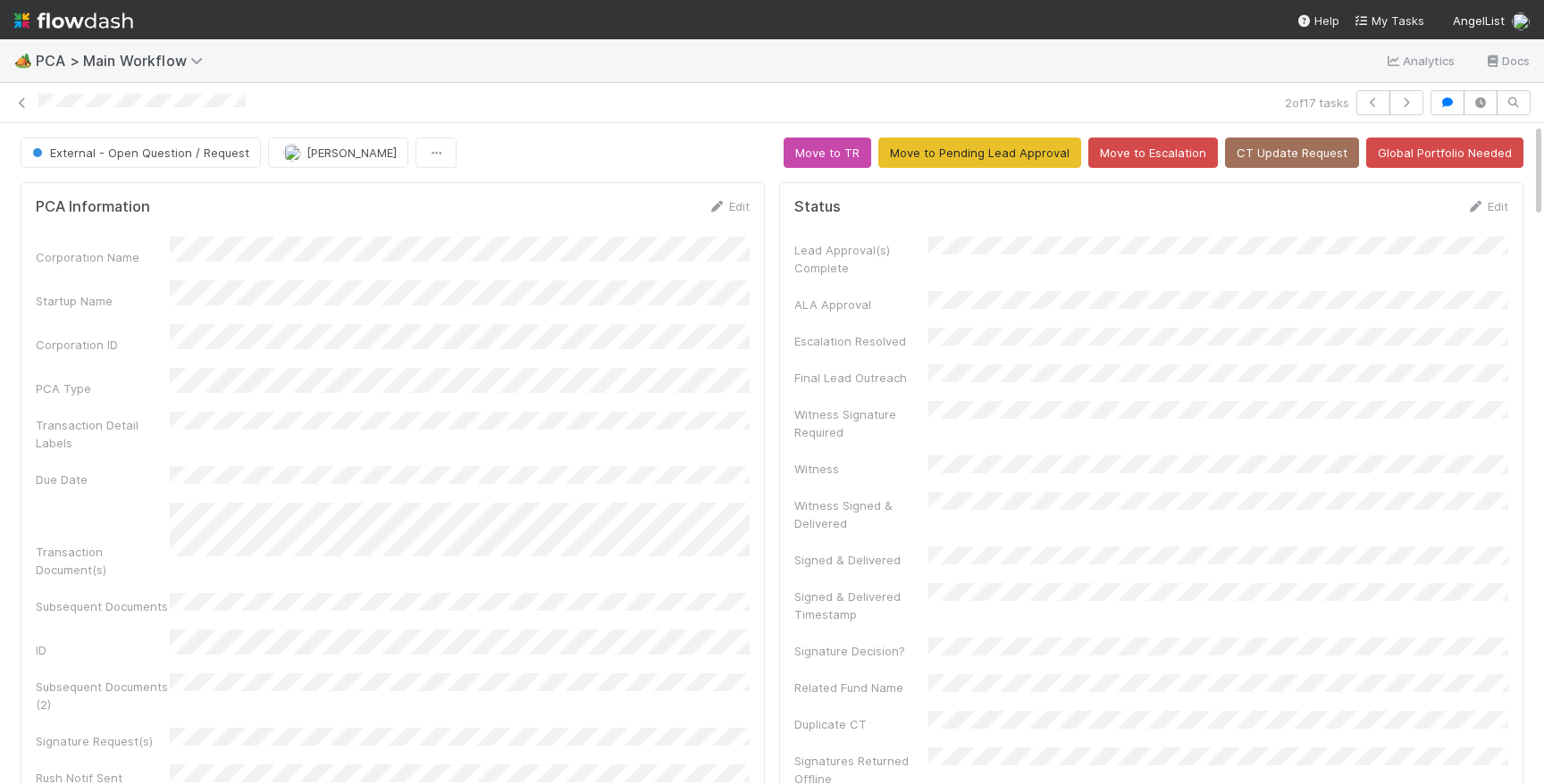
click at [105, 30] on img at bounding box center [73, 20] width 119 height 31
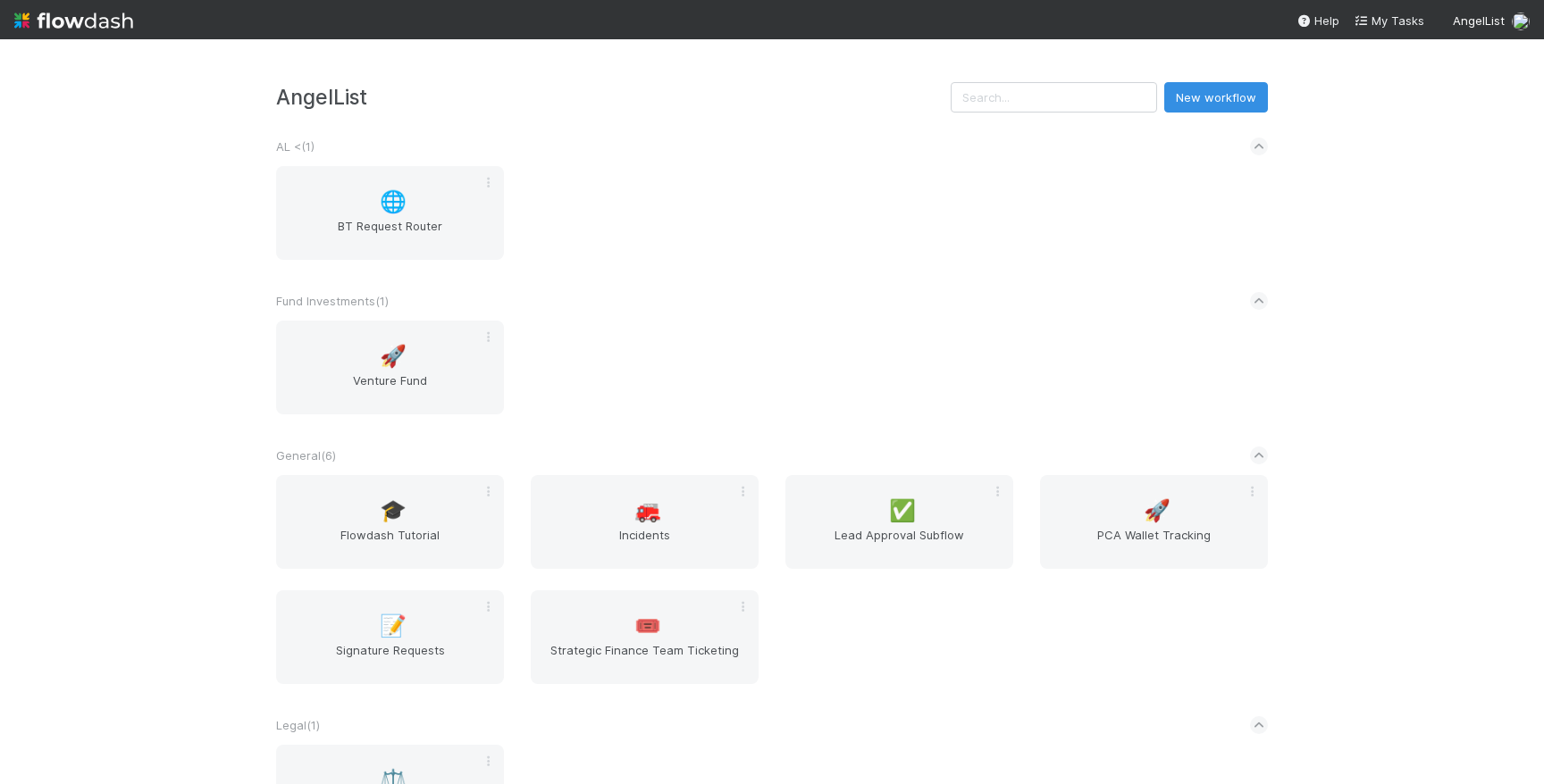
scroll to position [385, 0]
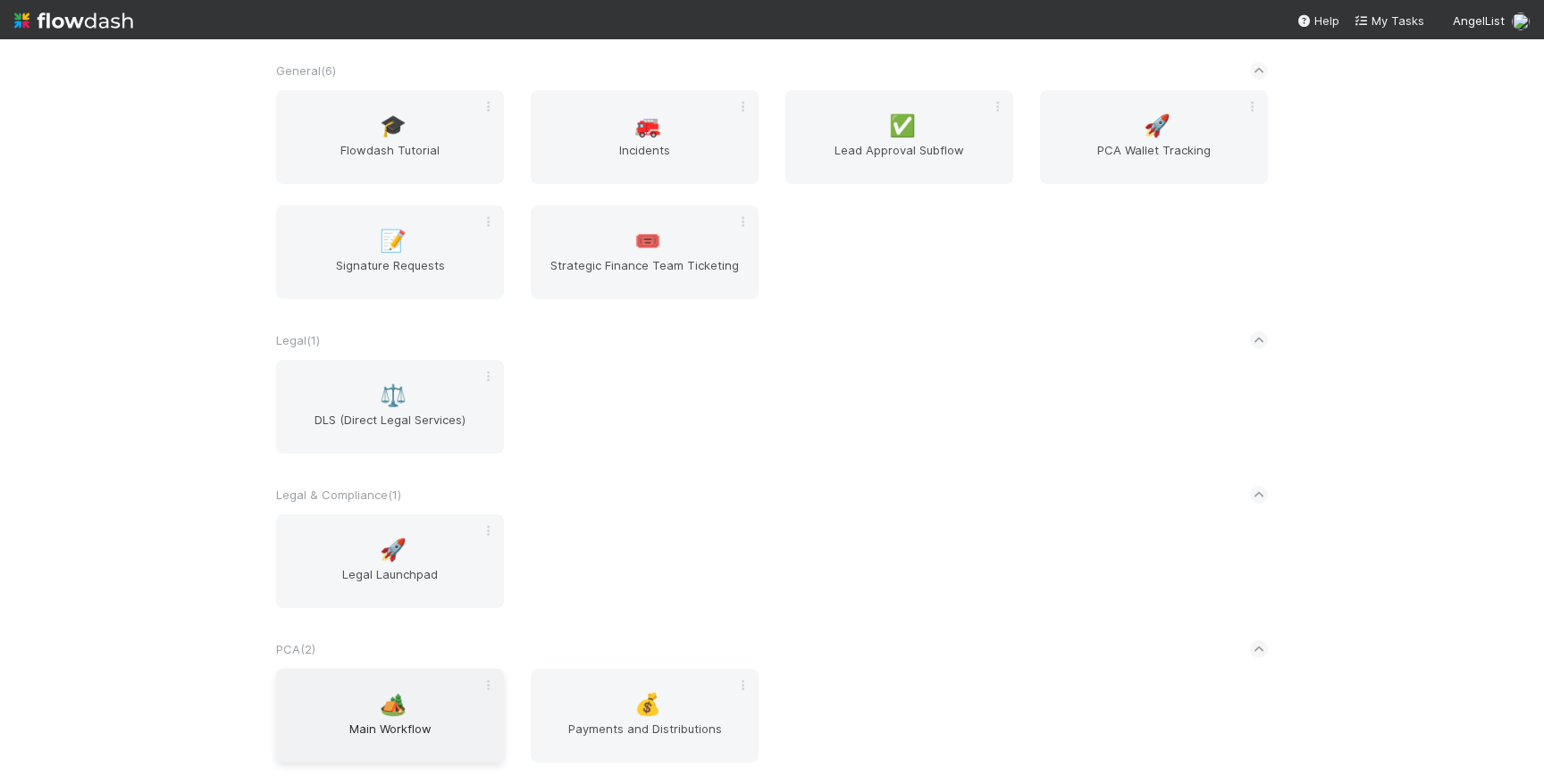
click at [404, 687] on div "🏕️ Main Workflow" at bounding box center [390, 716] width 228 height 94
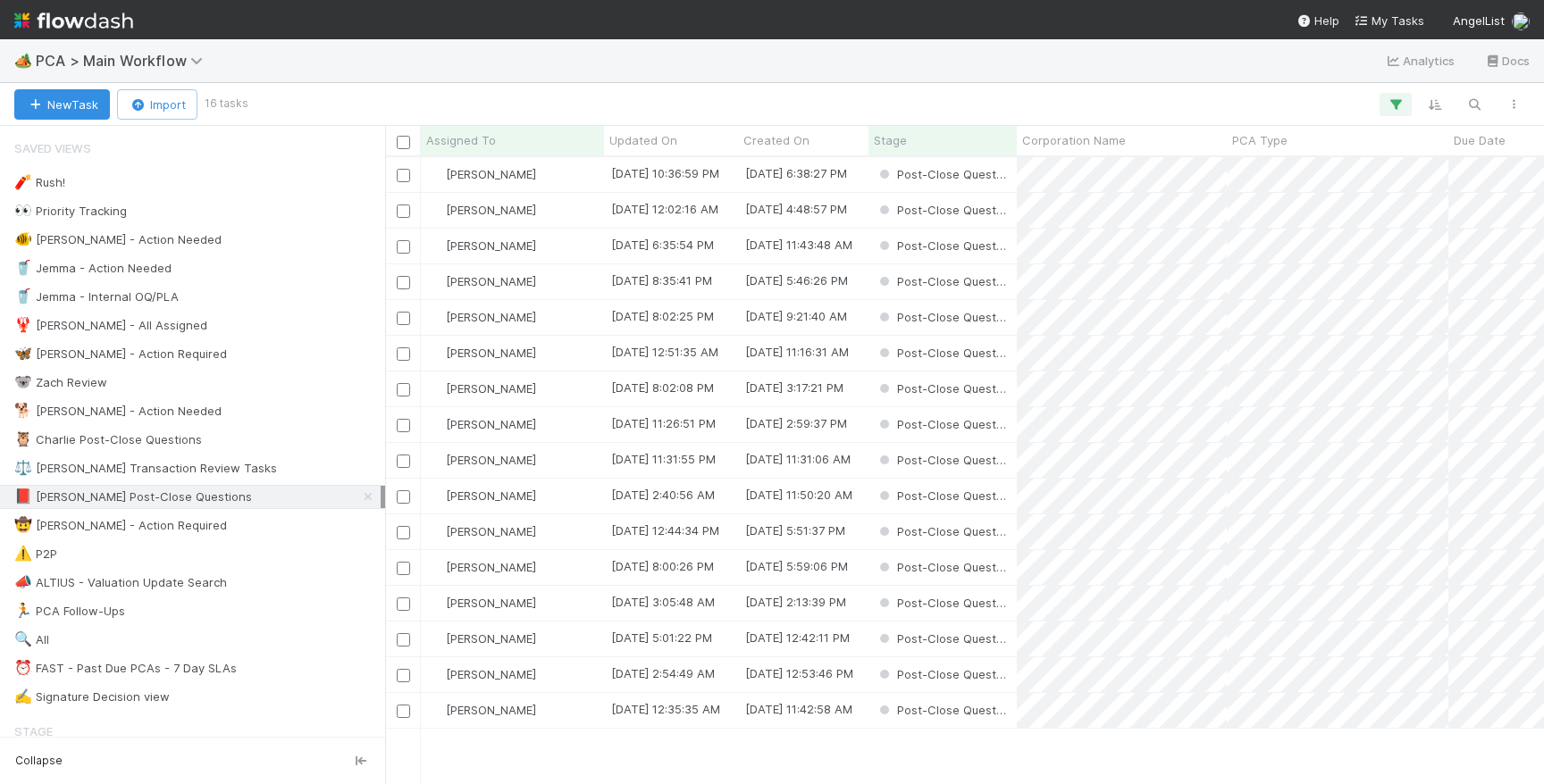
scroll to position [626, 1159]
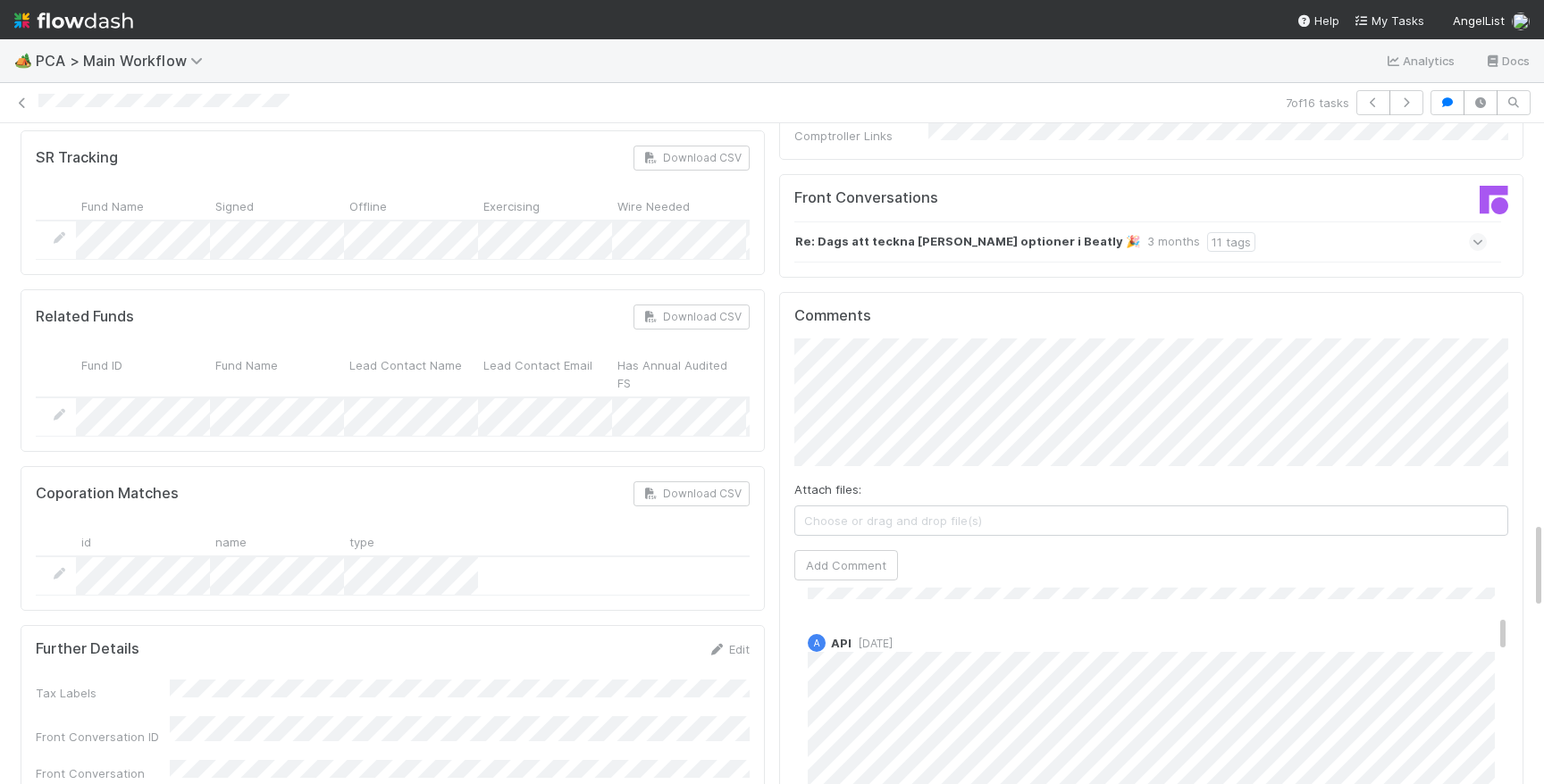
scroll to position [251, 0]
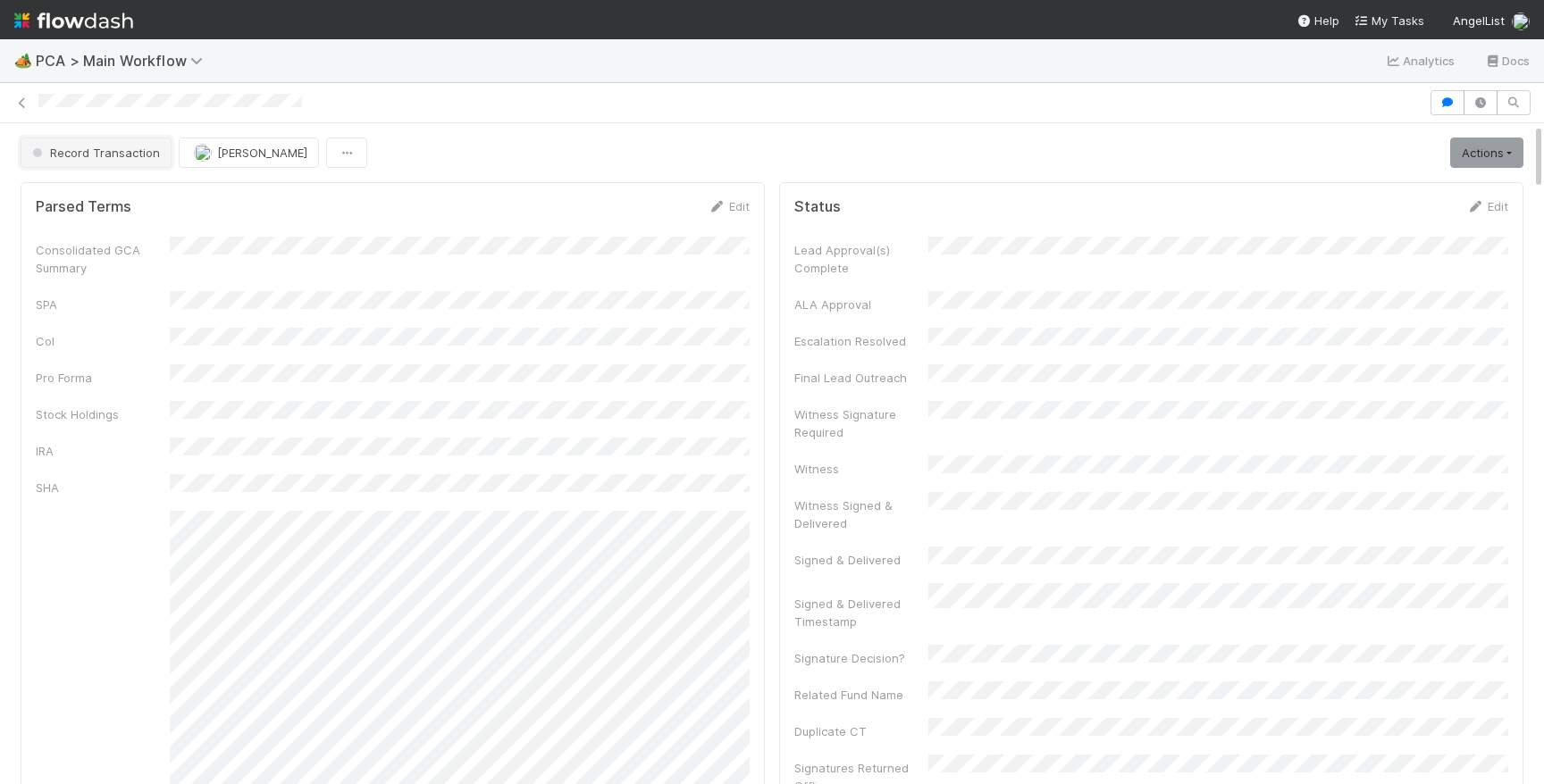
click at [128, 153] on span "Record Transaction" at bounding box center [94, 153] width 131 height 14
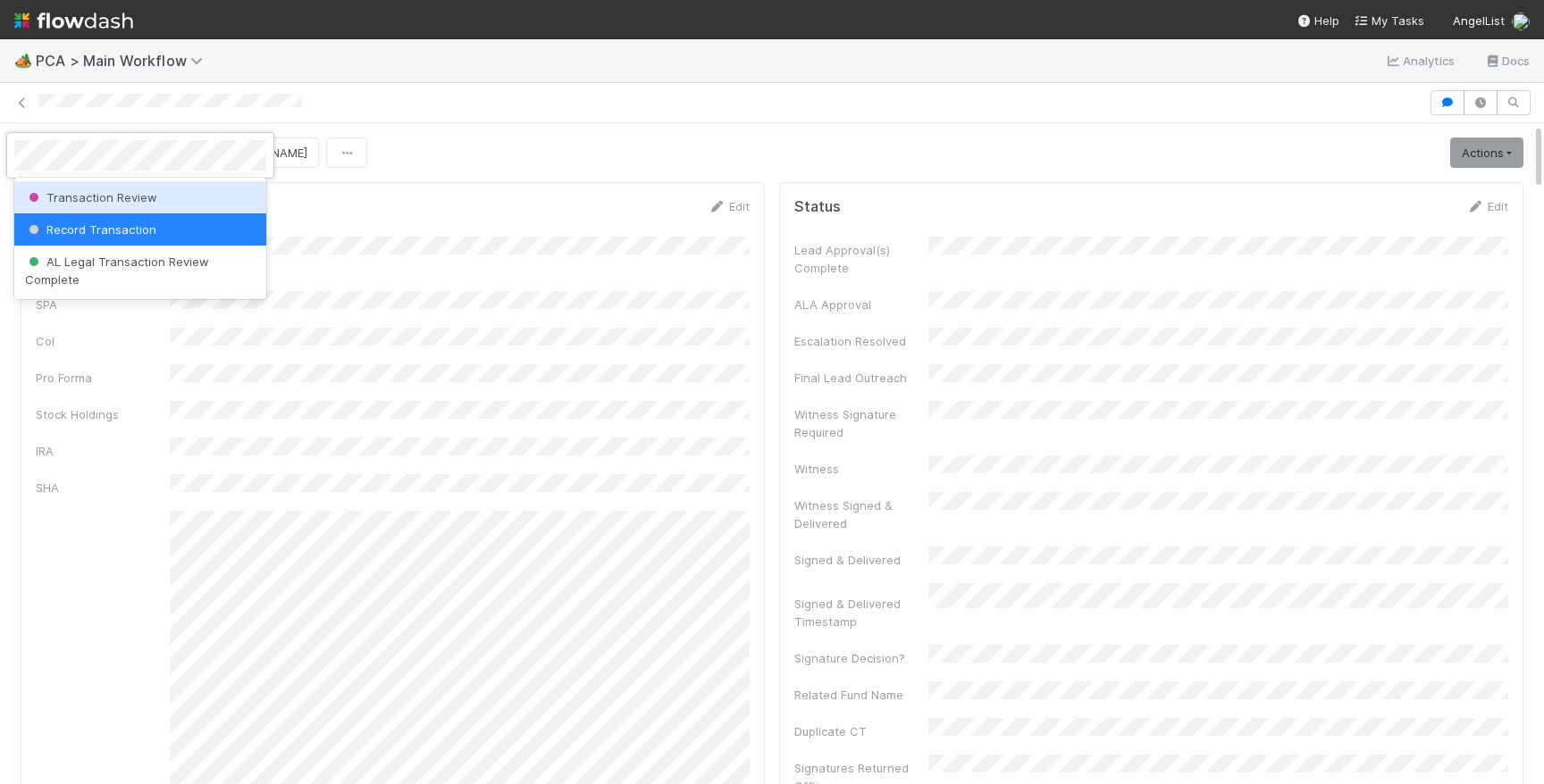
click at [101, 190] on span "Transaction Review" at bounding box center [90, 197] width 132 height 14
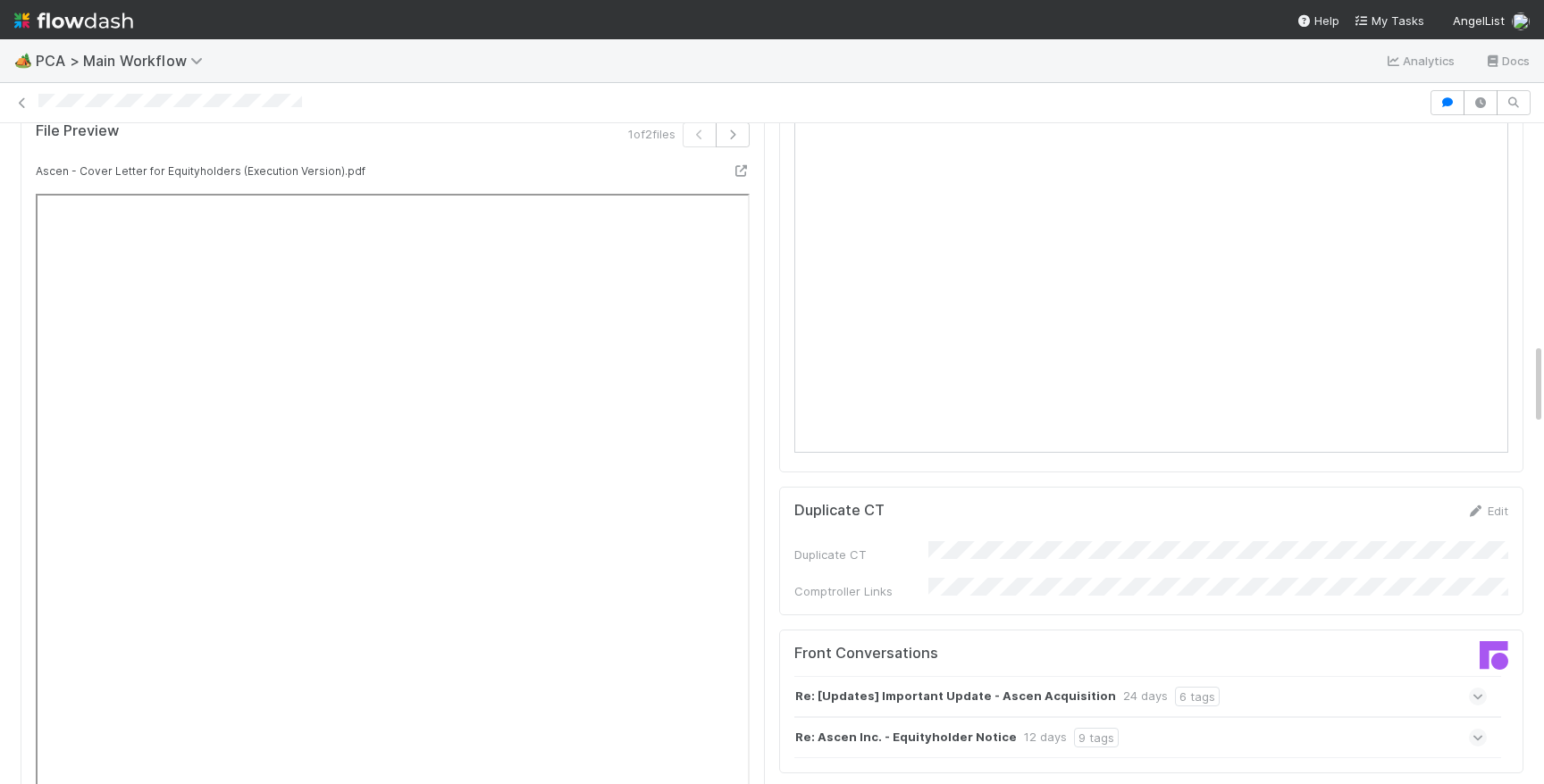
scroll to position [1875, 0]
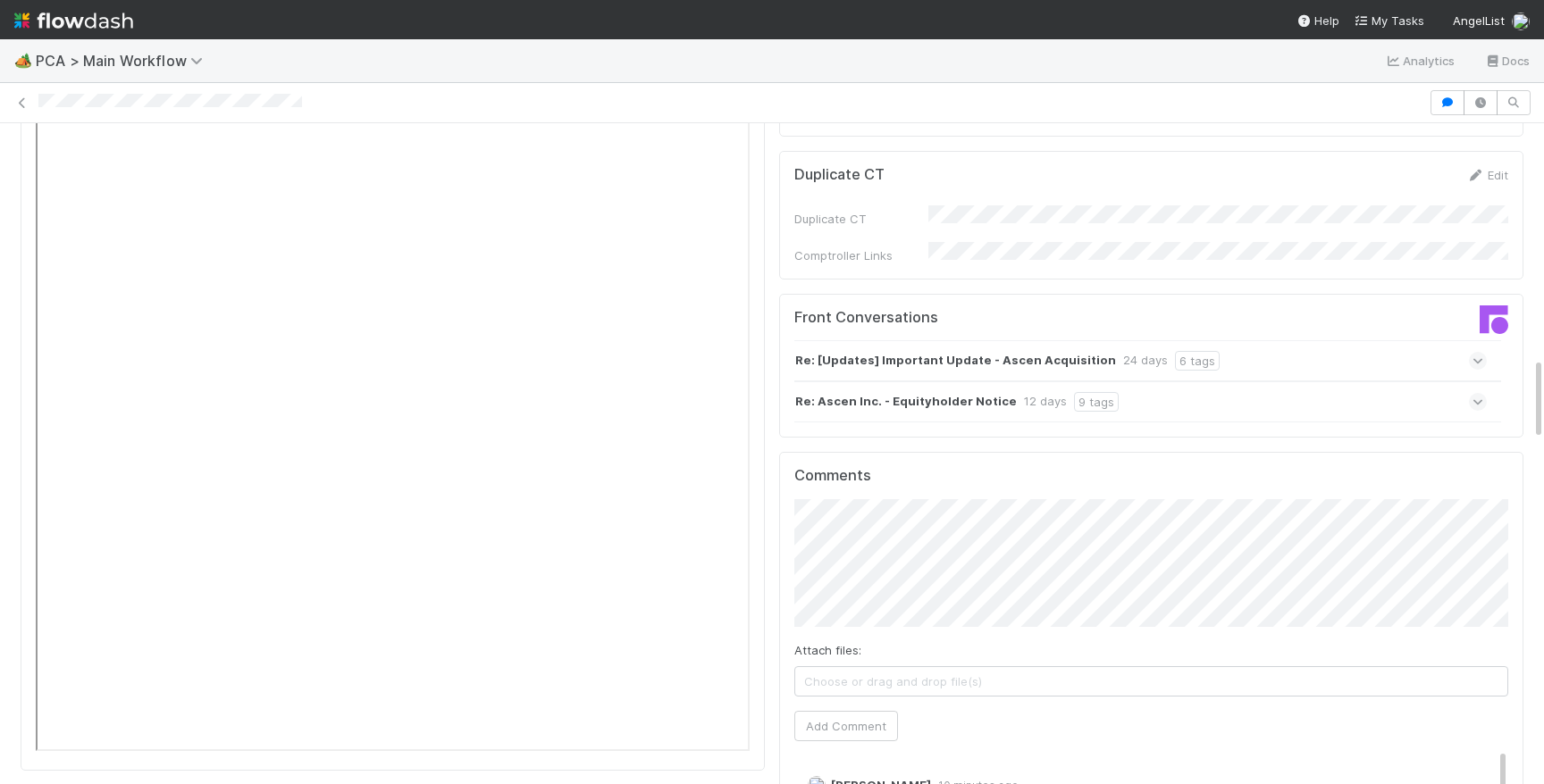
click at [1395, 382] on div "Re: Ascen Inc. - Equityholder Notice 12 days 9 tags" at bounding box center [1140, 401] width 692 height 41
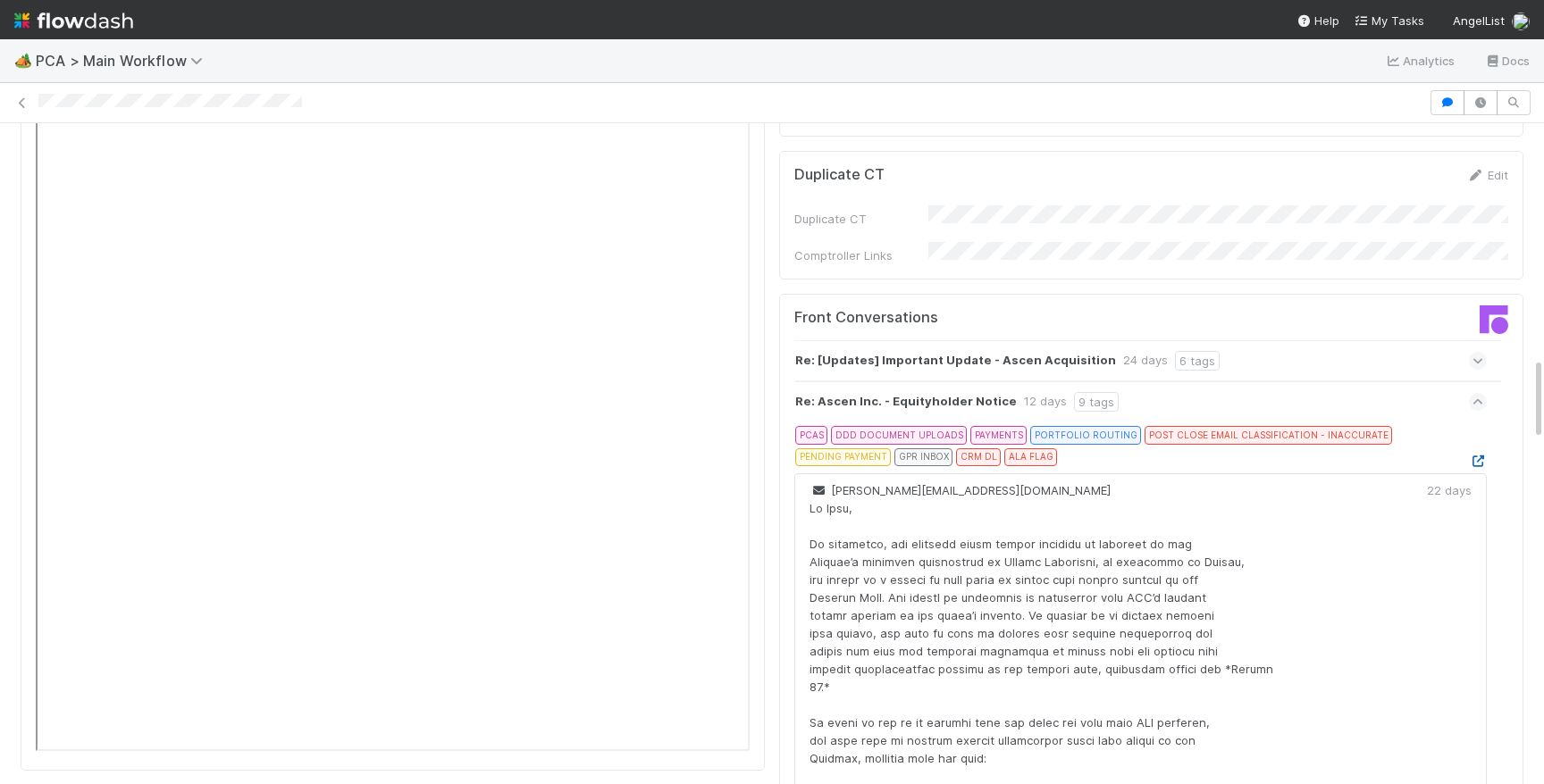
click at [1474, 456] on icon at bounding box center [1478, 462] width 18 height 12
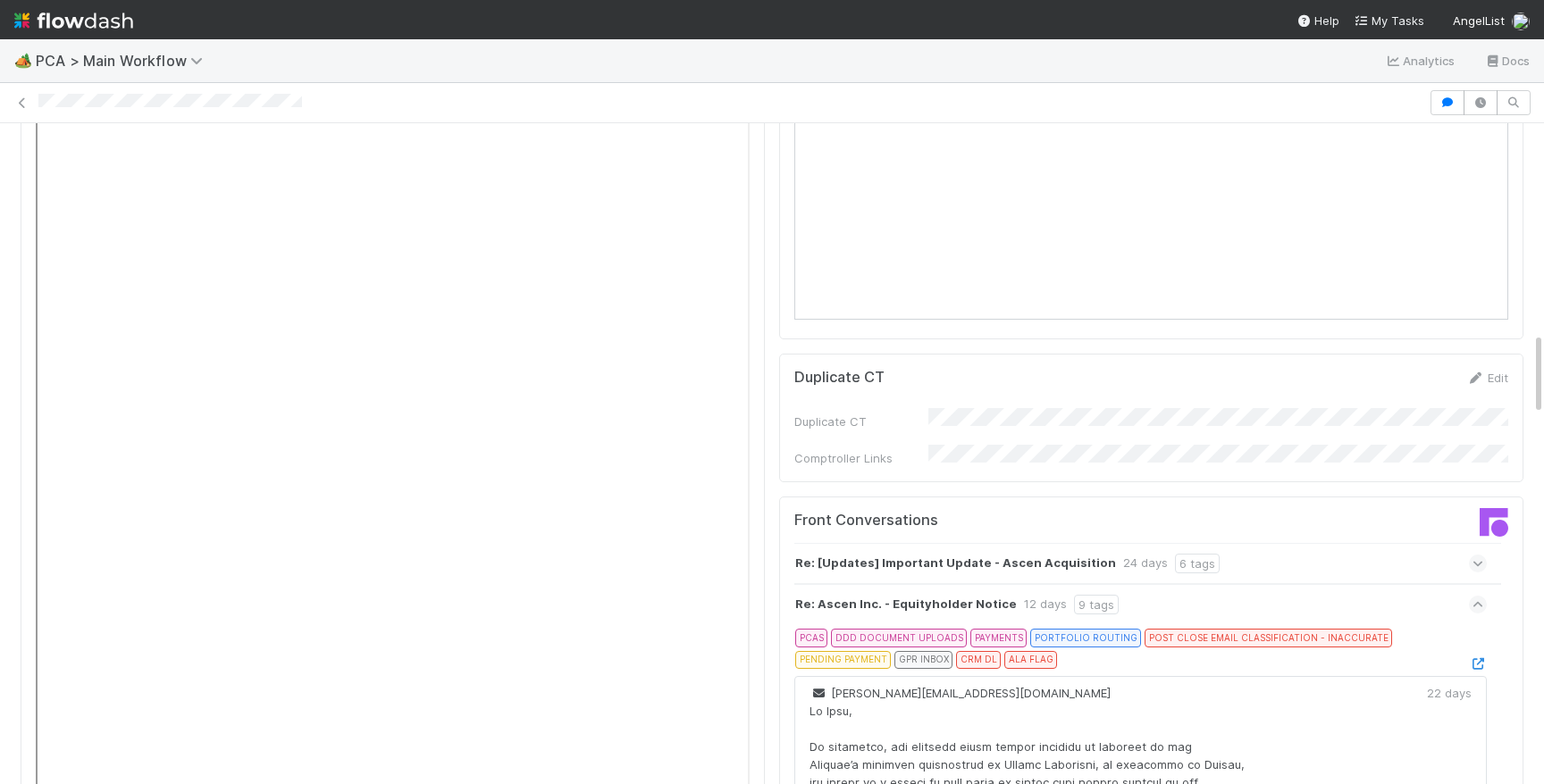
scroll to position [1674, 0]
click at [1475, 595] on icon at bounding box center [1479, 604] width 12 height 18
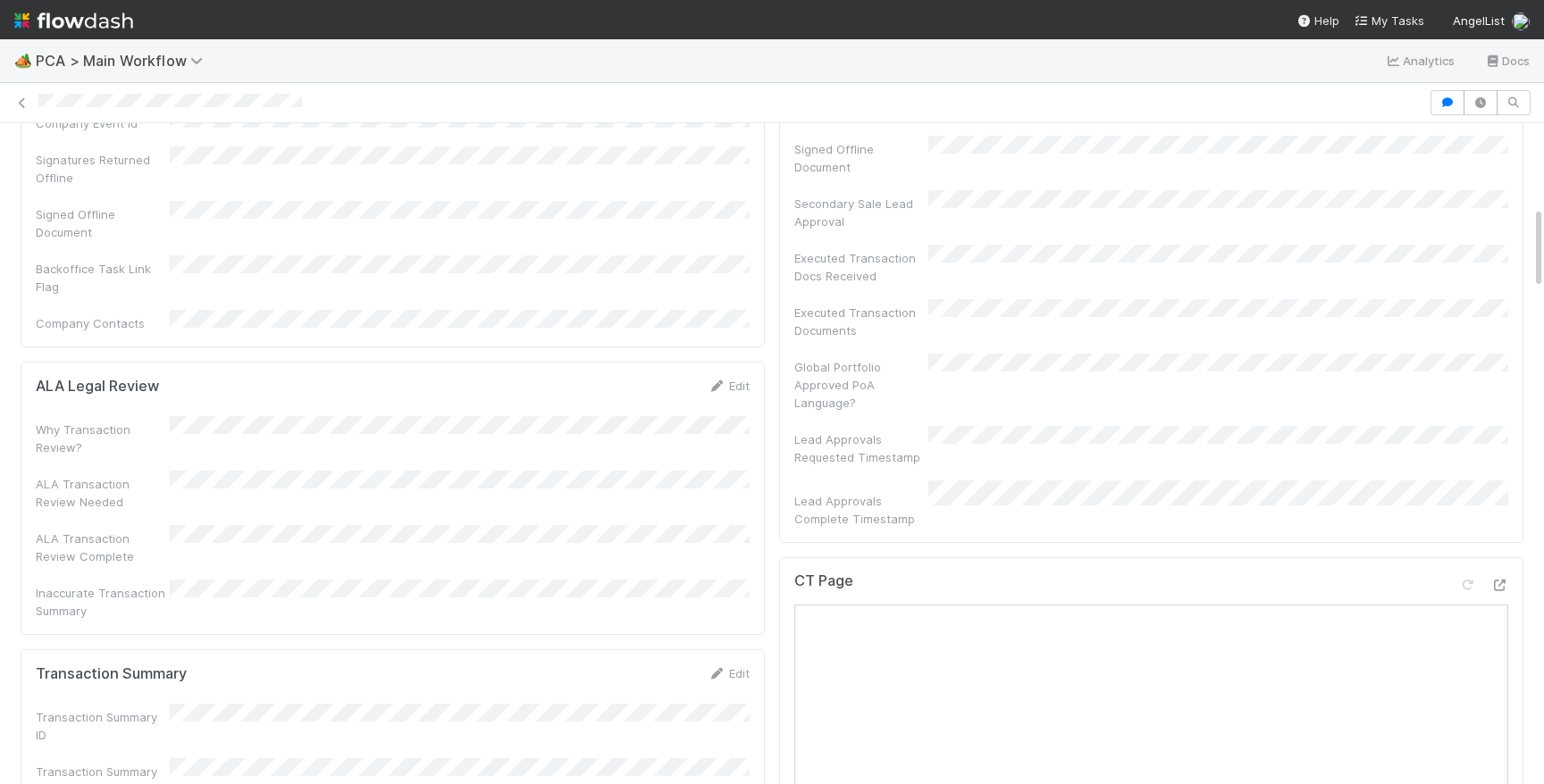
scroll to position [675, 0]
click at [724, 666] on icon at bounding box center [717, 672] width 18 height 12
click at [653, 663] on button "Save" at bounding box center [653, 678] width 51 height 31
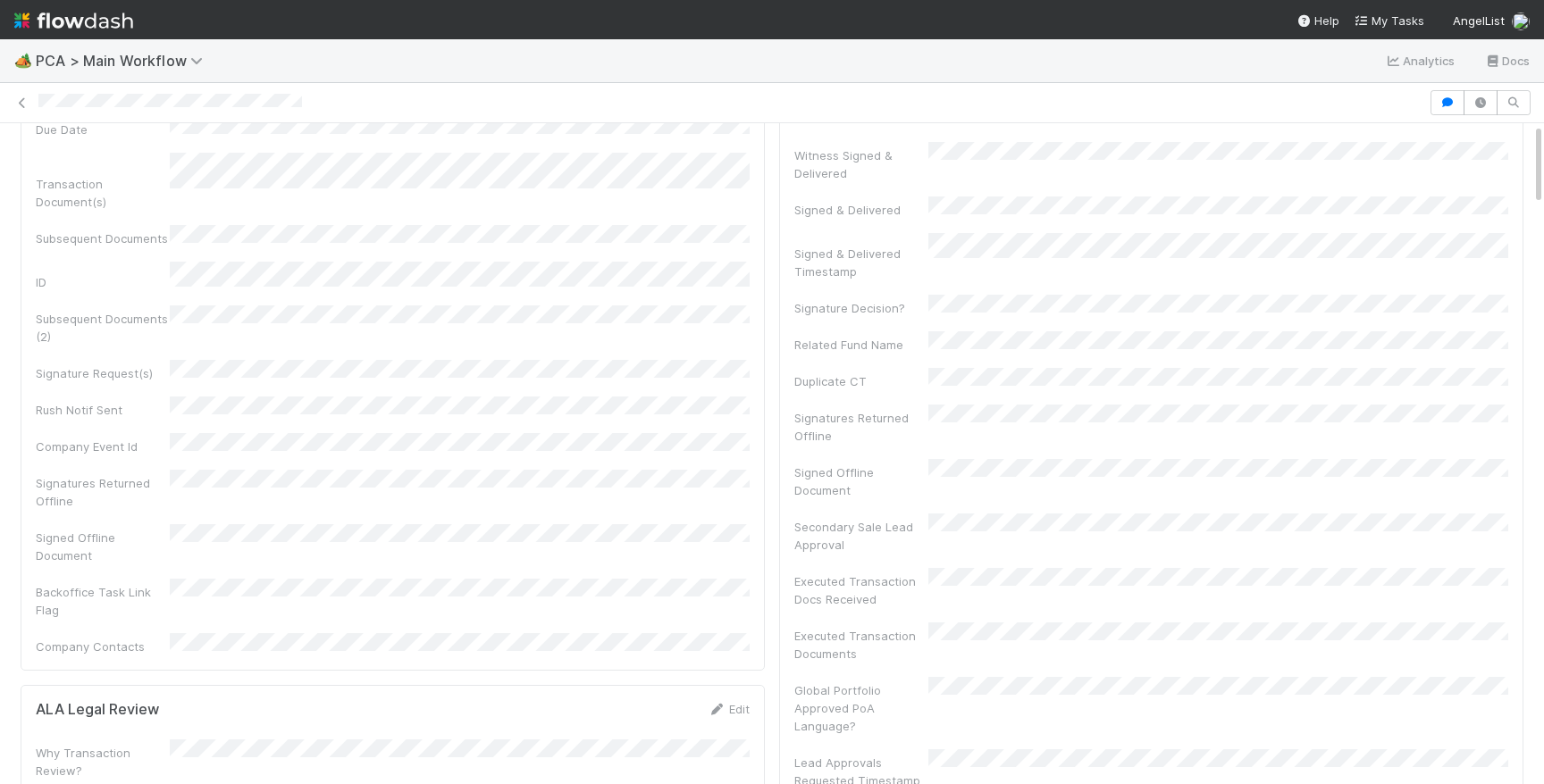
scroll to position [0, 0]
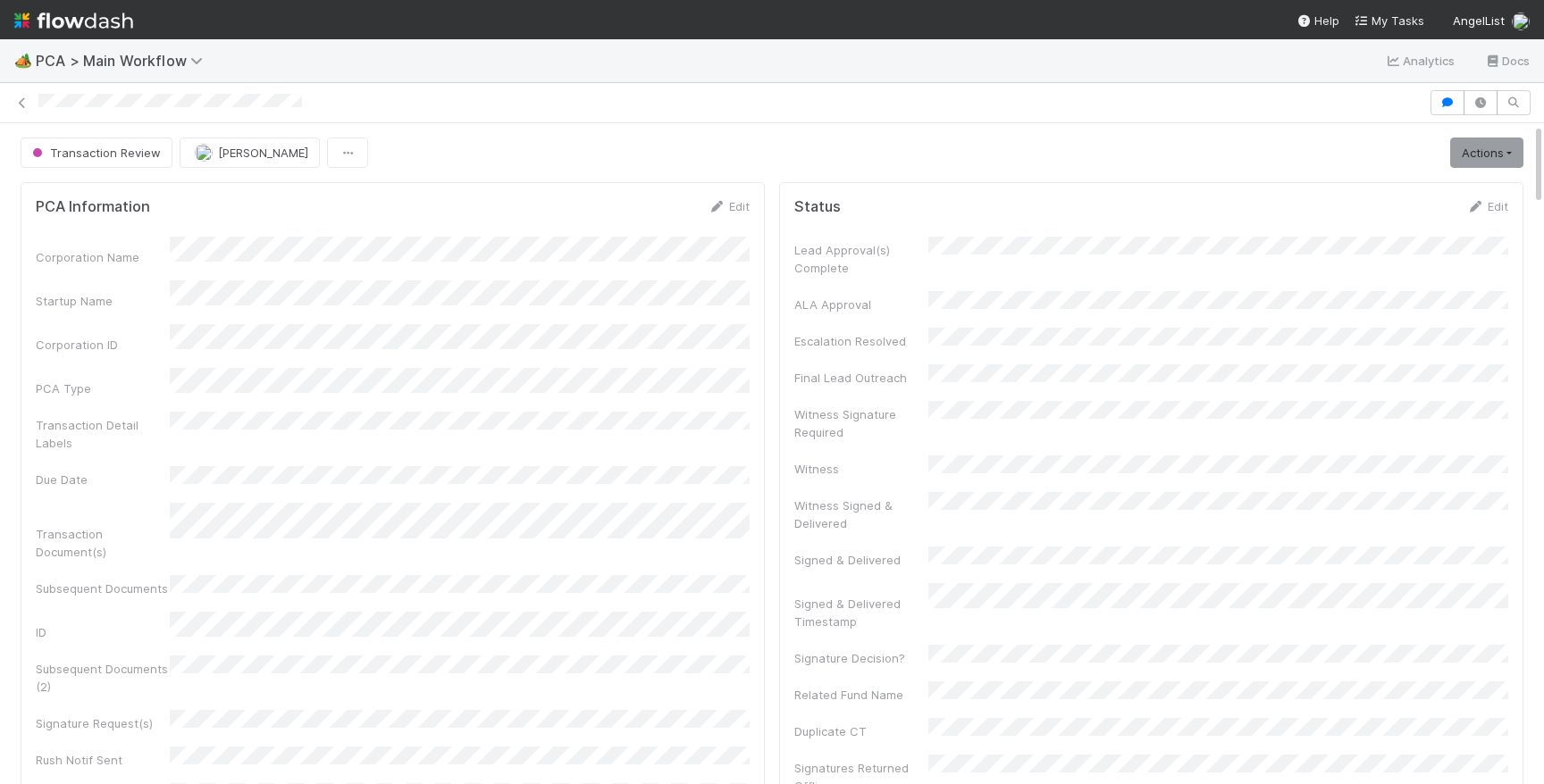
click at [712, 436] on div "Corporation Name Startup Name Corporation ID PCA Type Transaction Detail Labels…" at bounding box center [393, 621] width 714 height 769
